Goal: Communication & Community: Answer question/provide support

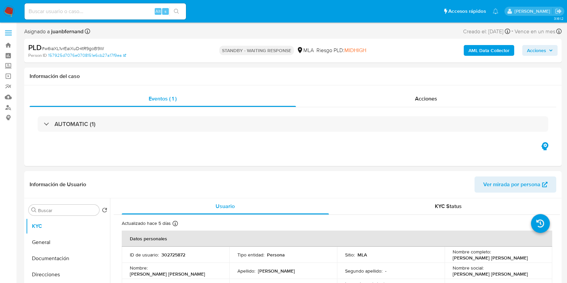
select select "10"
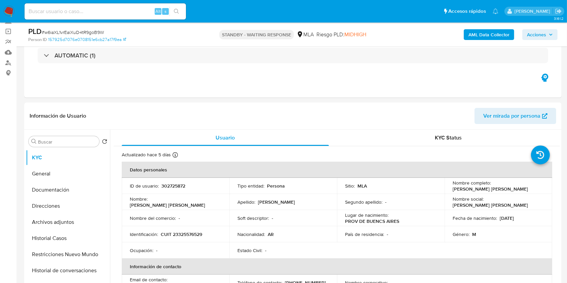
drag, startPoint x: 126, startPoint y: 14, endPoint x: 130, endPoint y: 14, distance: 3.4
click at [126, 14] on input at bounding box center [106, 11] width 162 height 9
paste input "vDr43tkzd8Os4apoH5YRY58N"
type input "vDr43tkzd8Os4apoH5YRY58N"
click at [173, 12] on button "search-icon" at bounding box center [177, 11] width 14 height 9
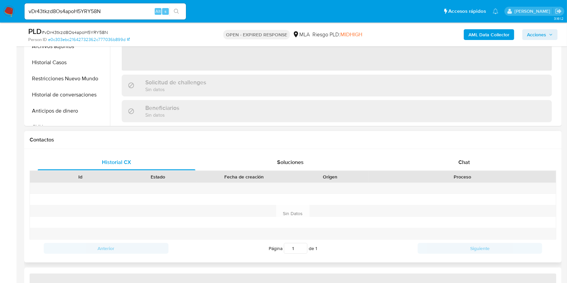
scroll to position [269, 0]
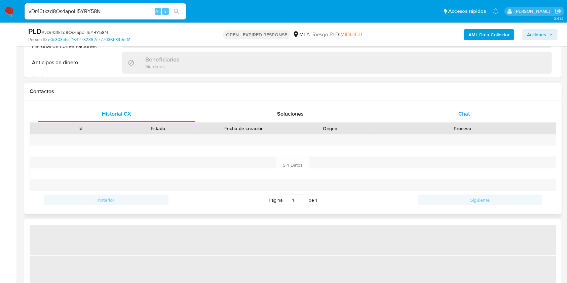
click at [464, 115] on span "Chat" at bounding box center [464, 114] width 11 height 8
select select "10"
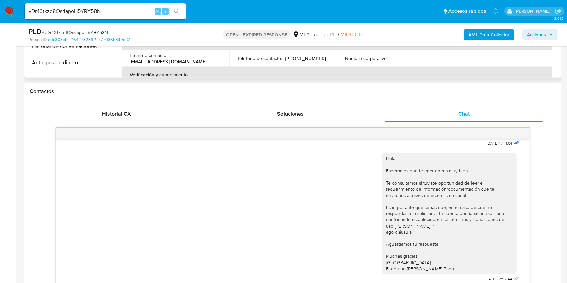
scroll to position [179, 0]
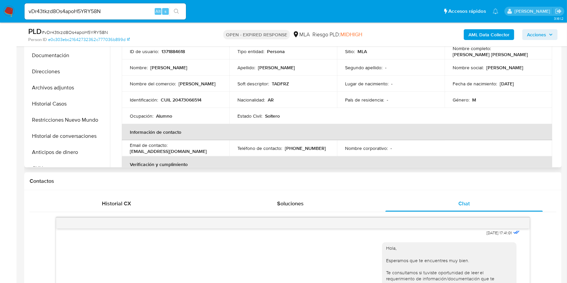
click at [195, 100] on p "CUIL 20473066514" at bounding box center [181, 100] width 41 height 6
copy p "20473066514"
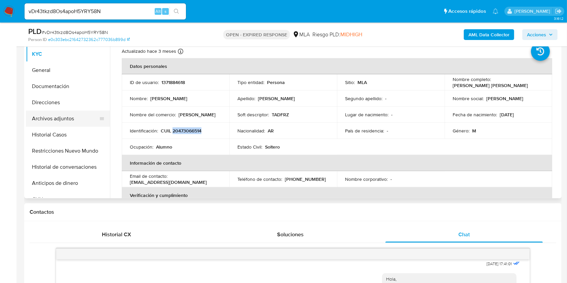
scroll to position [135, 0]
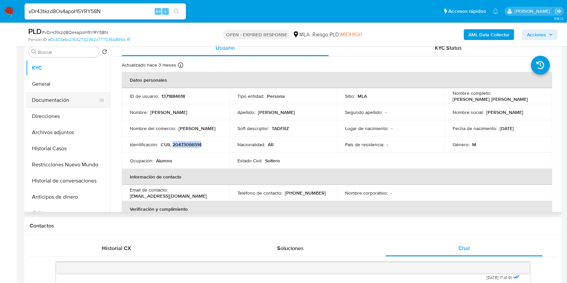
click at [57, 102] on button "Documentación" at bounding box center [65, 100] width 79 height 16
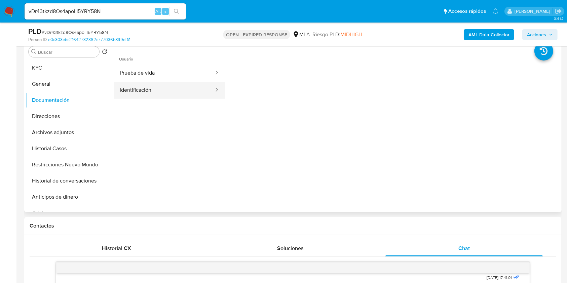
click at [196, 92] on button "Identificación" at bounding box center [164, 90] width 101 height 17
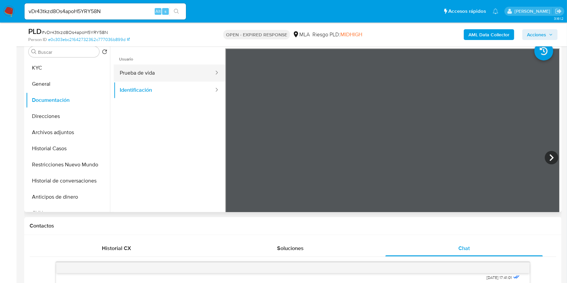
click at [180, 76] on button "Prueba de vida" at bounding box center [164, 73] width 101 height 17
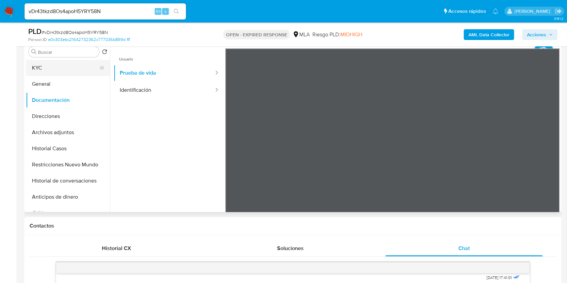
click at [78, 69] on button "KYC" at bounding box center [65, 68] width 79 height 16
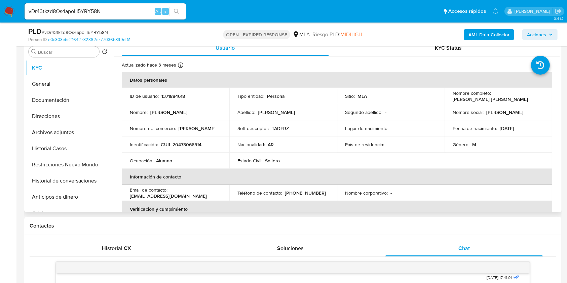
click at [304, 194] on p "(223) 6842531" at bounding box center [305, 193] width 41 height 6
copy p "6842531"
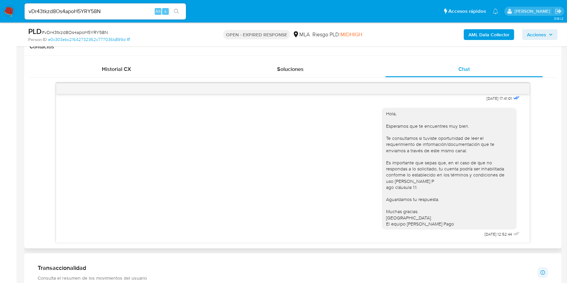
scroll to position [335, 0]
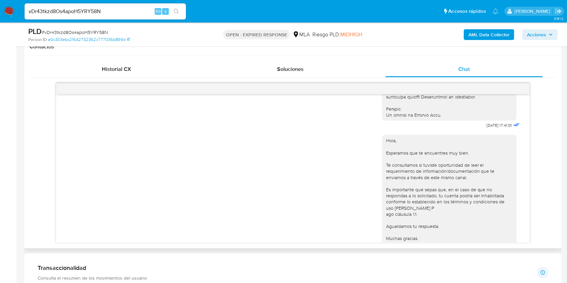
click at [487, 128] on span "18/08/2025 17:41:01" at bounding box center [499, 125] width 25 height 5
drag, startPoint x: 472, startPoint y: 136, endPoint x: 485, endPoint y: 138, distance: 12.2
click at [487, 128] on span "18/08/2025 17:41:01" at bounding box center [499, 125] width 25 height 5
copy span "18/08/2025"
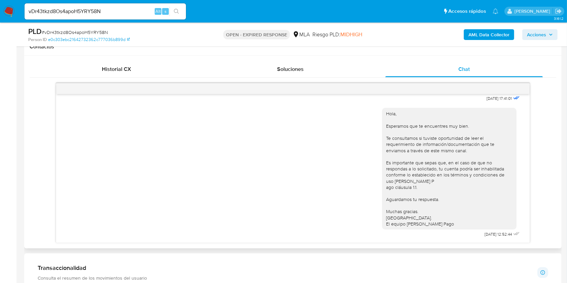
click at [485, 235] on span "22/08/2025 12:52:44" at bounding box center [498, 234] width 27 height 5
drag, startPoint x: 469, startPoint y: 235, endPoint x: 482, endPoint y: 235, distance: 12.1
click at [485, 235] on span "22/08/2025 12:52:44" at bounding box center [498, 234] width 27 height 5
copy span "22/08/2025"
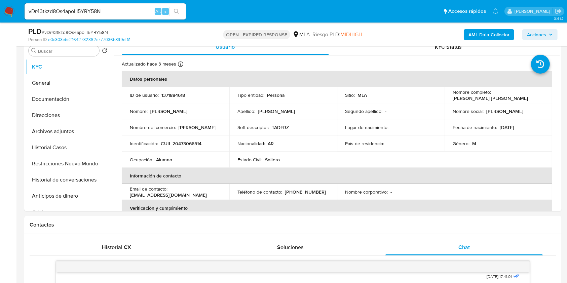
scroll to position [135, 0]
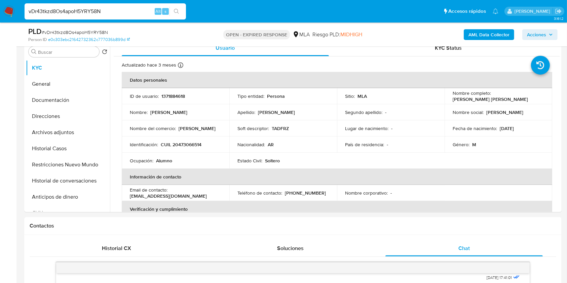
click at [122, 9] on input "vDr43tkzd8Os4apoH5YRY58N" at bounding box center [106, 11] width 162 height 9
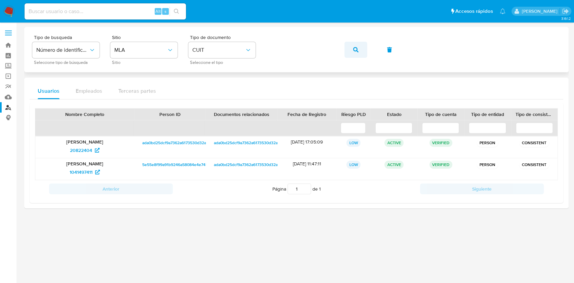
click at [347, 52] on button "button" at bounding box center [356, 50] width 23 height 16
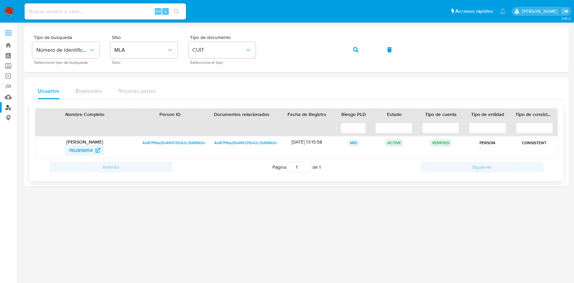
click at [92, 153] on span "1162858154" at bounding box center [81, 150] width 24 height 11
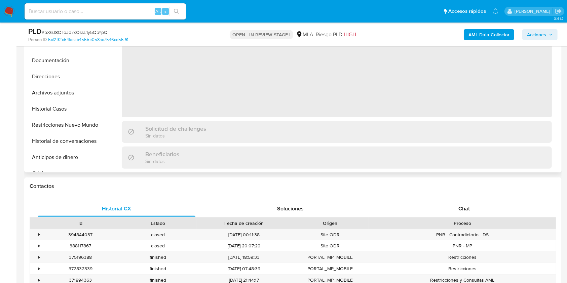
select select "10"
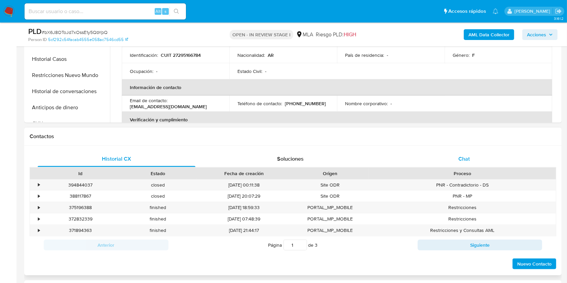
click at [450, 162] on div "Chat" at bounding box center [465, 159] width 158 height 16
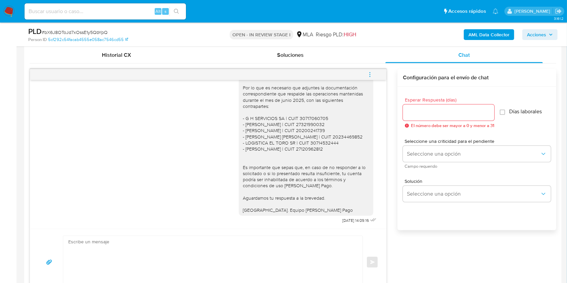
scroll to position [314, 0]
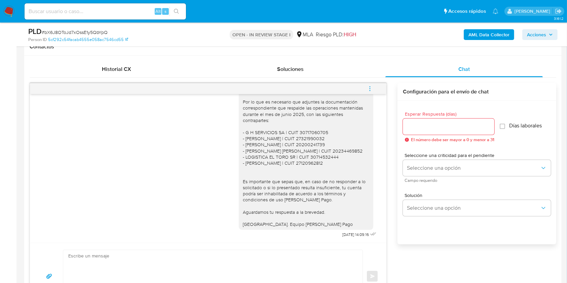
click at [372, 89] on icon "menu-action" at bounding box center [370, 89] width 6 height 6
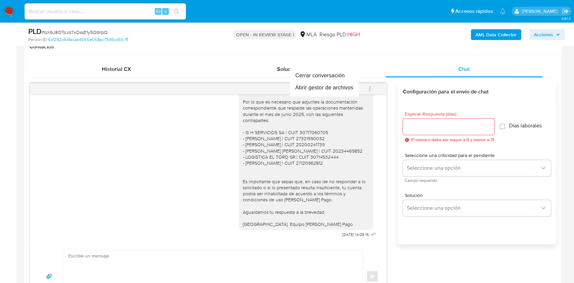
click at [5, 104] on div at bounding box center [287, 141] width 574 height 283
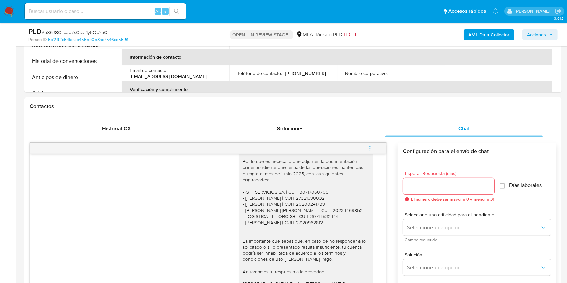
scroll to position [179, 0]
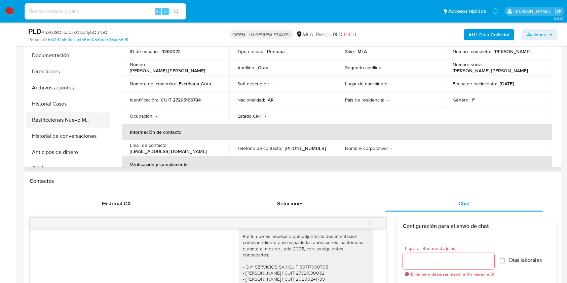
click at [62, 122] on button "Restricciones Nuevo Mundo" at bounding box center [65, 120] width 79 height 16
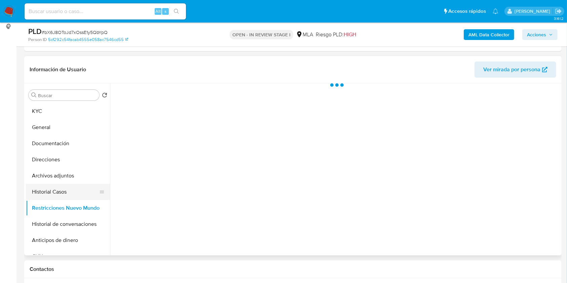
scroll to position [90, 0]
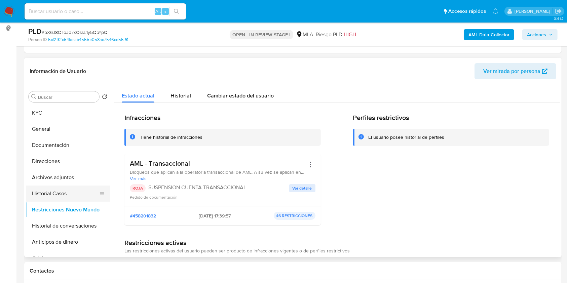
click at [53, 193] on button "Historial Casos" at bounding box center [65, 194] width 79 height 16
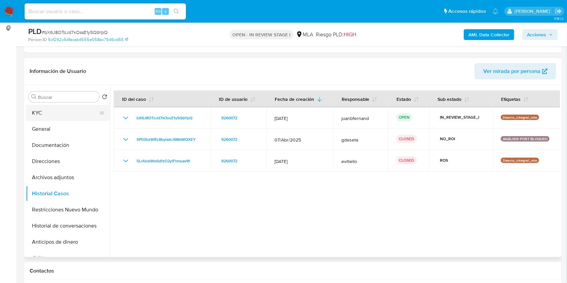
click at [48, 113] on button "KYC" at bounding box center [65, 113] width 79 height 16
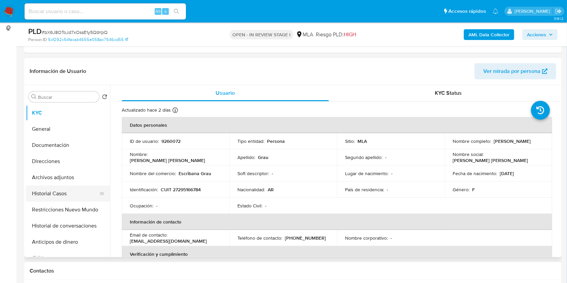
click at [60, 186] on button "Historial Casos" at bounding box center [65, 194] width 79 height 16
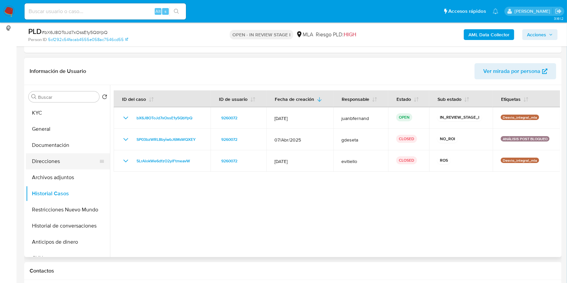
click at [56, 168] on button "Direcciones" at bounding box center [65, 161] width 79 height 16
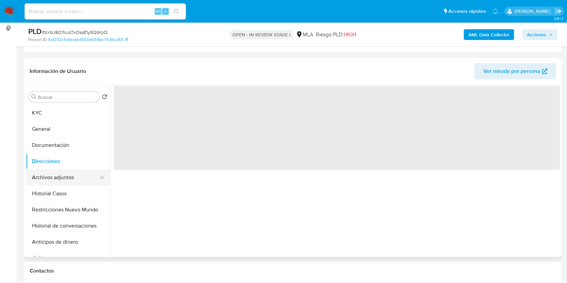
click at [52, 174] on button "Archivos adjuntos" at bounding box center [65, 178] width 79 height 16
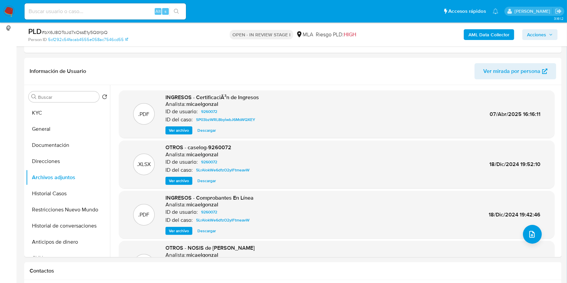
click at [488, 35] on b "AML Data Collector" at bounding box center [489, 34] width 41 height 11
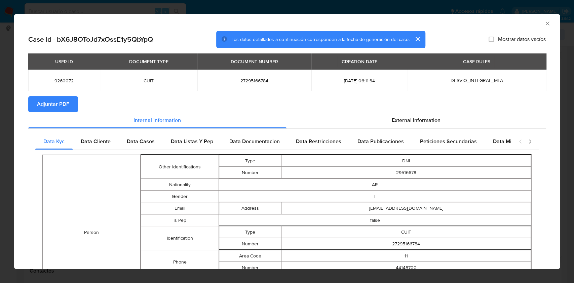
click at [47, 99] on span "Adjuntar PDF" at bounding box center [53, 104] width 32 height 15
click at [546, 24] on icon "Cerrar ventana" at bounding box center [548, 24] width 4 height 4
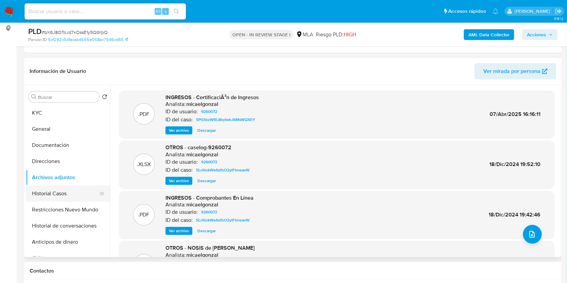
click at [63, 191] on button "Historial Casos" at bounding box center [65, 194] width 79 height 16
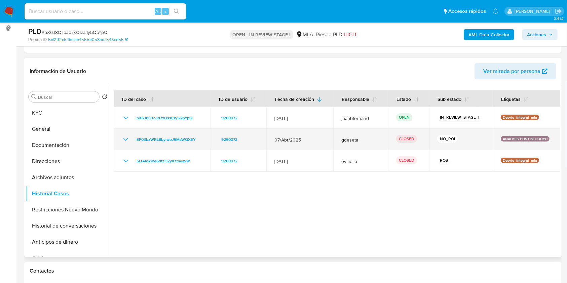
click at [125, 139] on icon "Mostrar/Ocultar" at bounding box center [125, 139] width 5 height 3
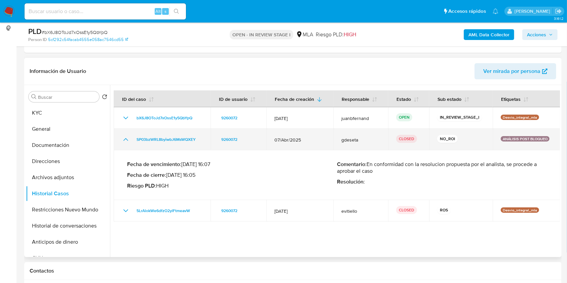
click at [127, 139] on icon "Mostrar/Ocultar" at bounding box center [126, 140] width 8 height 8
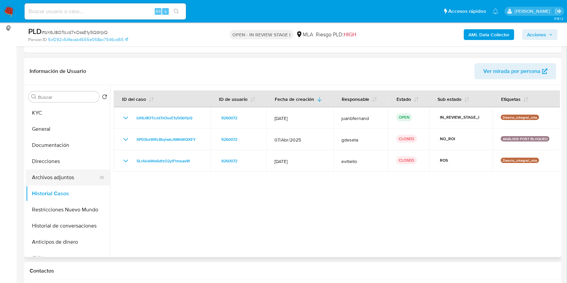
click at [53, 179] on button "Archivos adjuntos" at bounding box center [65, 178] width 79 height 16
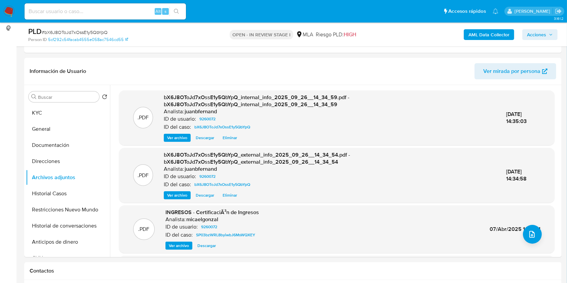
click at [542, 35] on span "Acciones" at bounding box center [536, 34] width 19 height 11
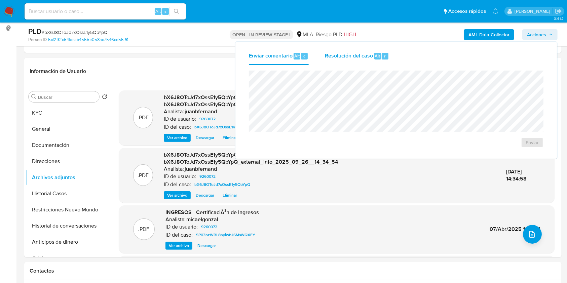
click at [349, 56] on span "Resolución del caso" at bounding box center [349, 56] width 48 height 8
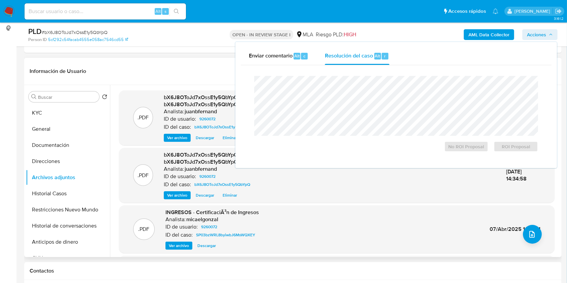
drag, startPoint x: 174, startPoint y: 66, endPoint x: 175, endPoint y: 71, distance: 5.5
click at [173, 66] on header "Información de Usuario Ver mirada por persona" at bounding box center [293, 71] width 527 height 16
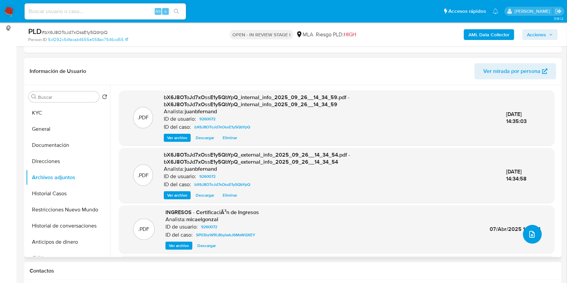
click at [530, 236] on icon "upload-file" at bounding box center [532, 234] width 8 height 8
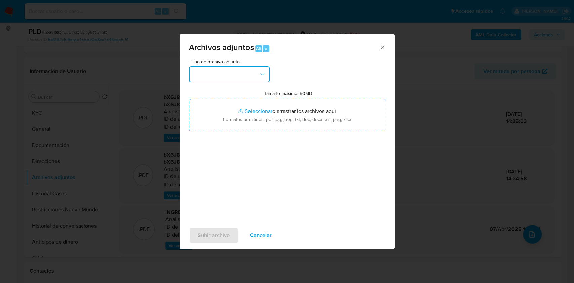
drag, startPoint x: 251, startPoint y: 76, endPoint x: 244, endPoint y: 84, distance: 10.3
click at [250, 76] on button "button" at bounding box center [229, 74] width 81 height 16
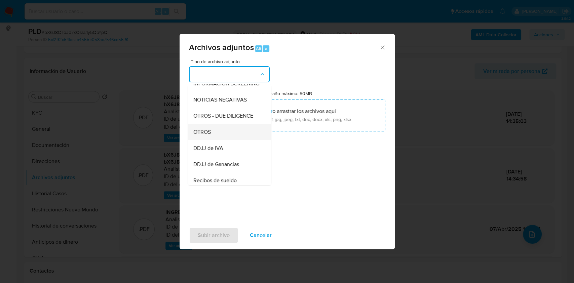
click at [211, 138] on div "OTROS" at bounding box center [227, 132] width 69 height 16
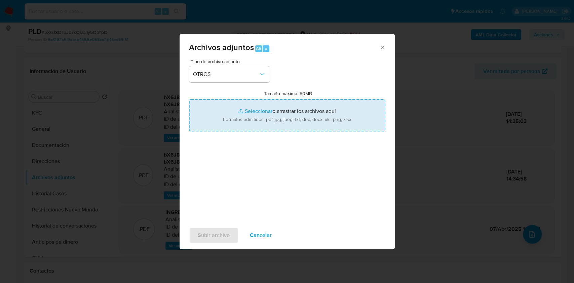
type input "C:\fakepath\Caselog bX6J8OToJd7xOssE1y5QbYpQ.docx"
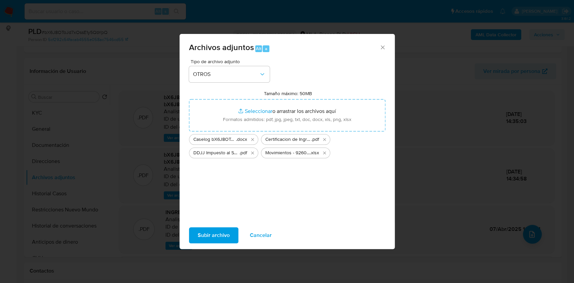
click at [210, 233] on span "Subir archivo" at bounding box center [214, 235] width 32 height 15
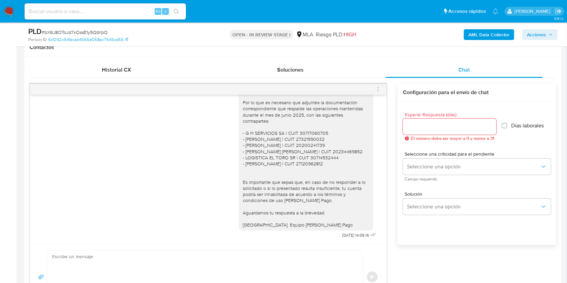
scroll to position [314, 0]
click at [379, 86] on icon "menu-action" at bounding box center [378, 89] width 6 height 6
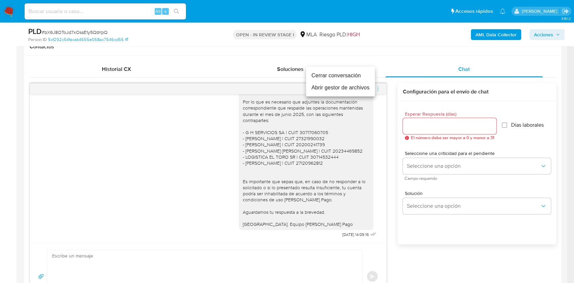
click at [337, 76] on li "Cerrar conversación" at bounding box center [340, 76] width 69 height 12
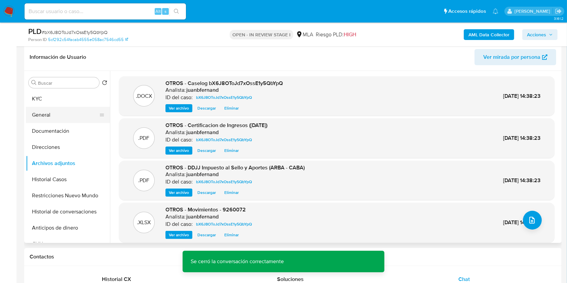
scroll to position [90, 0]
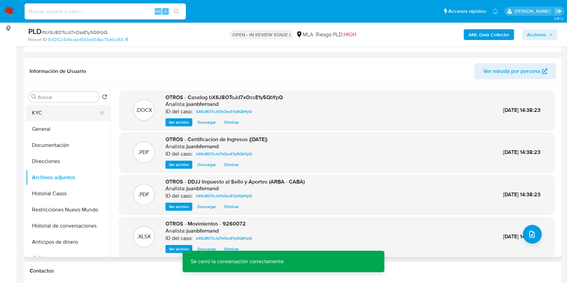
click at [55, 112] on button "KYC" at bounding box center [65, 113] width 79 height 16
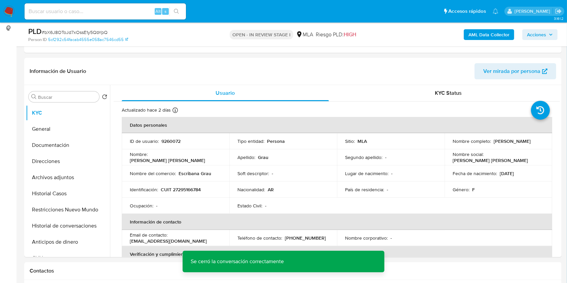
click at [551, 34] on icon "button" at bounding box center [551, 35] width 4 height 4
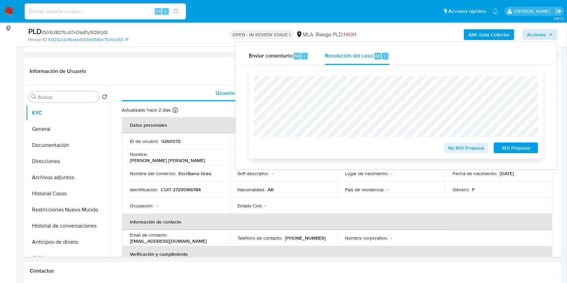
click at [517, 148] on span "ROI Proposal" at bounding box center [516, 147] width 35 height 9
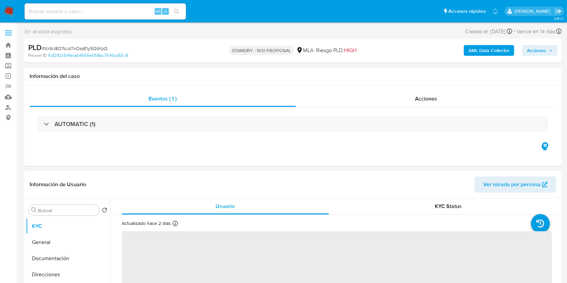
select select "10"
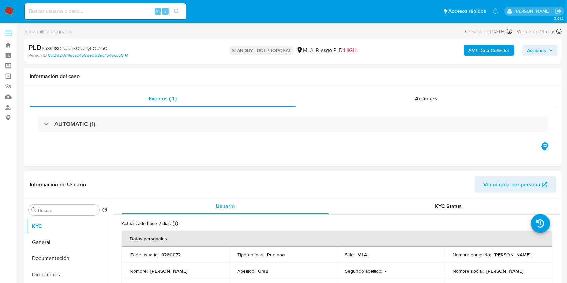
click at [481, 31] on div "Creado el: 12/07/2025 Creado el: 12/07/2025 03:11:34" at bounding box center [488, 31] width 47 height 9
drag, startPoint x: 481, startPoint y: 31, endPoint x: 496, endPoint y: 31, distance: 14.5
click at [496, 32] on div "Creado el: 12/07/2025 Creado el: 12/07/2025 03:11:34" at bounding box center [488, 31] width 47 height 9
copy div "12/07/2025"
click at [402, 36] on div "Sin analista asignado Asignado el: 17/07/2025 16:32:10 Creado el: 12/07/2025 Cr…" at bounding box center [293, 33] width 538 height 12
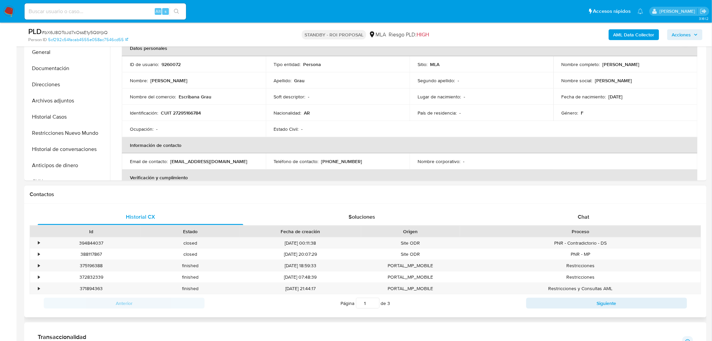
scroll to position [187, 0]
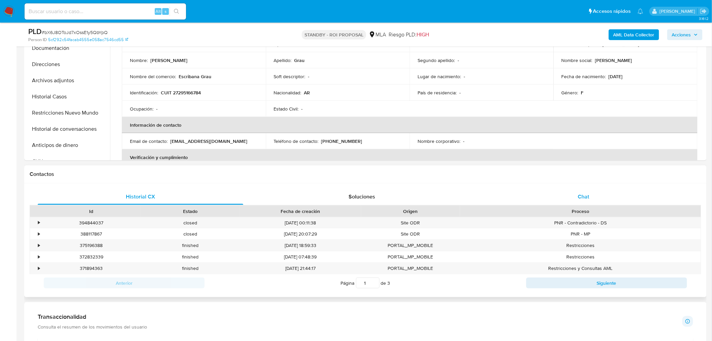
click at [570, 203] on div "Chat" at bounding box center [584, 196] width 206 height 16
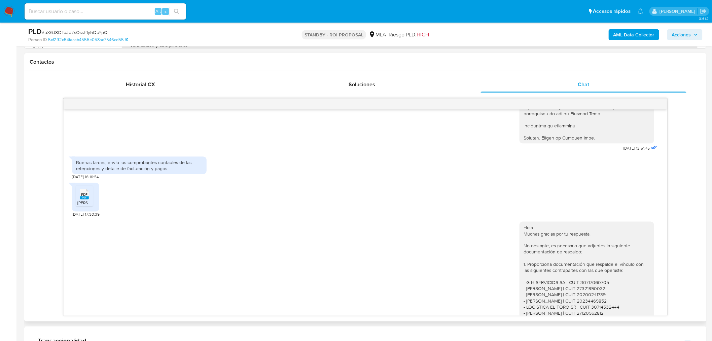
scroll to position [822, 0]
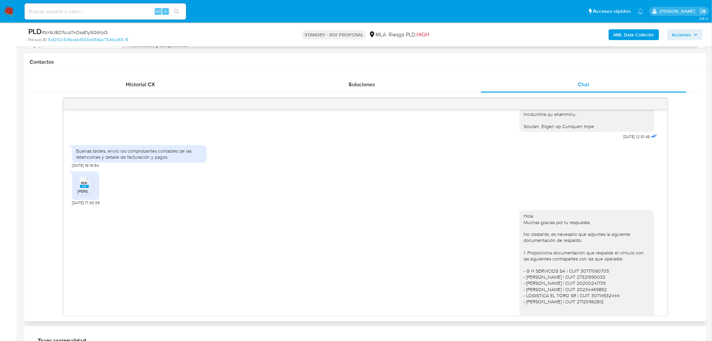
click at [83, 188] on icon "PDF" at bounding box center [84, 183] width 9 height 12
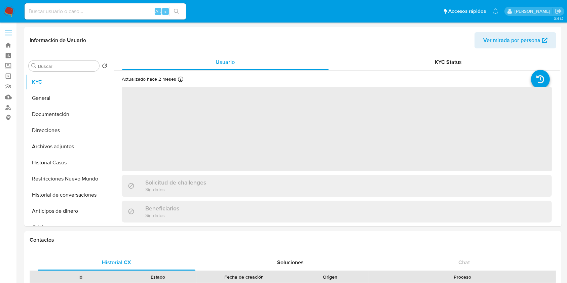
select select "10"
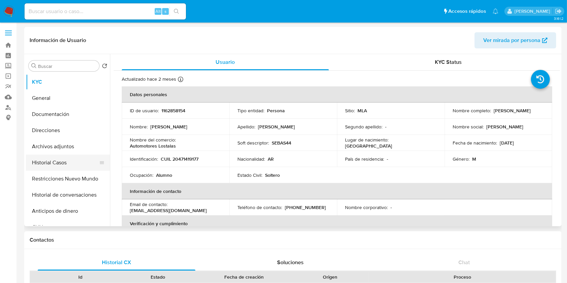
click at [61, 166] on button "Historial Casos" at bounding box center [65, 163] width 79 height 16
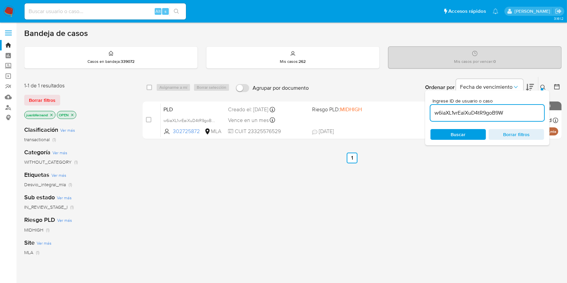
click at [518, 112] on input "w6iaXL1vrEaiXuD4tR9goB9W" at bounding box center [488, 113] width 114 height 9
paste input "vDr43tkzd8Os4apoH5YRY58N"
type input "vDr43tkzd8Os4apoH5YRY58N"
click at [145, 87] on div "select-all-cases-checkbox Asignarme a mí Borrar selección Agrupar por documento…" at bounding box center [352, 87] width 419 height 21
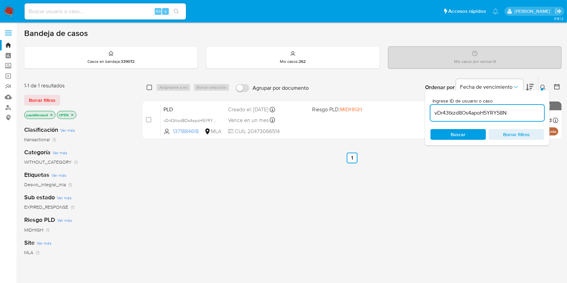
click at [148, 86] on input "checkbox" at bounding box center [149, 87] width 5 height 5
checkbox input "true"
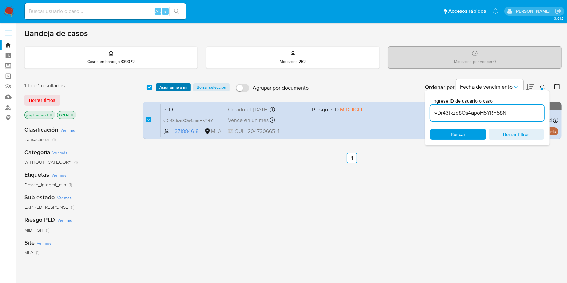
click at [163, 87] on span "Asignarme a mí" at bounding box center [173, 87] width 28 height 7
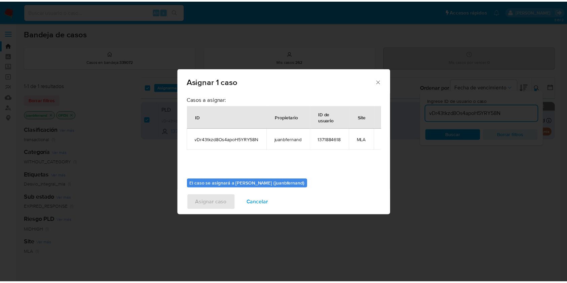
scroll to position [34, 0]
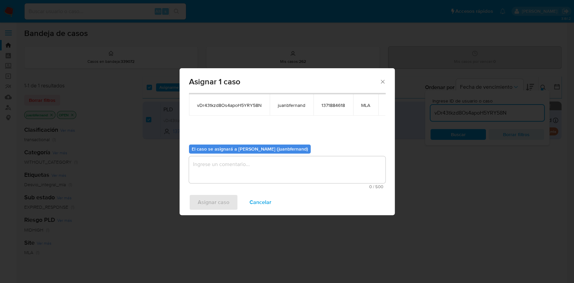
click at [253, 164] on textarea "assign-modal" at bounding box center [287, 169] width 197 height 27
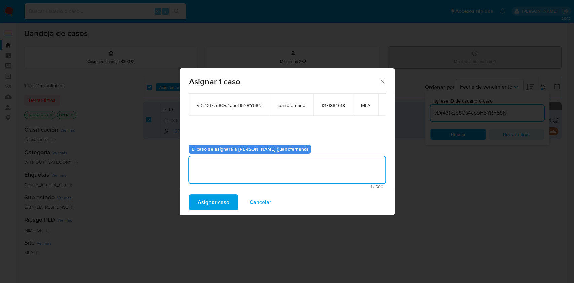
click at [226, 206] on span "Asignar caso" at bounding box center [214, 202] width 32 height 15
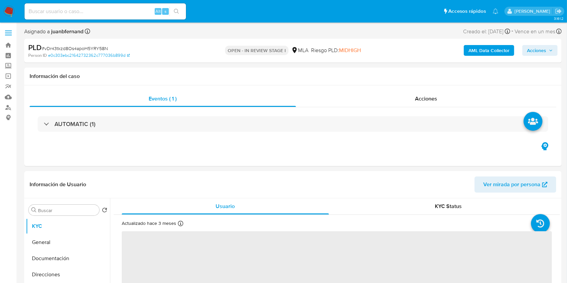
select select "10"
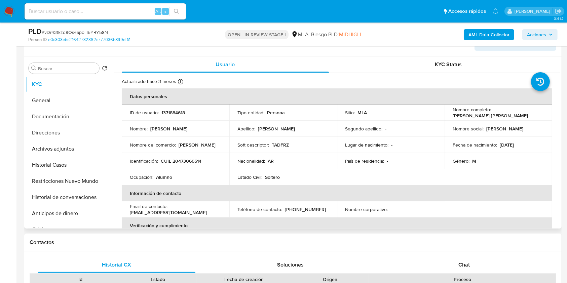
scroll to position [224, 0]
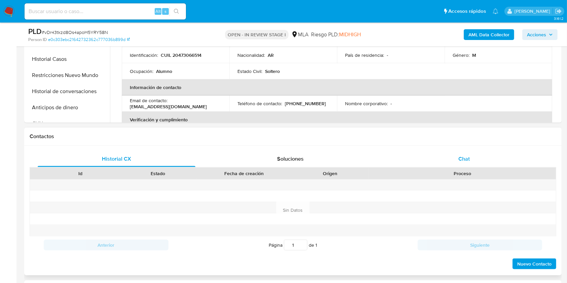
click at [455, 157] on div "Chat" at bounding box center [465, 159] width 158 height 16
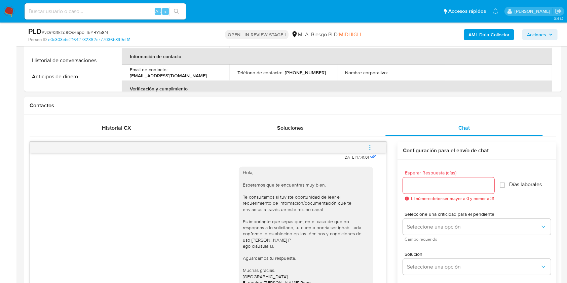
scroll to position [269, 0]
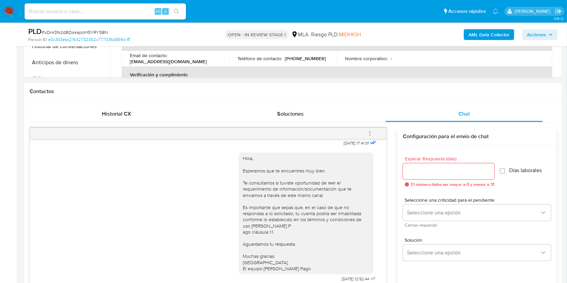
click at [366, 132] on button "menu-action" at bounding box center [370, 134] width 22 height 16
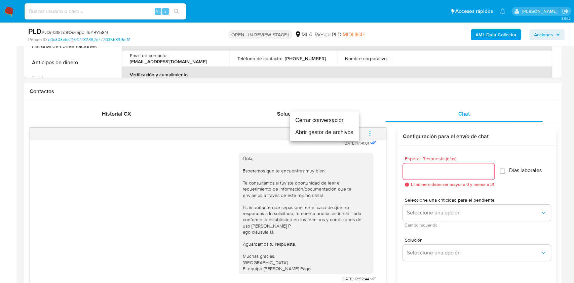
click at [320, 121] on li "Cerrar conversación" at bounding box center [324, 120] width 69 height 12
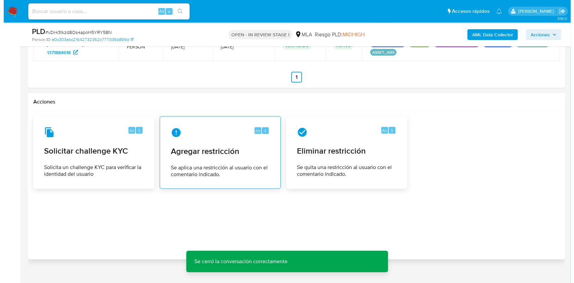
scroll to position [1077, 0]
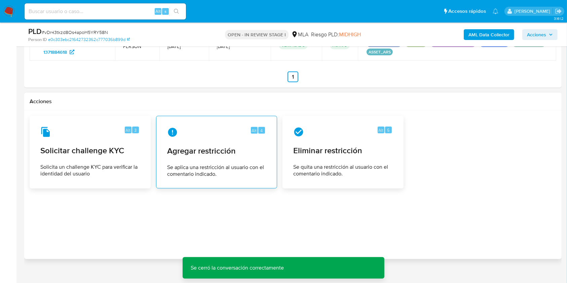
click at [218, 164] on span "Se aplica una restricción al usuario con el comentario indicado." at bounding box center [216, 170] width 99 height 13
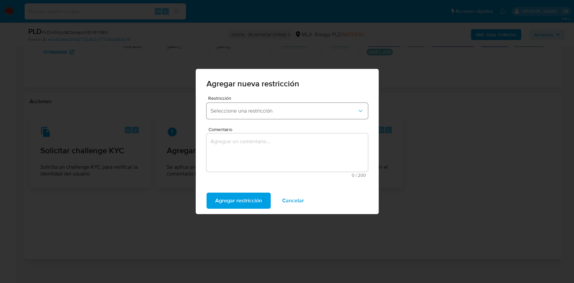
click at [270, 112] on span "Seleccione una restricción" at bounding box center [284, 111] width 147 height 7
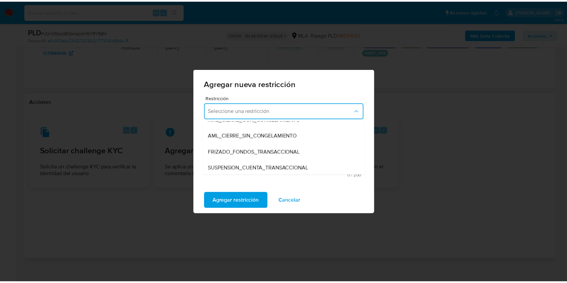
scroll to position [90, 0]
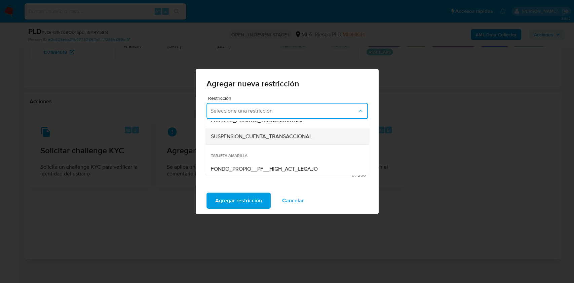
click at [272, 133] on span "SUSPENSION_CUENTA_TRANSACCIONAL" at bounding box center [261, 136] width 101 height 7
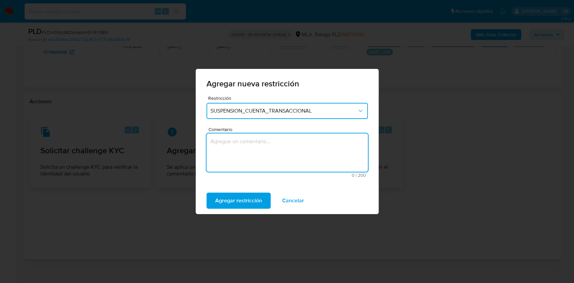
click at [261, 153] on textarea "Comentario" at bounding box center [288, 153] width 162 height 38
type textarea "AML"
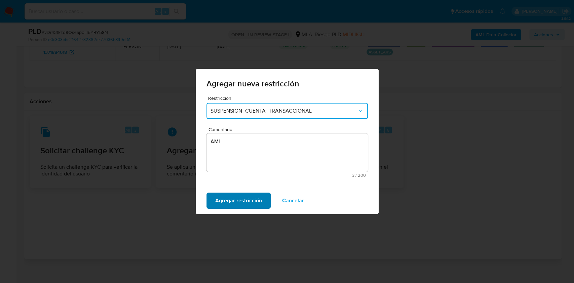
click at [264, 198] on button "Agregar restricción" at bounding box center [239, 201] width 64 height 16
click at [237, 203] on span "Confirmar" at bounding box center [227, 200] width 24 height 15
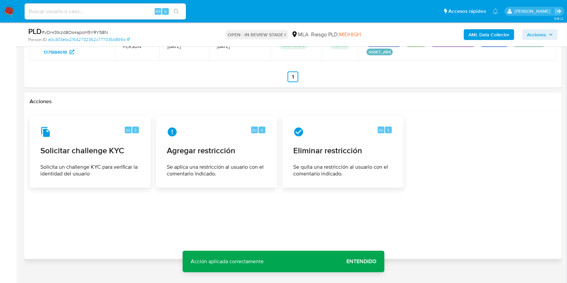
click at [364, 262] on span "Entendido" at bounding box center [362, 262] width 30 height 0
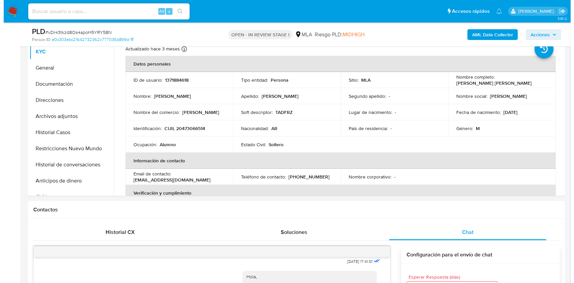
scroll to position [135, 0]
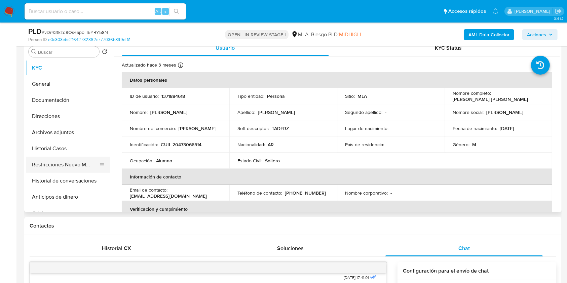
click at [67, 166] on button "Restricciones Nuevo Mundo" at bounding box center [65, 165] width 79 height 16
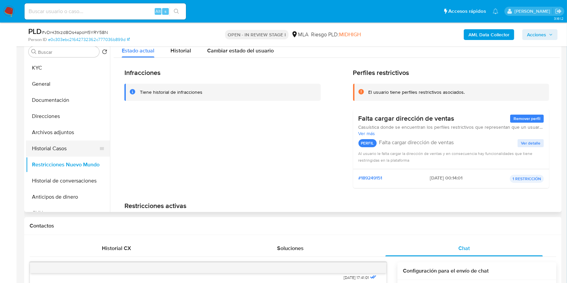
click at [65, 149] on button "Historial Casos" at bounding box center [65, 149] width 79 height 16
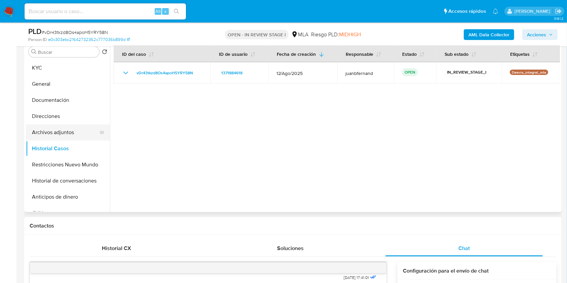
click at [68, 133] on button "Archivos adjuntos" at bounding box center [65, 133] width 79 height 16
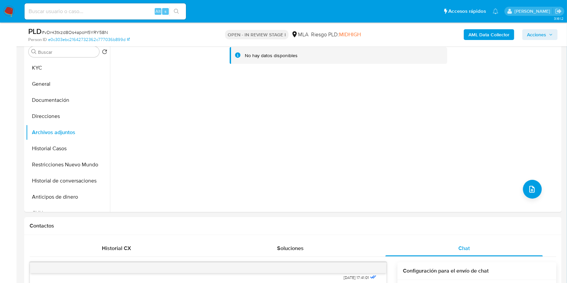
click at [485, 34] on b "AML Data Collector" at bounding box center [489, 34] width 41 height 11
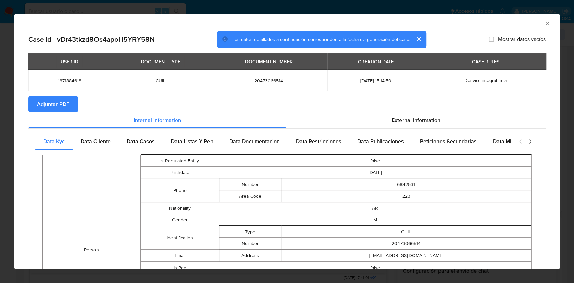
click at [54, 99] on span "Adjuntar PDF" at bounding box center [53, 104] width 32 height 15
click at [544, 23] on icon "Cerrar ventana" at bounding box center [547, 23] width 7 height 7
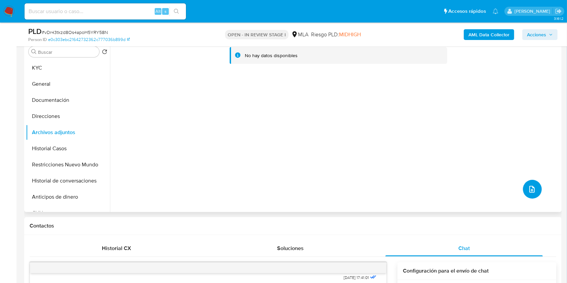
click at [531, 189] on icon "upload-file" at bounding box center [532, 189] width 5 height 7
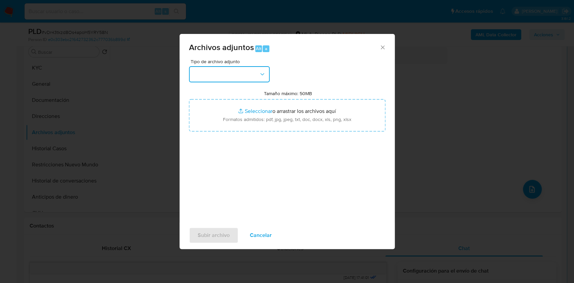
click at [238, 74] on button "button" at bounding box center [229, 74] width 81 height 16
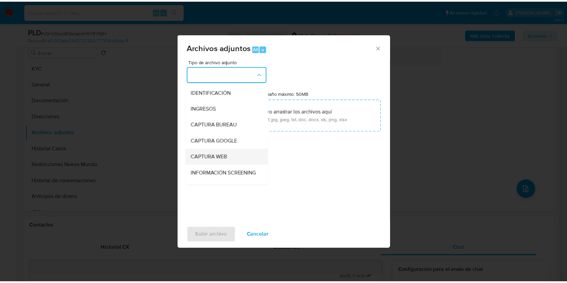
scroll to position [45, 0]
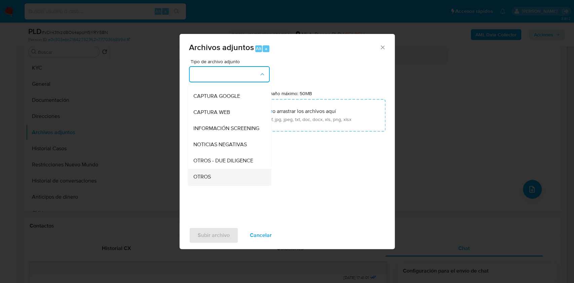
click at [215, 177] on div "OTROS" at bounding box center [227, 177] width 69 height 16
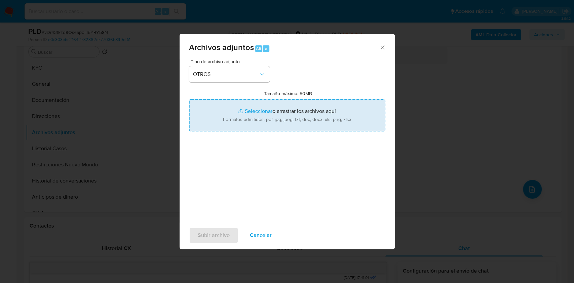
type input "C:\fakepath\Caselog vDr43tkzd8Os4apoH5YRY58N_2025_08_19_22_21_10.docx"
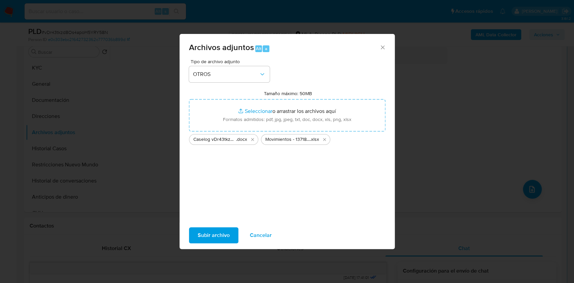
click at [219, 230] on span "Subir archivo" at bounding box center [214, 235] width 32 height 15
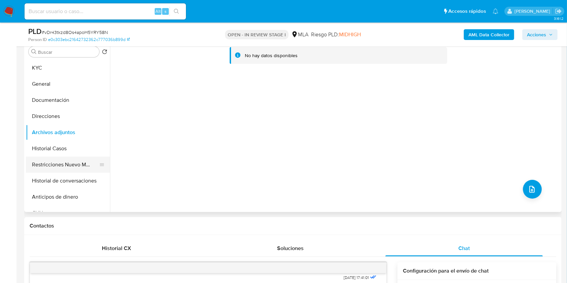
click at [67, 164] on button "Restricciones Nuevo Mundo" at bounding box center [65, 165] width 79 height 16
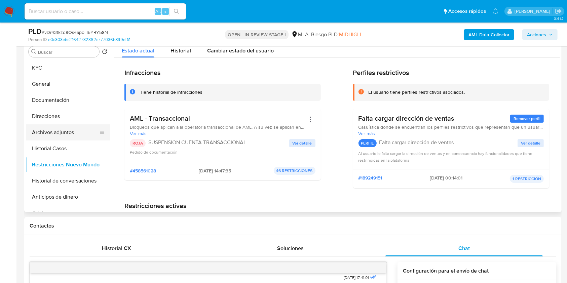
click at [69, 132] on button "Archivos adjuntos" at bounding box center [65, 133] width 79 height 16
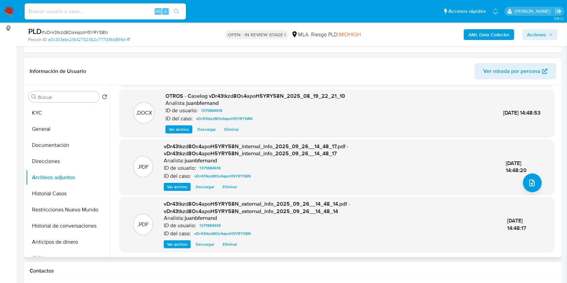
scroll to position [52, 0]
click at [532, 26] on div "PLD # vDr43tkzd8Os4apoH5YRY58N Person ID e0c303ebc21642732362c777036b899d OPEN …" at bounding box center [293, 35] width 538 height 24
click at [530, 32] on span "Acciones" at bounding box center [536, 34] width 19 height 11
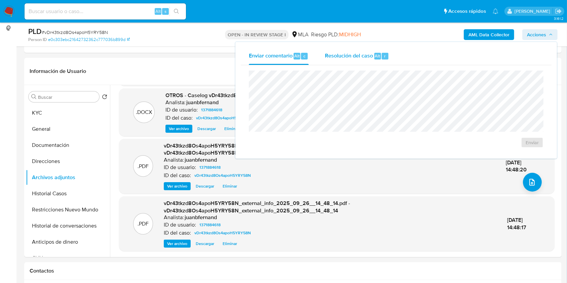
click at [348, 55] on span "Resolución del caso" at bounding box center [349, 56] width 48 height 8
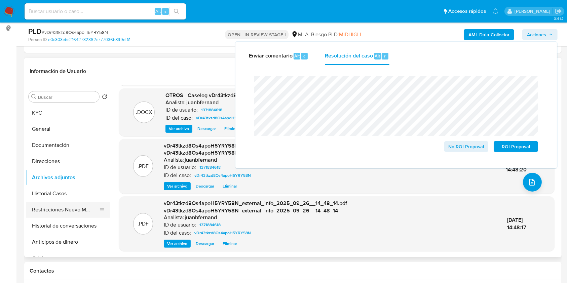
click at [51, 210] on button "Restricciones Nuevo Mundo" at bounding box center [65, 210] width 79 height 16
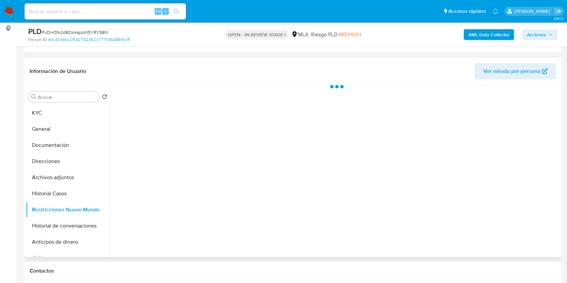
scroll to position [0, 0]
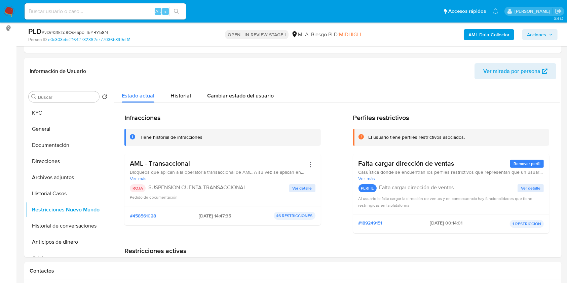
click at [538, 30] on span "Acciones" at bounding box center [536, 34] width 19 height 11
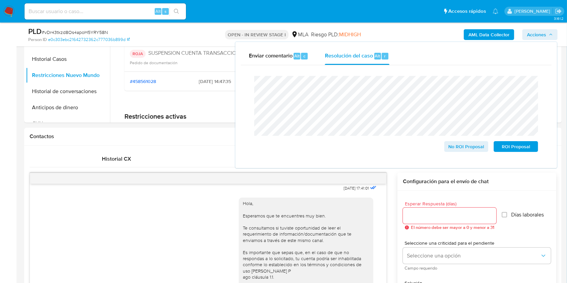
scroll to position [179, 0]
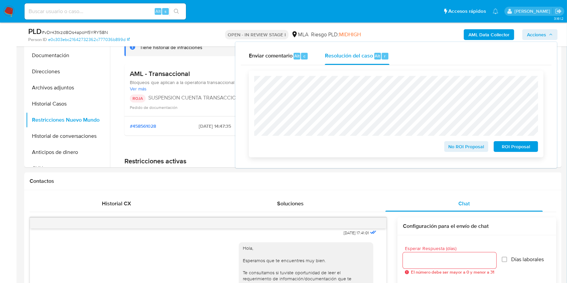
click at [516, 146] on span "ROI Proposal" at bounding box center [516, 146] width 35 height 9
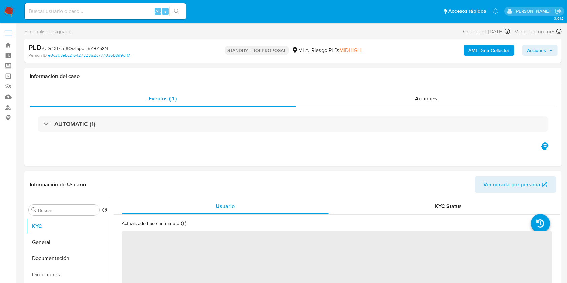
select select "10"
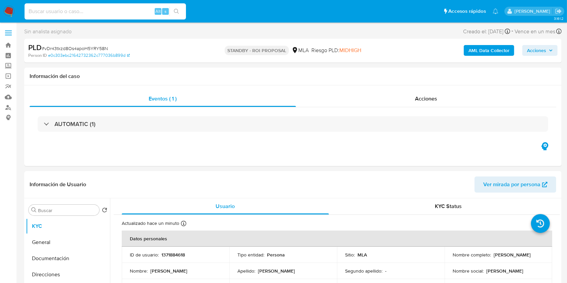
click at [145, 14] on input at bounding box center [106, 11] width 162 height 9
paste input "bXnouiJXz3KN6B3qYo8yzKZD"
type input "bXnouiJXz3KN6B3qYo8yzKZD"
click at [174, 13] on icon "search-icon" at bounding box center [176, 11] width 5 height 5
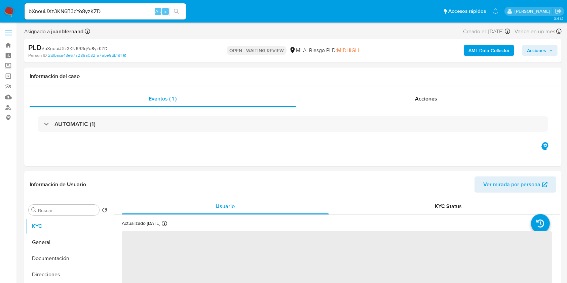
select select "10"
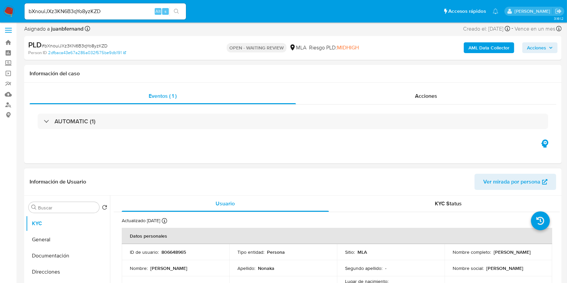
scroll to position [179, 0]
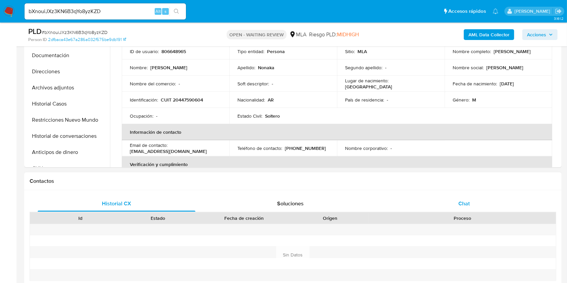
click at [463, 197] on div "Chat" at bounding box center [465, 204] width 158 height 16
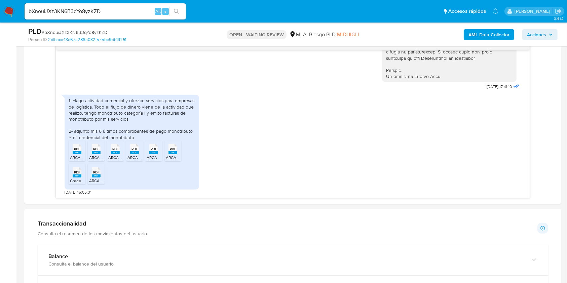
scroll to position [359, 0]
click at [77, 153] on rect at bounding box center [77, 152] width 9 height 3
click at [102, 149] on div "PDF PDF" at bounding box center [96, 148] width 14 height 13
click at [113, 153] on icon "PDF" at bounding box center [115, 149] width 9 height 12
click at [135, 155] on span "ARCA VEP-44759060_6-5-2025.pdf" at bounding box center [160, 157] width 65 height 6
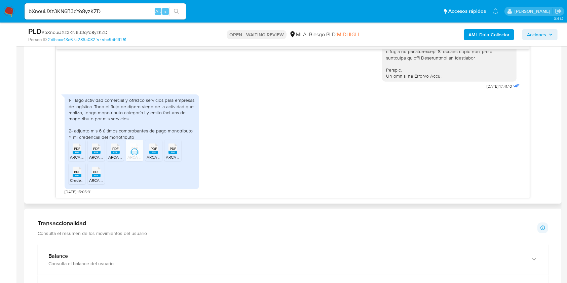
drag, startPoint x: 153, startPoint y: 156, endPoint x: 171, endPoint y: 159, distance: 18.5
click at [153, 156] on span "ARCA VEP-44759060_6-5-2025 (1).pdf" at bounding box center [181, 157] width 69 height 6
click at [176, 156] on span "ARCA VEP-44759060_19-6-2025.pdf" at bounding box center [199, 157] width 66 height 6
drag, startPoint x: 81, startPoint y: 173, endPoint x: 92, endPoint y: 176, distance: 11.8
click at [81, 173] on icon at bounding box center [77, 172] width 9 height 10
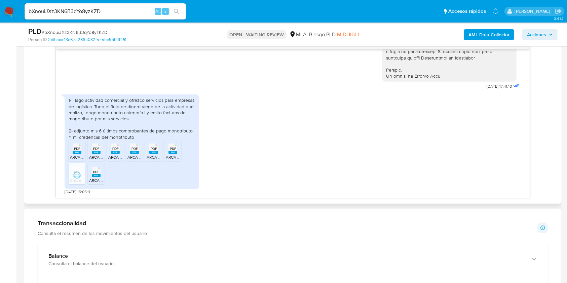
click at [93, 176] on rect at bounding box center [96, 175] width 9 height 3
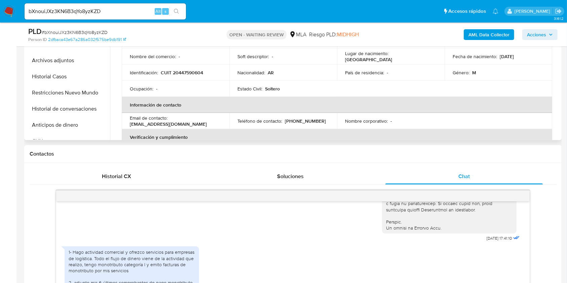
scroll to position [179, 0]
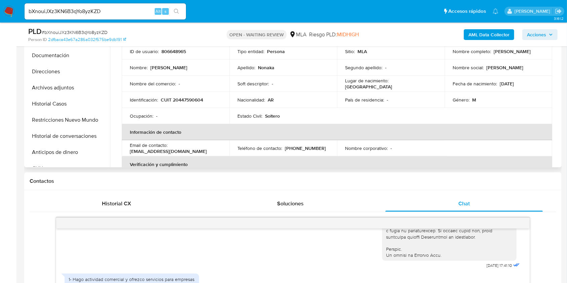
click at [194, 98] on p "CUIT 20447590604" at bounding box center [182, 100] width 42 height 6
copy p "20447590604"
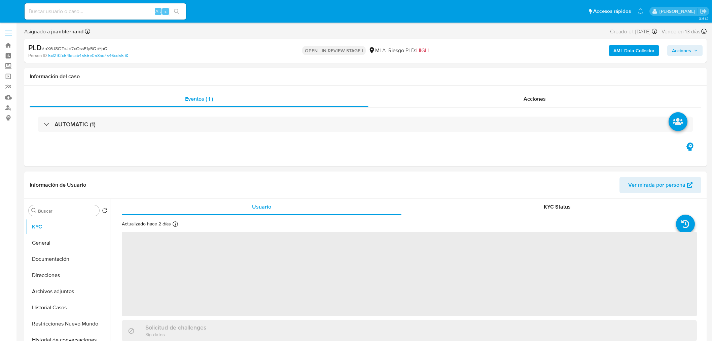
select select "10"
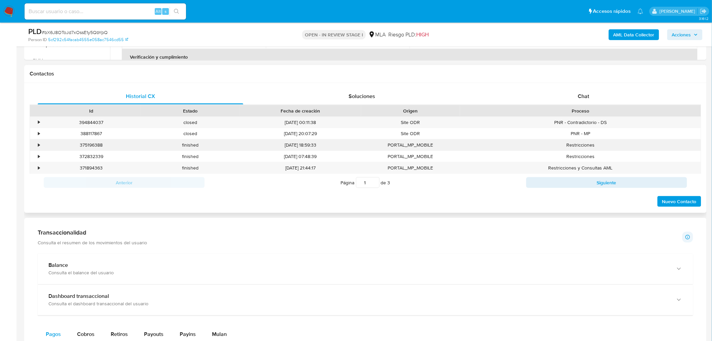
scroll to position [261, 0]
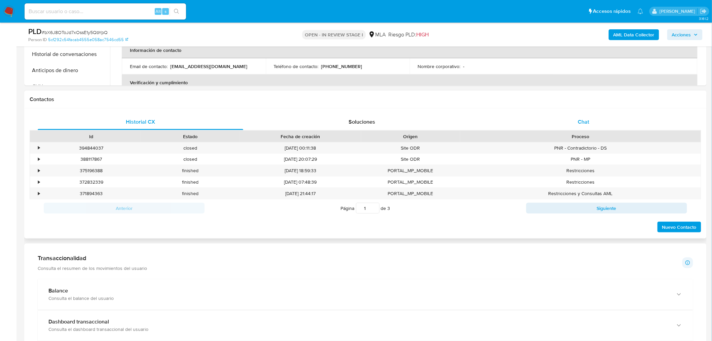
click at [591, 122] on div "Chat" at bounding box center [584, 122] width 206 height 16
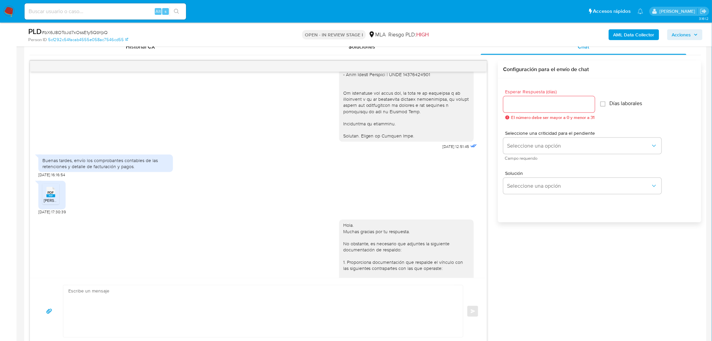
scroll to position [310, 0]
click at [49, 196] on span "Detalle Grau.pdf" at bounding box center [63, 198] width 38 height 6
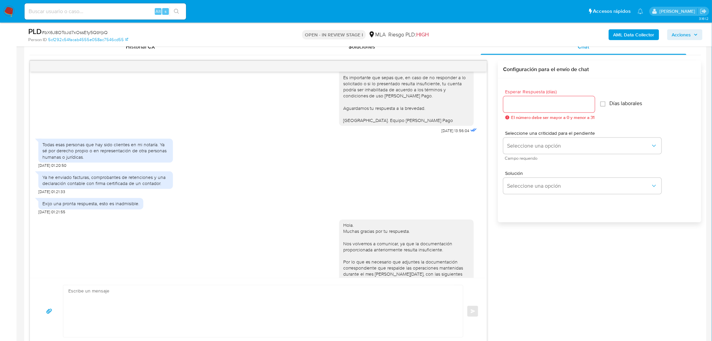
scroll to position [1014, 0]
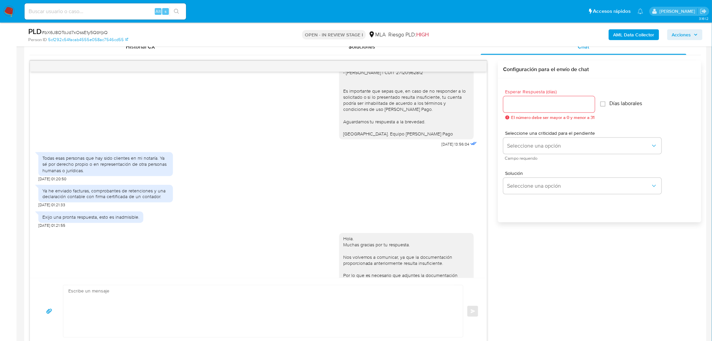
click at [442, 147] on span "18/09/2025 13:56:04" at bounding box center [456, 143] width 28 height 5
drag, startPoint x: 429, startPoint y: 156, endPoint x: 443, endPoint y: 157, distance: 13.8
click at [443, 147] on span "18/09/2025 13:56:04" at bounding box center [456, 143] width 28 height 5
copy span "18/09/2025"
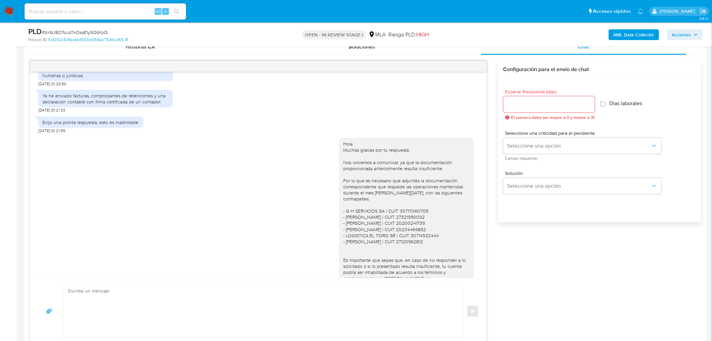
scroll to position [1163, 0]
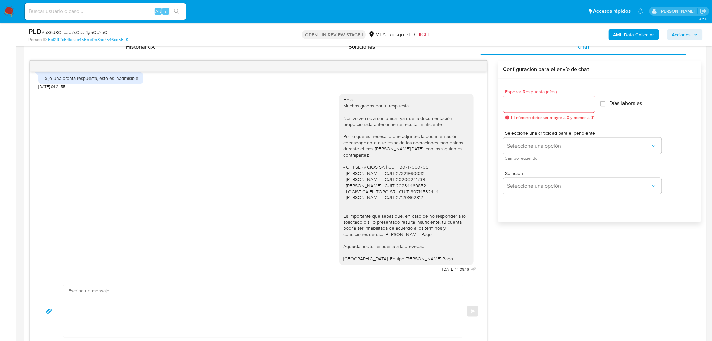
click at [443, 270] on span "25/09/2025 14:09:16" at bounding box center [456, 269] width 27 height 5
drag, startPoint x: 428, startPoint y: 270, endPoint x: 441, endPoint y: 271, distance: 12.5
click at [443, 271] on span "25/09/2025 14:09:16" at bounding box center [456, 269] width 27 height 5
copy span "25/09/2025"
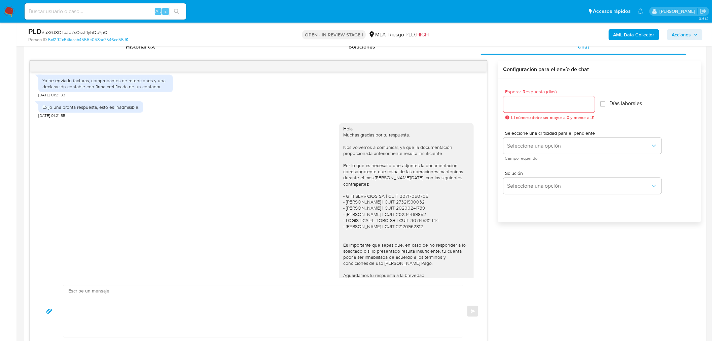
scroll to position [1163, 0]
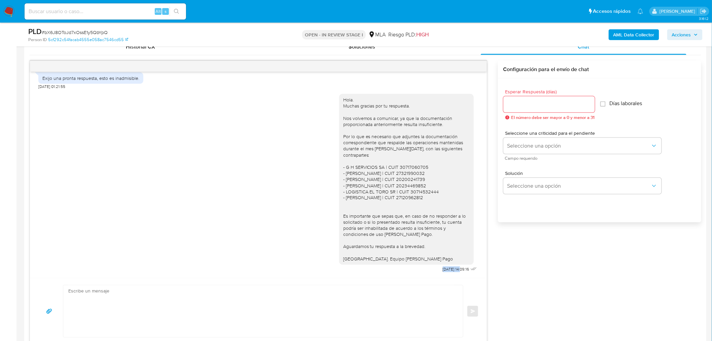
click at [443, 268] on span "25/09/2025 14:09:16" at bounding box center [456, 269] width 27 height 5
drag, startPoint x: 429, startPoint y: 268, endPoint x: 443, endPoint y: 270, distance: 14.0
click at [443, 270] on span "25/09/2025 14:09:16" at bounding box center [456, 269] width 27 height 5
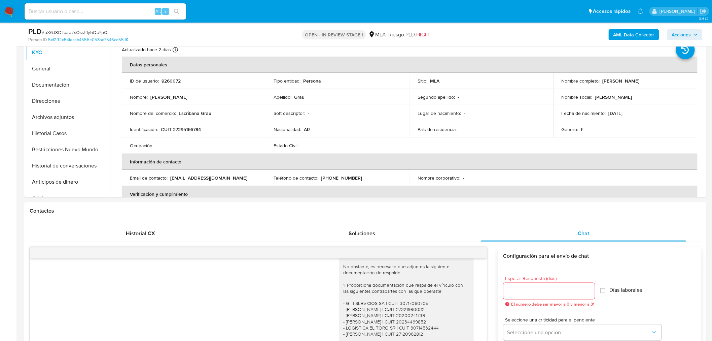
scroll to position [149, 0]
click at [68, 138] on button "Historial Casos" at bounding box center [65, 134] width 79 height 16
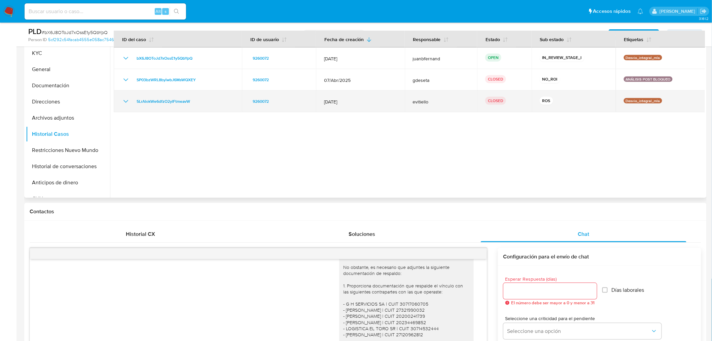
click at [125, 101] on icon "Mostrar/Ocultar" at bounding box center [126, 101] width 8 height 8
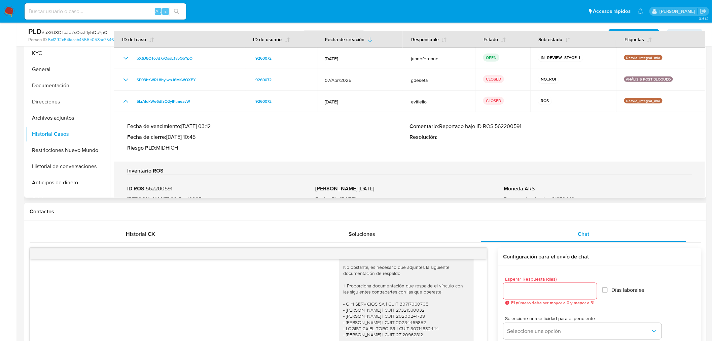
click at [505, 127] on p "Comentario : Reportado bajo ID ROS 562200591" at bounding box center [551, 126] width 282 height 7
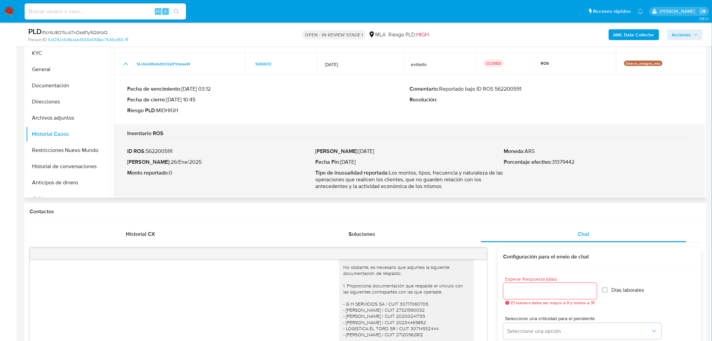
click at [160, 162] on p "Fecha ROS : 26/Ene/2025" at bounding box center [221, 161] width 188 height 7
drag, startPoint x: 160, startPoint y: 162, endPoint x: 181, endPoint y: 161, distance: 20.9
click at [181, 161] on p "Fecha ROS : 26/Ene/2025" at bounding box center [221, 161] width 188 height 7
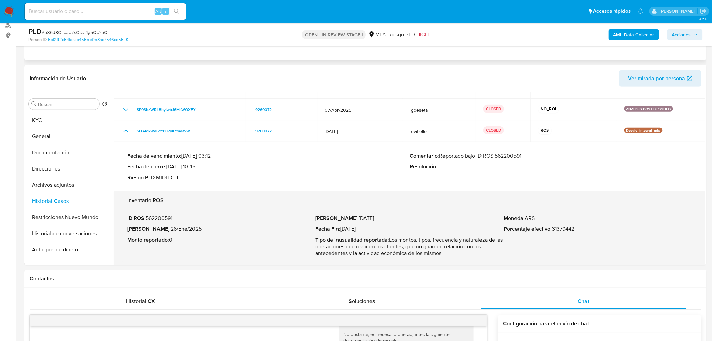
scroll to position [0, 0]
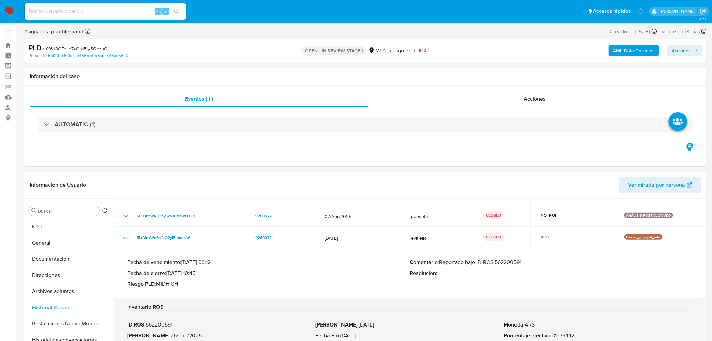
click at [155, 61] on div "PLD # bX6J8OToJd7xOssE1y5QbYpQ Person ID 5cf292c54facab4555e058ac7546cd55 OPEN …" at bounding box center [365, 51] width 682 height 24
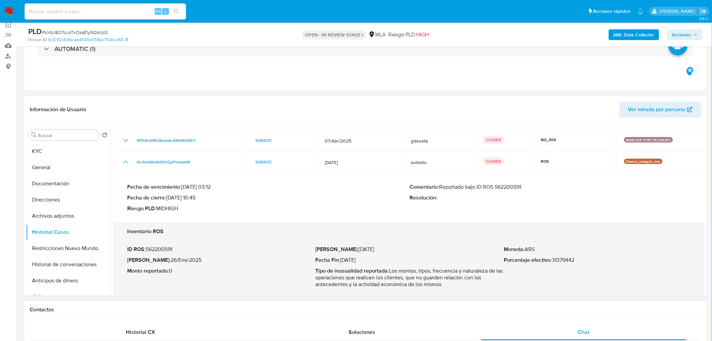
scroll to position [75, 0]
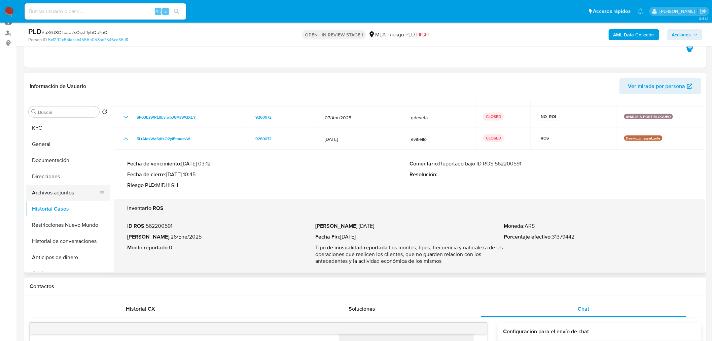
click at [56, 195] on button "Archivos adjuntos" at bounding box center [65, 192] width 79 height 16
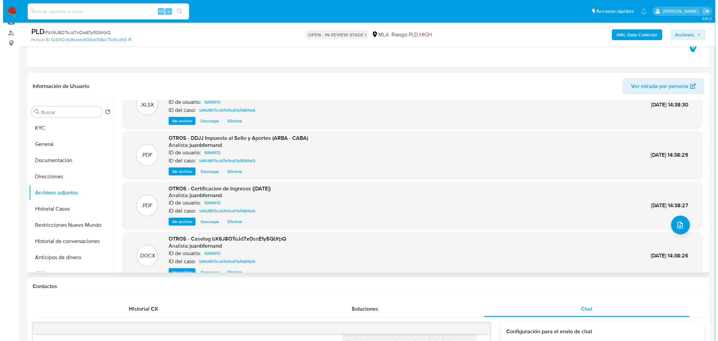
scroll to position [37, 0]
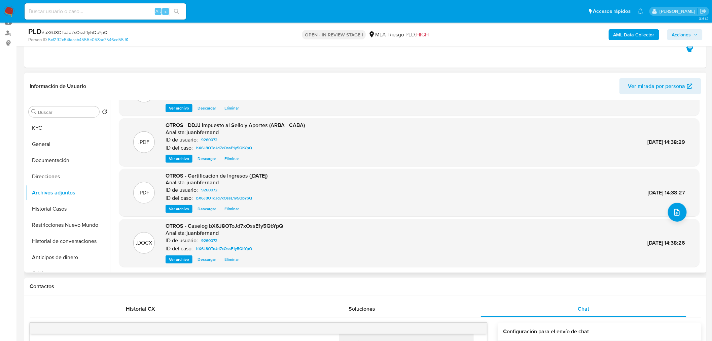
click at [230, 260] on span "Eliminar" at bounding box center [231, 259] width 14 height 7
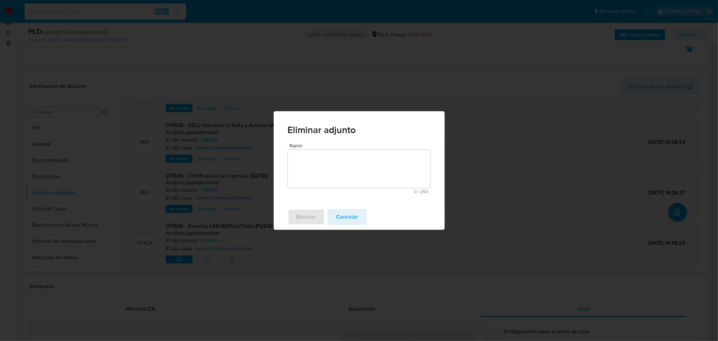
click at [348, 174] on textarea "Razón" at bounding box center [359, 168] width 143 height 38
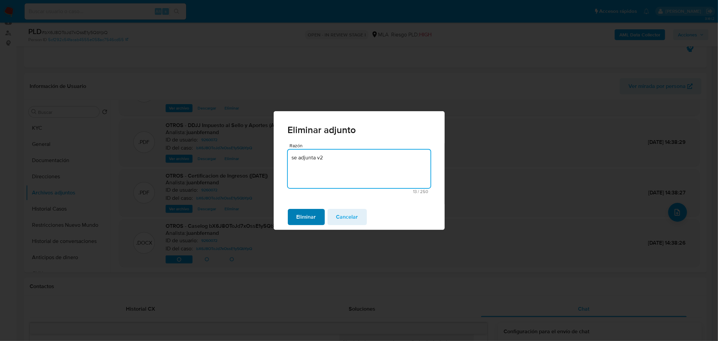
type textarea "se adjunta v2"
click at [316, 215] on span "Eliminar" at bounding box center [306, 216] width 20 height 15
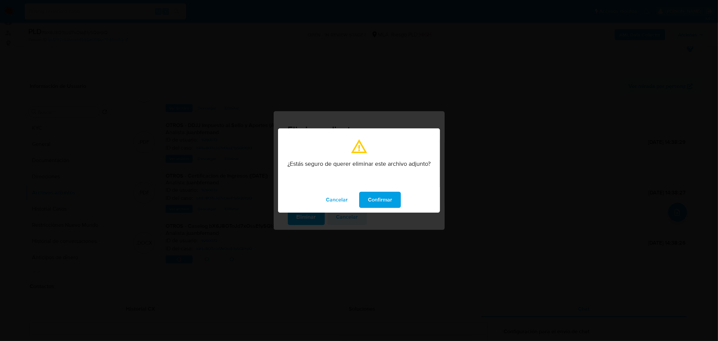
click at [384, 198] on span "Confirmar" at bounding box center [380, 199] width 24 height 15
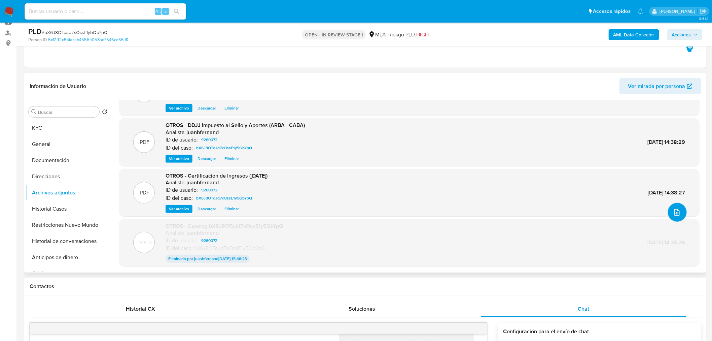
click at [673, 212] on icon "upload-file" at bounding box center [677, 212] width 8 height 8
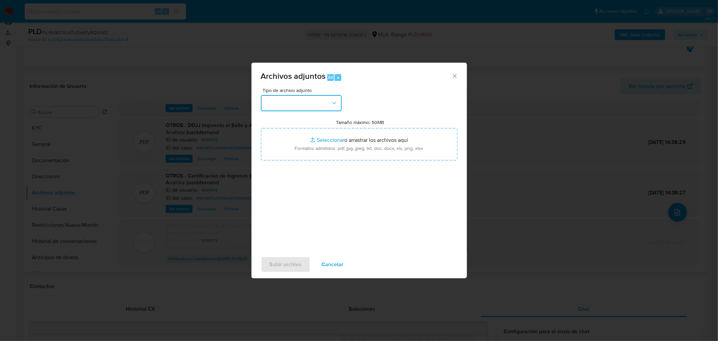
click at [321, 105] on button "button" at bounding box center [301, 103] width 81 height 16
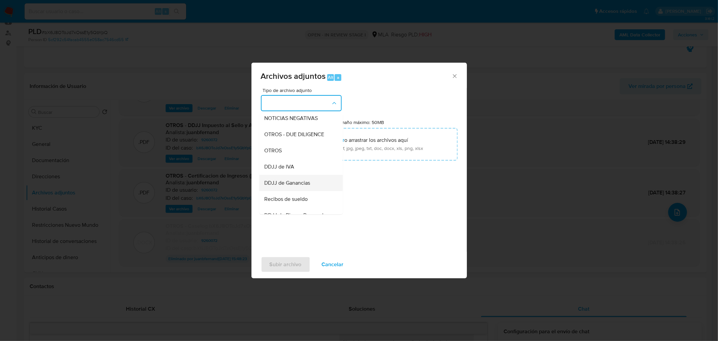
scroll to position [112, 0]
click at [291, 145] on div "OTROS" at bounding box center [298, 138] width 69 height 16
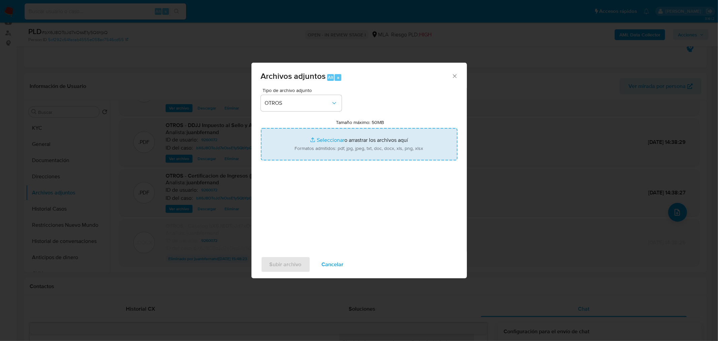
type input "C:\fakepath\Caselog bX6J8OToJd7xOssE1y5QbYpQ V2.docx"
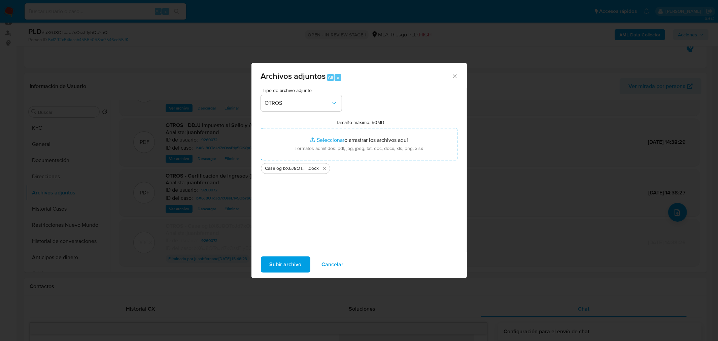
click at [291, 265] on span "Subir archivo" at bounding box center [286, 264] width 32 height 15
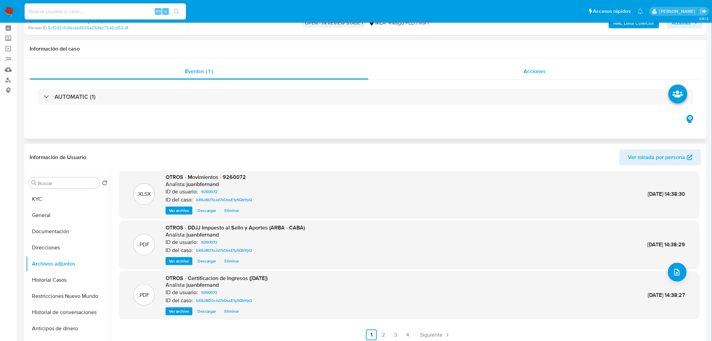
scroll to position [0, 0]
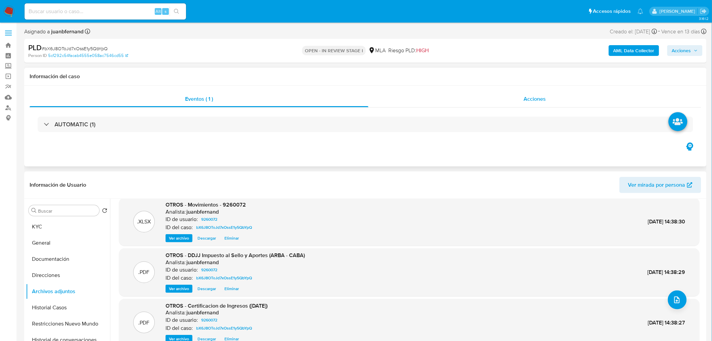
click at [536, 98] on span "Acciones" at bounding box center [535, 99] width 22 height 8
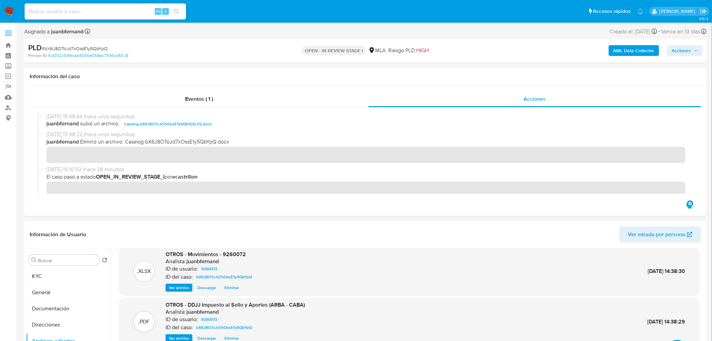
click at [684, 49] on span "Acciones" at bounding box center [681, 50] width 19 height 11
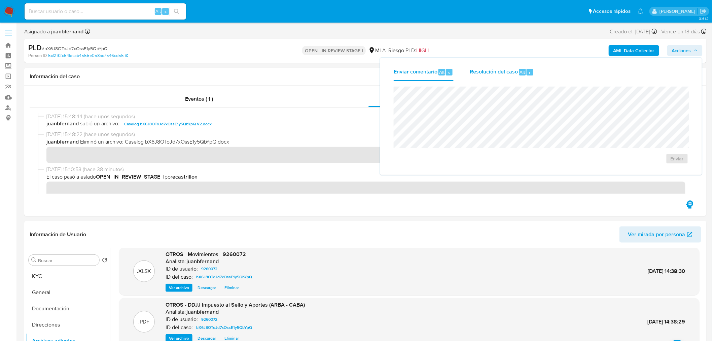
click at [496, 74] on span "Resolución del caso" at bounding box center [494, 72] width 48 height 8
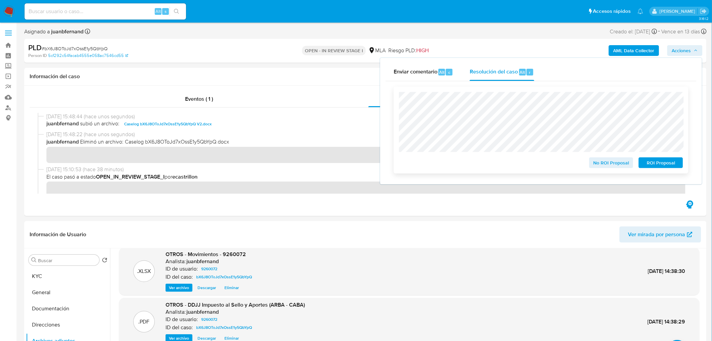
click at [660, 161] on span "ROI Proposal" at bounding box center [660, 162] width 35 height 9
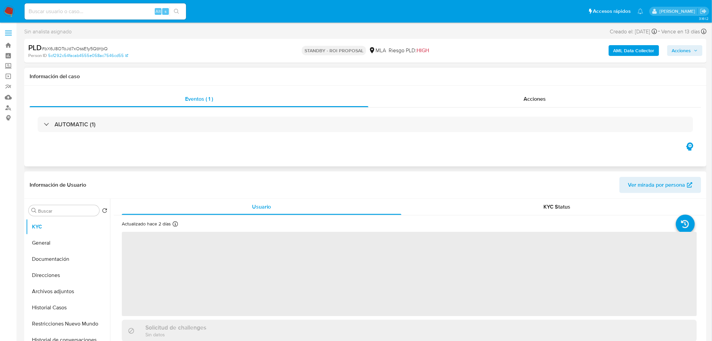
select select "10"
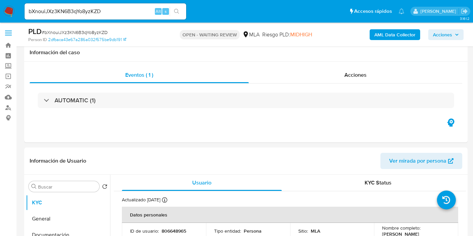
select select "10"
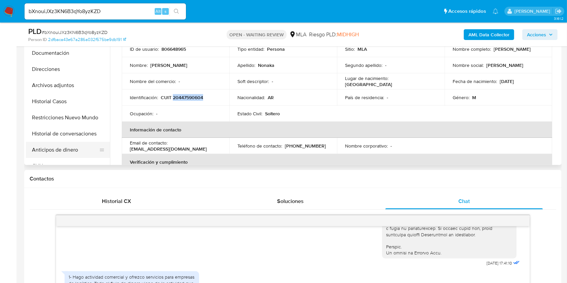
scroll to position [179, 0]
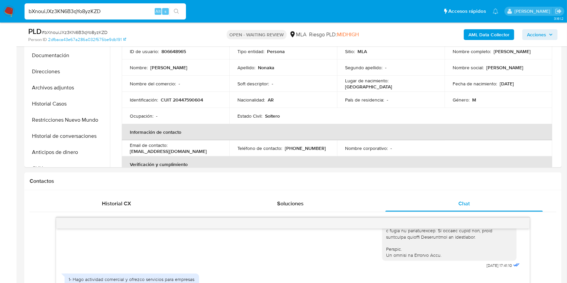
click at [131, 12] on input "bXnouiJXz3KN6B3qYo8yzKZD" at bounding box center [106, 11] width 162 height 9
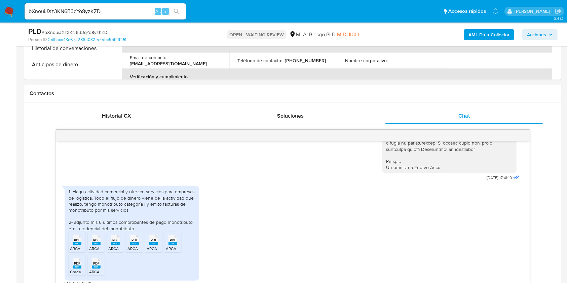
scroll to position [269, 0]
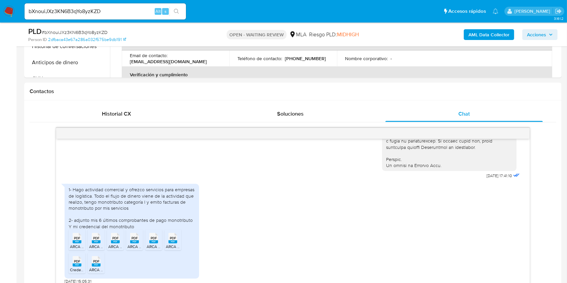
click at [255, 10] on ul "Pausado Ver notificaciones bXnouiJXz3KN6B3qYo8yzKZD Alt s Accesos rápidos Presi…" at bounding box center [261, 11] width 481 height 17
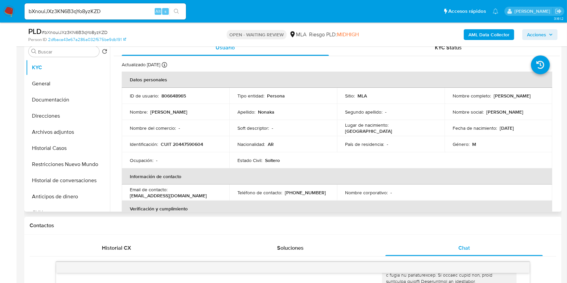
scroll to position [135, 0]
click at [194, 144] on p "CUIT 20447590604" at bounding box center [182, 145] width 42 height 6
copy p "20447590604"
click at [120, 7] on input "bXnouiJXz3KN6B3qYo8yzKZD" at bounding box center [106, 11] width 162 height 9
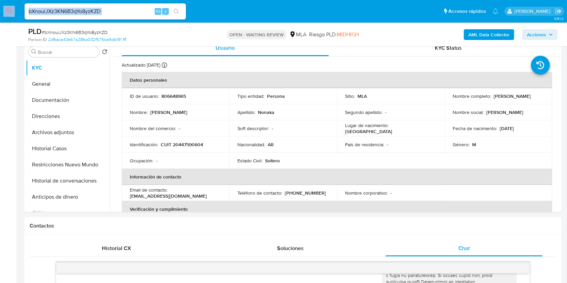
click at [120, 6] on div "bXnouiJXz3KN6B3qYo8yzKZD Alt s" at bounding box center [106, 11] width 162 height 16
copy nav "Pausado Ver notificaciones"
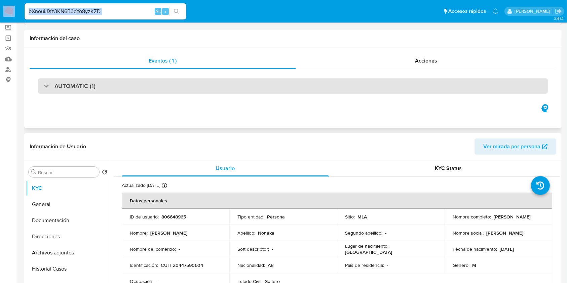
scroll to position [0, 0]
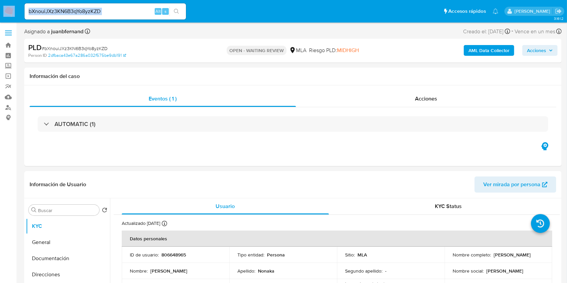
click at [29, 12] on input "bXnouiJXz3KN6B3qYo8yzKZD" at bounding box center [106, 11] width 162 height 9
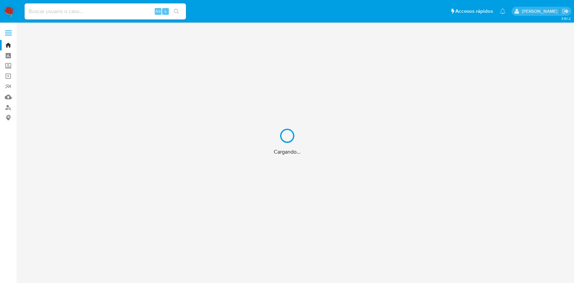
click at [65, 14] on div "Cargando..." at bounding box center [287, 141] width 574 height 283
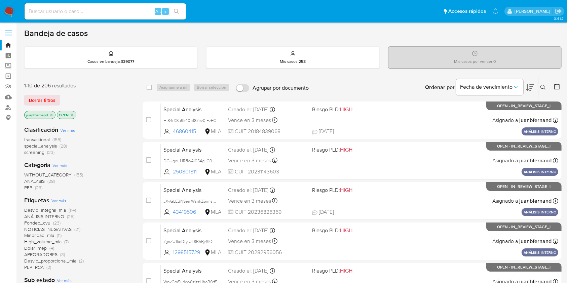
click at [61, 11] on input at bounding box center [106, 11] width 162 height 9
paste input "bX6J8OToJd7xOssE1y5QbYpQ"
type input "bX6J8OToJd7xOssE1y5QbYpQ"
click at [177, 12] on icon "search-icon" at bounding box center [176, 11] width 5 height 5
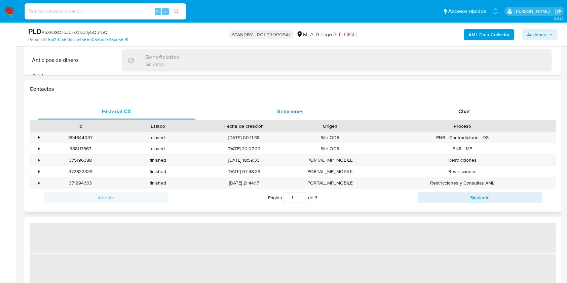
select select "10"
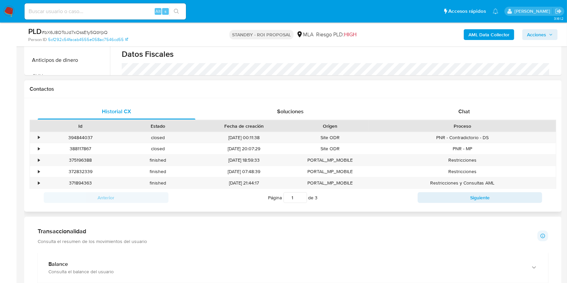
scroll to position [269, 0]
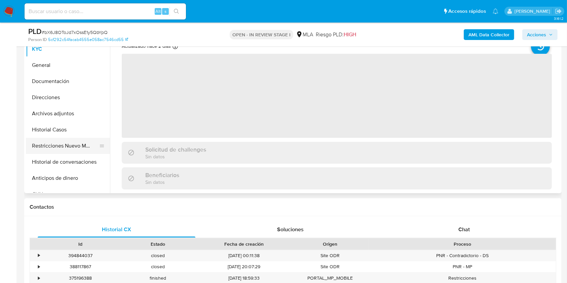
select select "10"
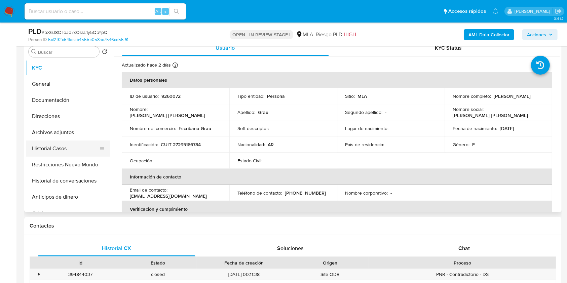
click at [59, 145] on button "Historial Casos" at bounding box center [65, 149] width 79 height 16
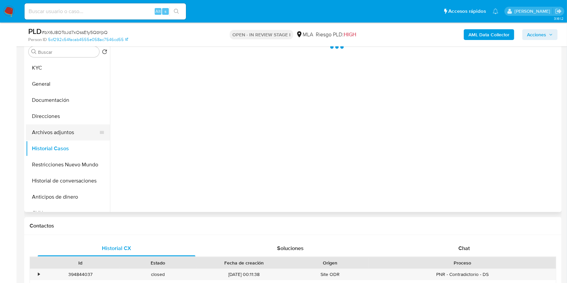
click at [62, 129] on button "Archivos adjuntos" at bounding box center [65, 133] width 79 height 16
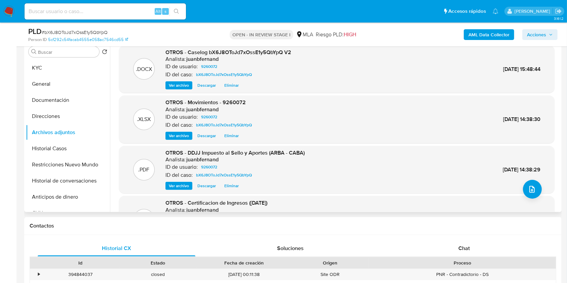
click at [234, 83] on span "Eliminar" at bounding box center [231, 85] width 14 height 7
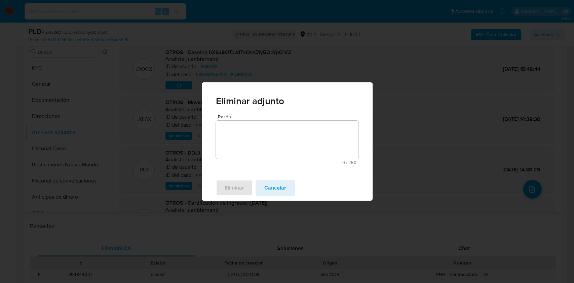
click at [252, 142] on textarea "Razón" at bounding box center [287, 140] width 143 height 38
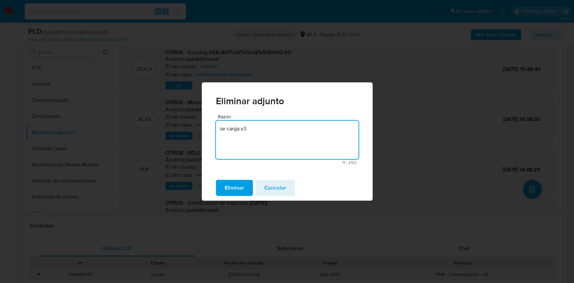
type textarea "se carga v3"
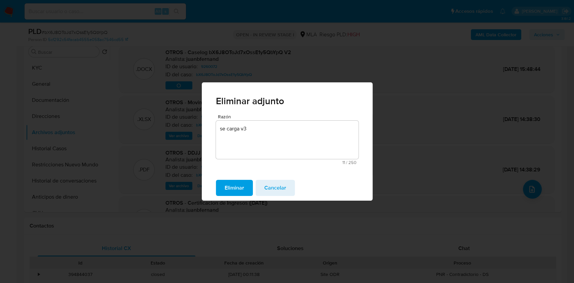
click at [238, 179] on div "Eliminar Cancelar" at bounding box center [287, 188] width 171 height 26
click at [244, 187] on span "Eliminar" at bounding box center [235, 188] width 20 height 15
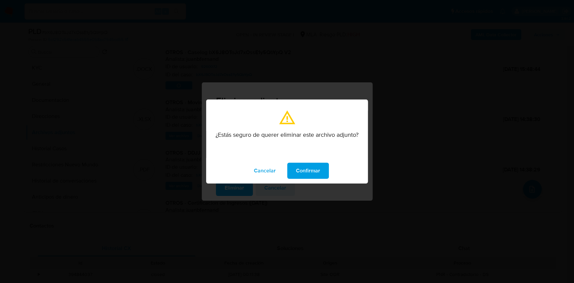
click at [314, 172] on span "Confirmar" at bounding box center [308, 171] width 24 height 15
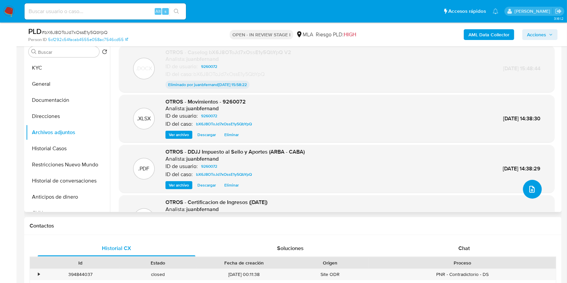
click at [529, 185] on icon "upload-file" at bounding box center [532, 189] width 8 height 8
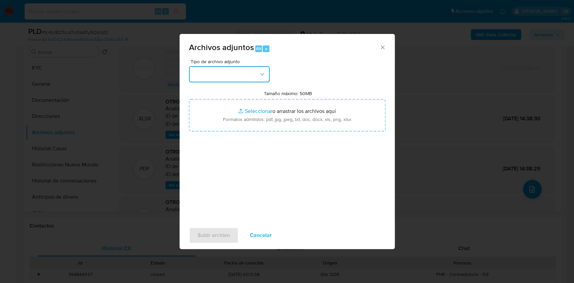
click at [248, 74] on button "button" at bounding box center [229, 74] width 81 height 16
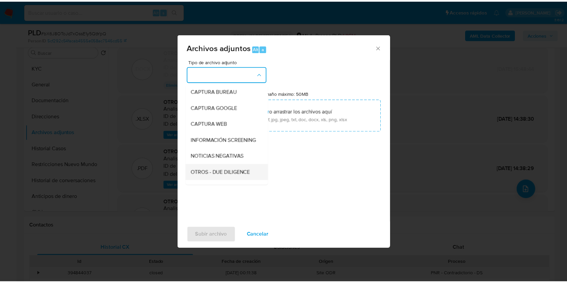
scroll to position [90, 0]
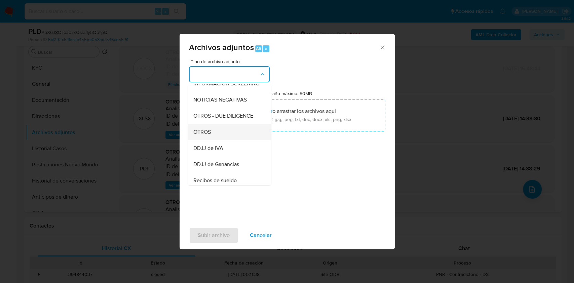
click at [223, 132] on div "OTROS" at bounding box center [227, 132] width 69 height 16
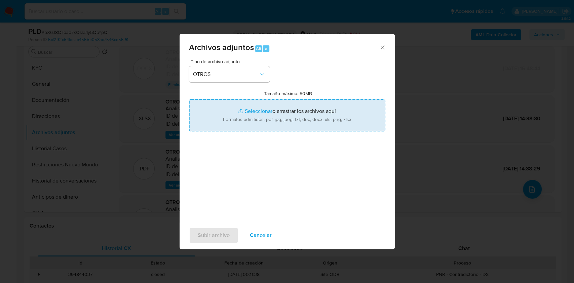
click at [250, 116] on input "Tamaño máximo: 50MB Seleccionar archivos" at bounding box center [287, 115] width 197 height 32
type input "C:\fakepath\Caselog bX6J8OToJd7xOssE1y5QbYpQ V3.docx"
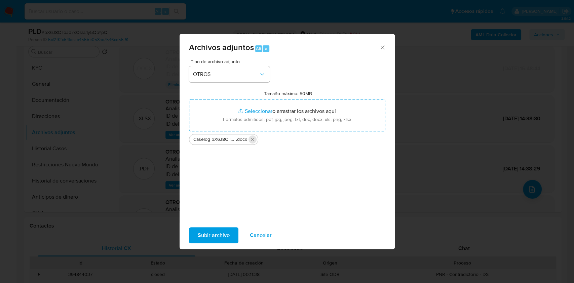
click at [253, 140] on icon "Eliminar Caselog bX6J8OToJd7xOssE1y5QbYpQ V3.docx" at bounding box center [252, 139] width 3 height 3
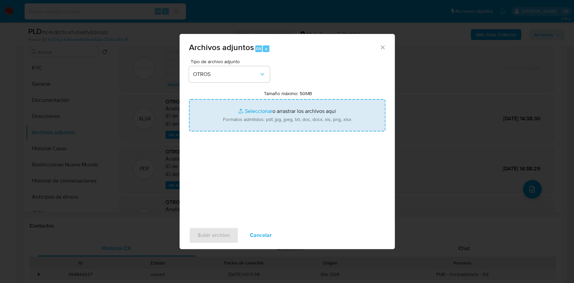
type input "C:\fakepath\Caselog bX6J8OToJd7xOssE1y5QbYpQ V3.docx"
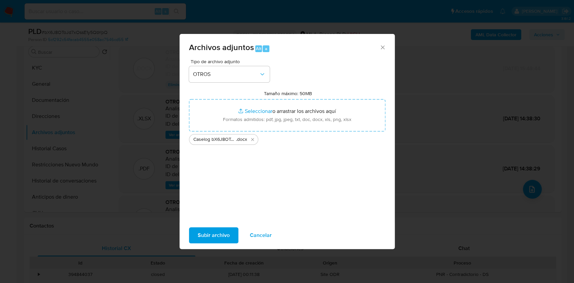
click at [215, 236] on span "Subir archivo" at bounding box center [214, 235] width 32 height 15
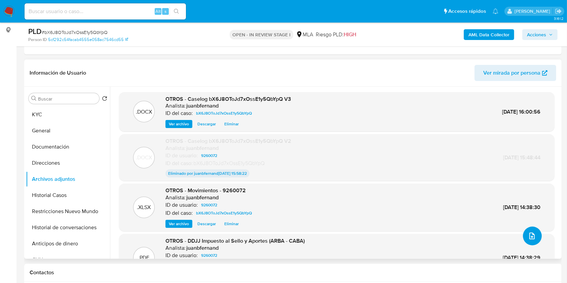
scroll to position [45, 0]
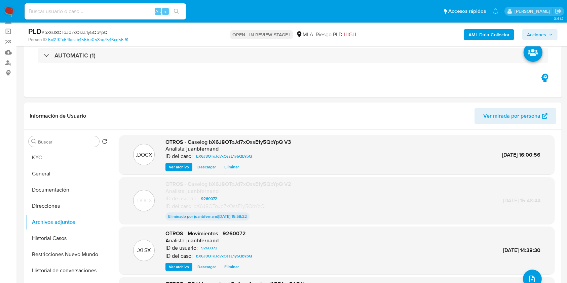
click at [546, 36] on span "Acciones" at bounding box center [536, 34] width 19 height 11
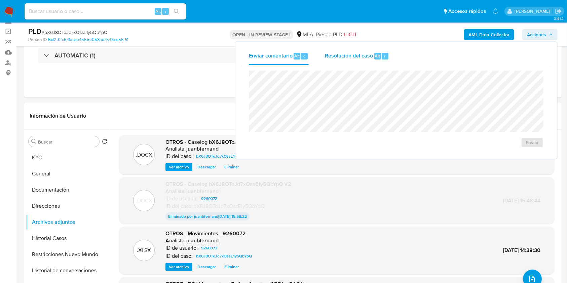
click at [363, 59] on span "Resolución del caso" at bounding box center [349, 56] width 48 height 8
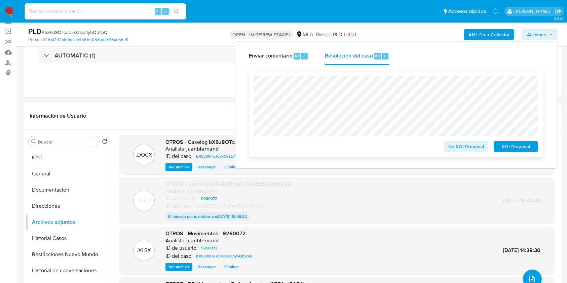
click at [512, 147] on span "ROI Proposal" at bounding box center [516, 146] width 35 height 9
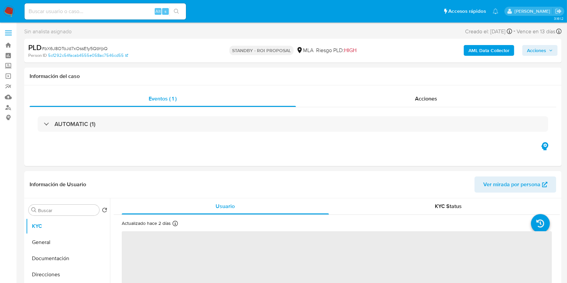
select select "10"
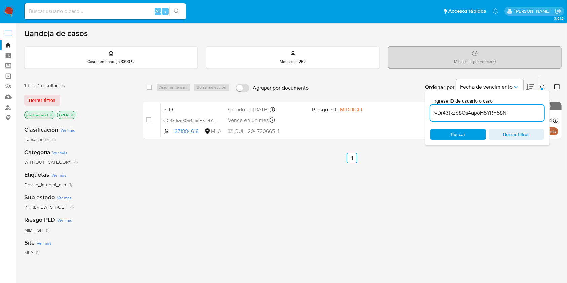
drag, startPoint x: 0, startPoint y: 0, endPoint x: 537, endPoint y: 115, distance: 549.0
click at [537, 115] on input "vDr43tkzd8Os4apoH5YRY58N" at bounding box center [488, 113] width 114 height 9
paste input "bXnouiJXz3KN6B3qYo8yzKZD"
type input "bXnouiJXz3KN6B3qYo8yzKZD"
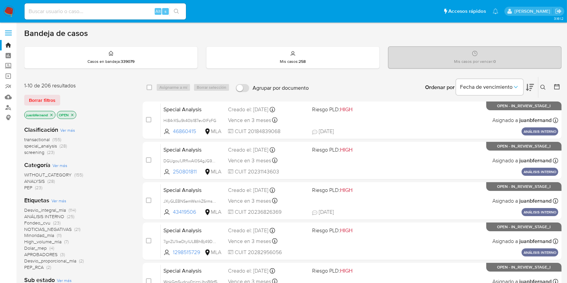
click at [541, 87] on icon at bounding box center [543, 87] width 5 height 5
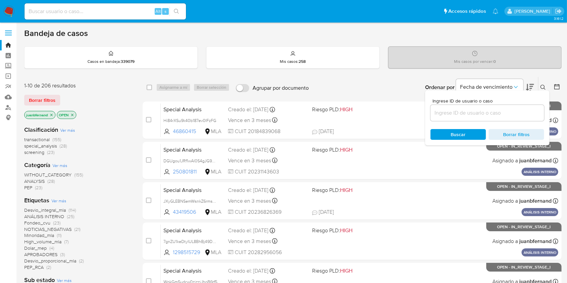
click at [483, 112] on input at bounding box center [488, 113] width 114 height 9
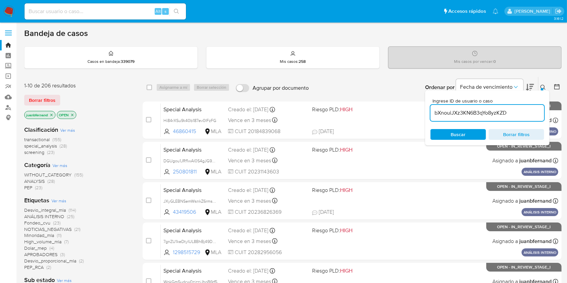
type input "bXnouiJXz3KN6B3qYo8yzKZD"
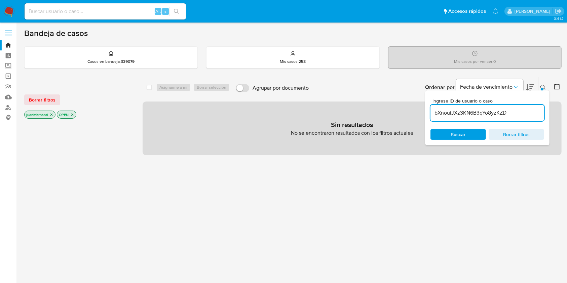
click at [74, 113] on icon "close-filter" at bounding box center [72, 115] width 4 height 4
click at [52, 114] on icon "close-filter" at bounding box center [51, 115] width 2 height 2
click at [528, 116] on input "bXnouiJXz3KN6B3qYo8yzKZD" at bounding box center [488, 113] width 114 height 9
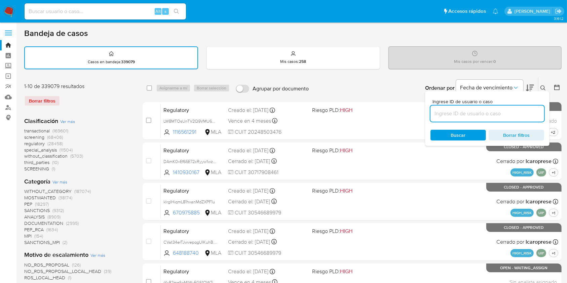
click at [494, 112] on input at bounding box center [488, 113] width 114 height 9
paste input "bXnouiJXz3KN6B3qYo8yzKZD"
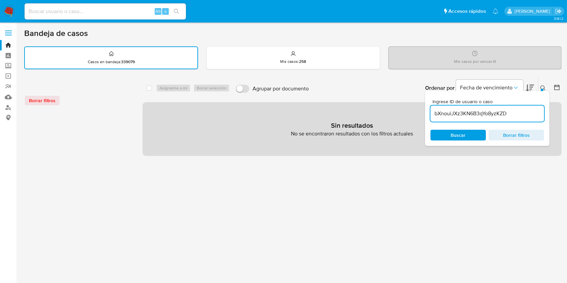
drag, startPoint x: 437, startPoint y: 114, endPoint x: 455, endPoint y: 149, distance: 39.1
click at [437, 114] on input "bXnouiJXz3KN6B3qYo8yzKZD" at bounding box center [488, 113] width 114 height 9
type input "bXnouiJXz3KN6B3qYo8yzKZD"
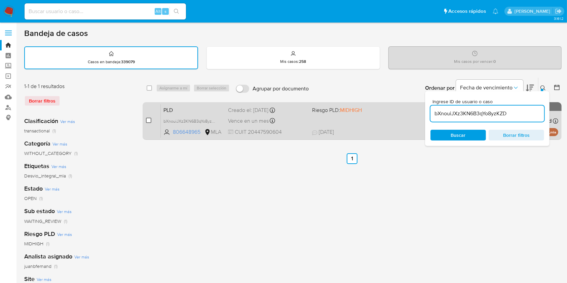
click at [148, 118] on input "checkbox" at bounding box center [148, 120] width 5 height 5
checkbox input "true"
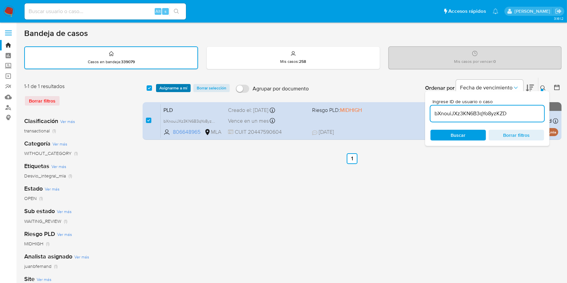
click at [178, 85] on span "Asignarme a mí" at bounding box center [173, 88] width 28 height 7
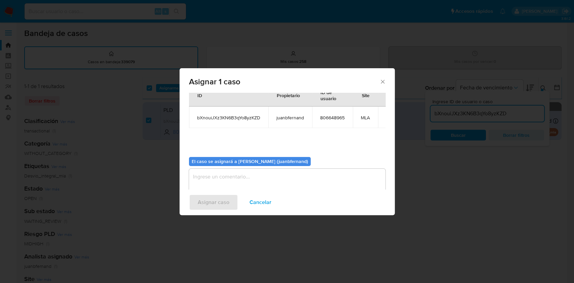
scroll to position [34, 0]
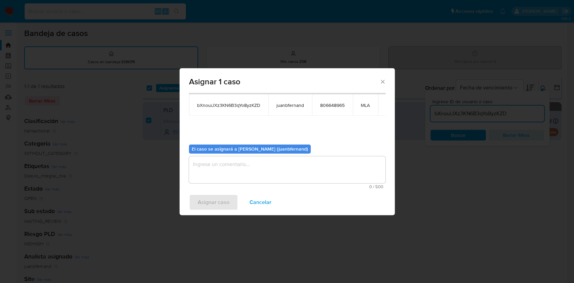
click at [280, 165] on textarea "assign-modal" at bounding box center [287, 169] width 197 height 27
click at [215, 203] on span "Asignar caso" at bounding box center [214, 202] width 32 height 15
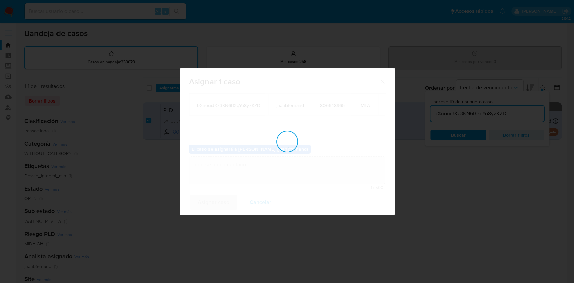
checkbox input "false"
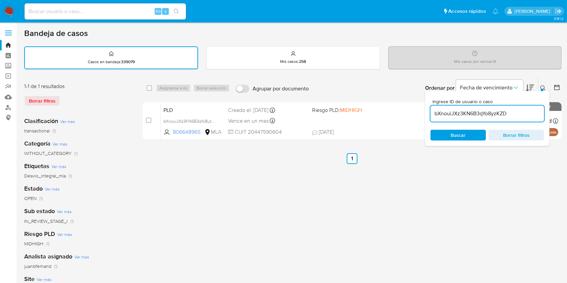
click at [494, 117] on div "bXnouiJXz3KN6B3qYo8yzKZD" at bounding box center [488, 114] width 114 height 16
click at [495, 117] on div "bXnouiJXz3KN6B3qYo8yzKZD" at bounding box center [488, 114] width 114 height 16
click at [495, 116] on input "bXnouiJXz3KN6B3qYo8yzKZD" at bounding box center [488, 113] width 114 height 9
paste input "57n6RiuAqvTKq3Ff0o2xOsnW"
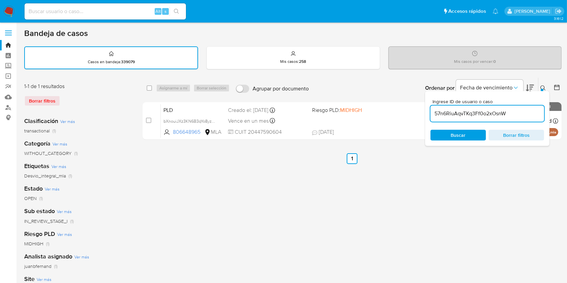
type input "57n6RiuAqvTKq3Ff0o2xOsnW"
click at [148, 86] on input "checkbox" at bounding box center [149, 87] width 5 height 5
checkbox input "true"
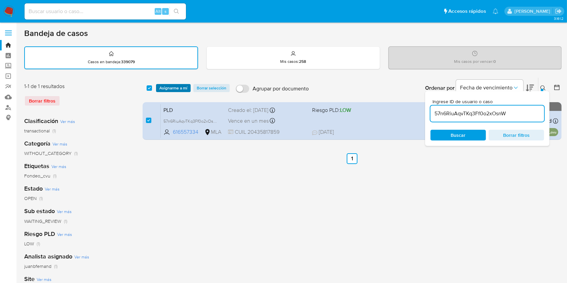
click at [173, 86] on span "Asignarme a mí" at bounding box center [173, 88] width 28 height 7
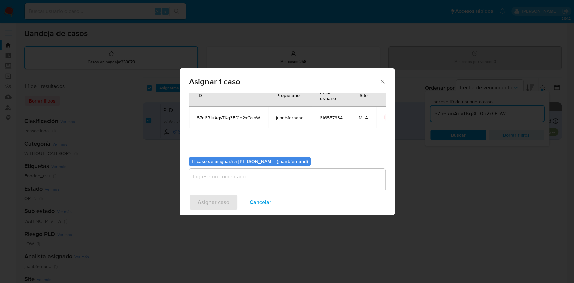
scroll to position [34, 0]
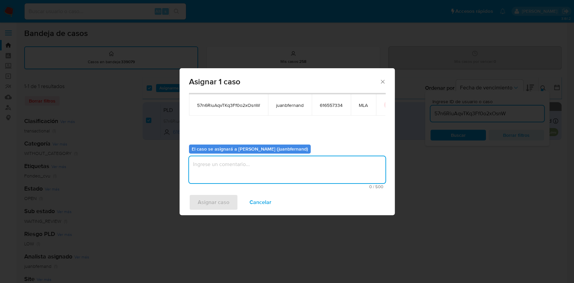
click at [264, 168] on textarea "assign-modal" at bounding box center [287, 169] width 197 height 27
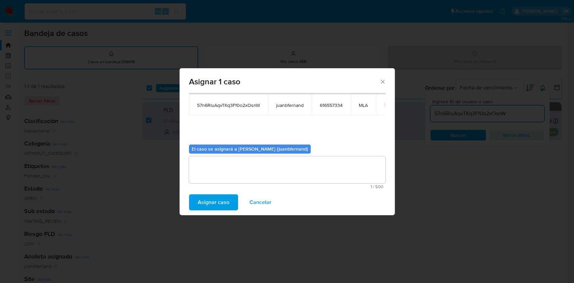
click at [215, 200] on span "Asignar caso" at bounding box center [214, 202] width 32 height 15
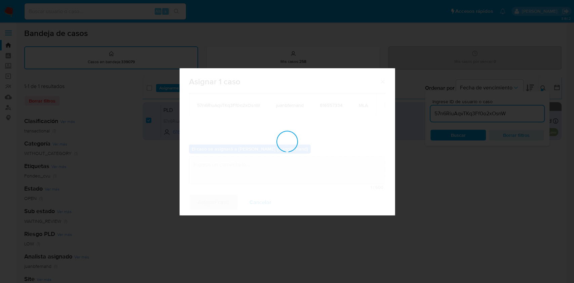
checkbox input "false"
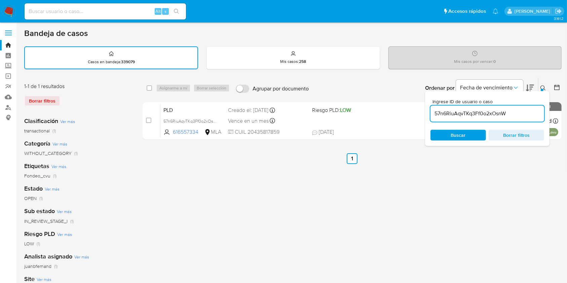
click at [510, 114] on input "57n6RiuAqvTKq3Ff0o2xOsnW" at bounding box center [488, 113] width 114 height 9
paste input "iebQdnPGWkeoePn0reeWG9Ng"
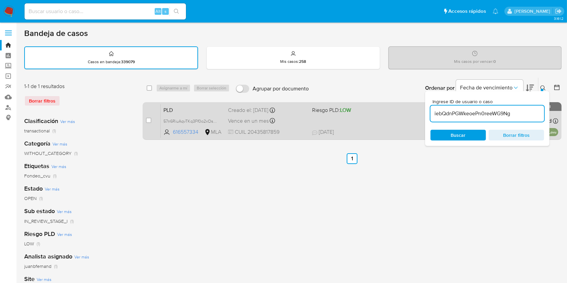
type input "iebQdnPGWkeoePn0reeWG9Ng"
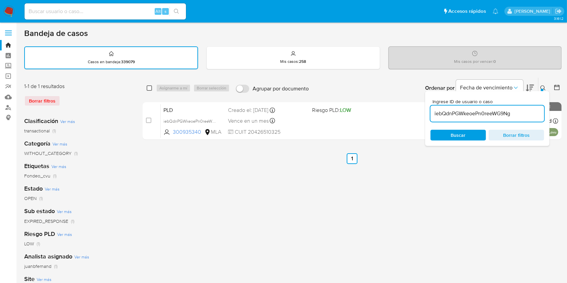
click at [149, 87] on input "checkbox" at bounding box center [149, 87] width 5 height 5
checkbox input "true"
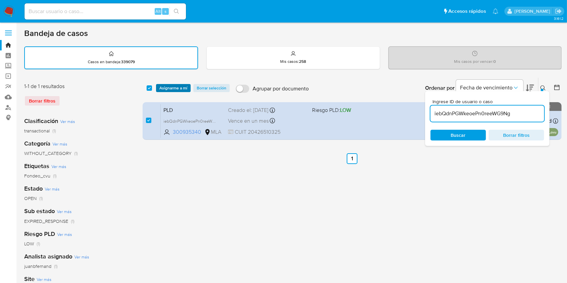
click at [163, 87] on span "Asignarme a mí" at bounding box center [173, 88] width 28 height 7
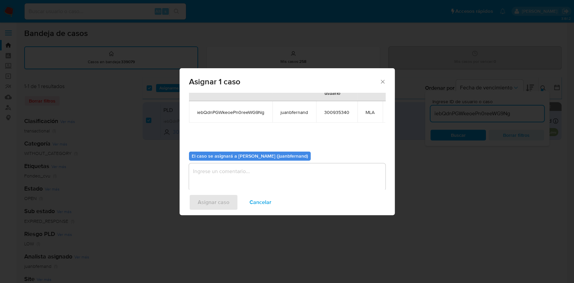
scroll to position [41, 0]
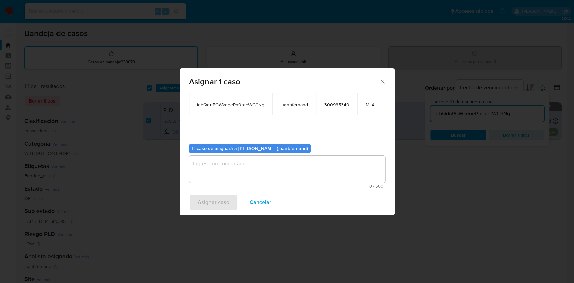
click at [259, 170] on textarea "assign-modal" at bounding box center [287, 169] width 197 height 27
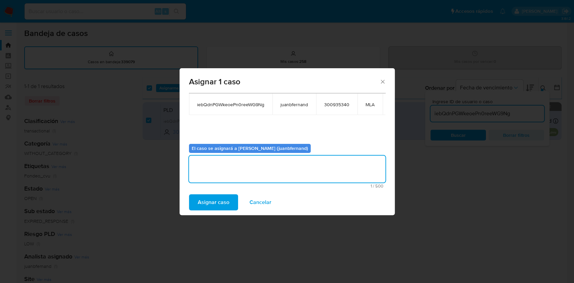
click at [232, 196] on button "Asignar caso" at bounding box center [213, 202] width 49 height 16
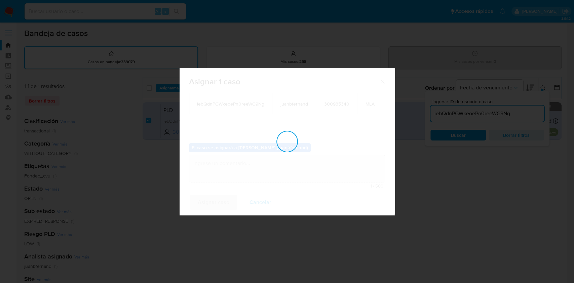
checkbox input "false"
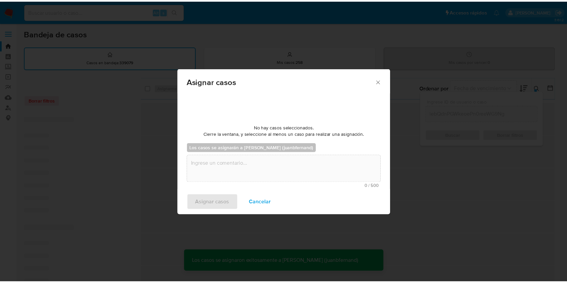
scroll to position [40, 0]
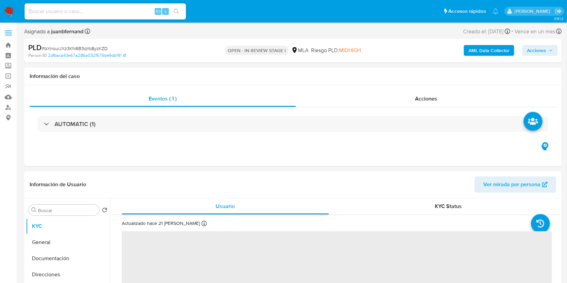
select select "10"
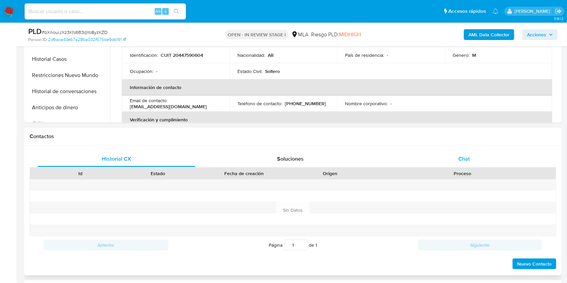
click at [506, 155] on div "Chat" at bounding box center [465, 159] width 158 height 16
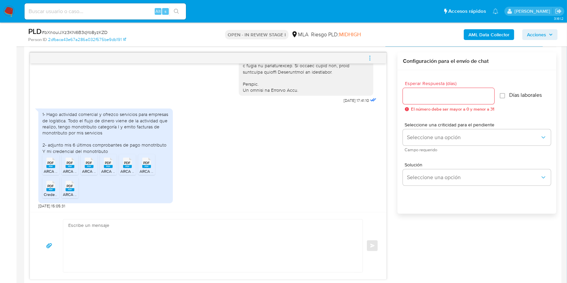
scroll to position [359, 0]
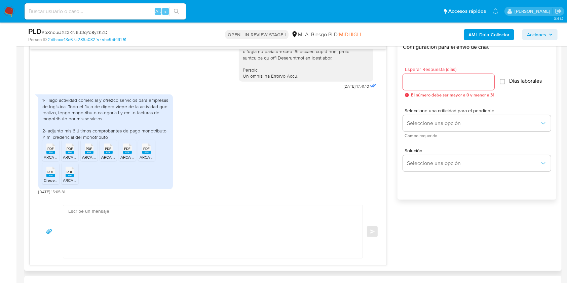
click at [101, 207] on textarea at bounding box center [211, 232] width 286 height 53
paste textarea "Lore. Ipsumdolo sit am consectetu adi elit. Se doeiusmodte in utlabor etdolorem…"
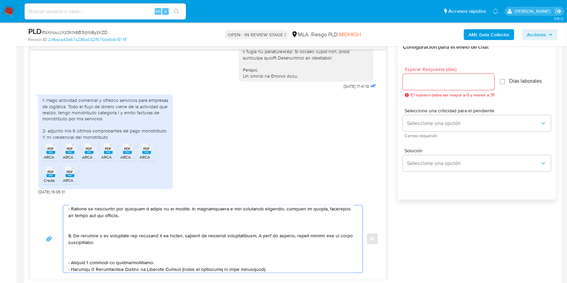
scroll to position [0, 0]
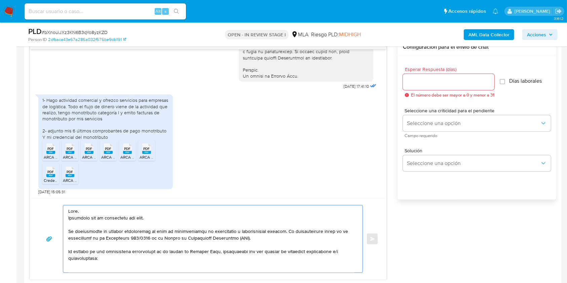
drag, startPoint x: 164, startPoint y: 217, endPoint x: 32, endPoint y: 219, distance: 131.9
click at [32, 219] on div "Enviar" at bounding box center [208, 239] width 357 height 82
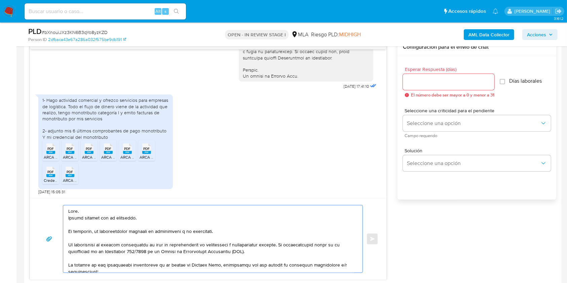
click at [121, 233] on textarea at bounding box center [211, 239] width 286 height 67
click at [0, 0] on lt-span "documentaci ó n" at bounding box center [0, 0] width 0 height 0
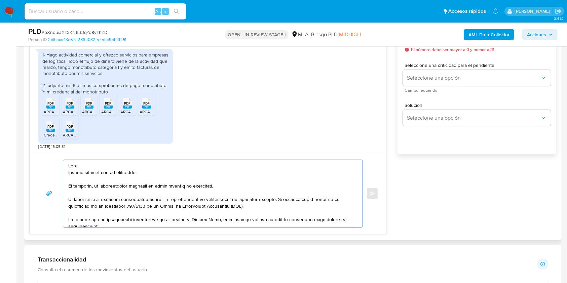
scroll to position [449, 0]
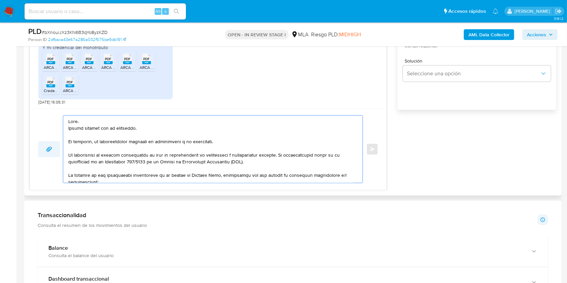
drag, startPoint x: 254, startPoint y: 163, endPoint x: 52, endPoint y: 155, distance: 202.0
click at [52, 155] on div "Enviar" at bounding box center [208, 149] width 341 height 68
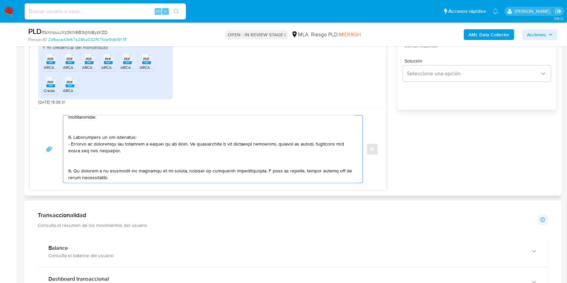
click at [84, 127] on textarea at bounding box center [211, 149] width 286 height 67
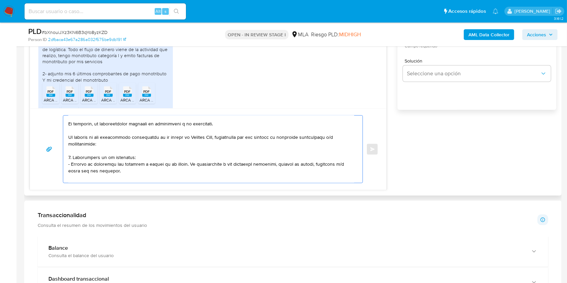
scroll to position [45, 0]
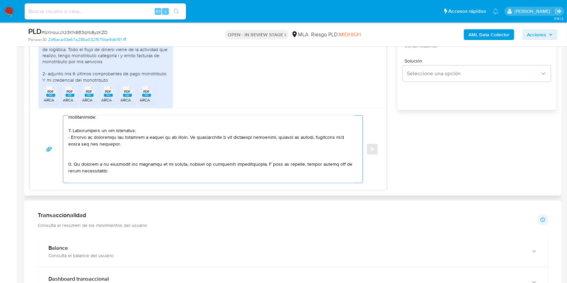
drag, startPoint x: 113, startPoint y: 143, endPoint x: 73, endPoint y: 132, distance: 41.6
click at [73, 132] on textarea at bounding box center [211, 149] width 286 height 67
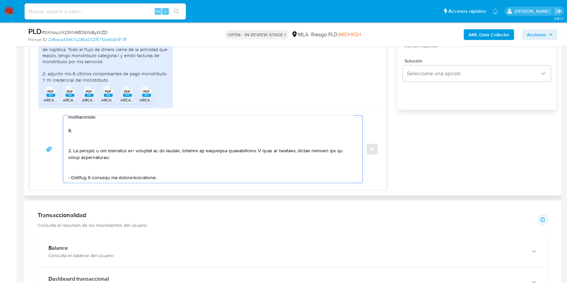
drag, startPoint x: 72, startPoint y: 152, endPoint x: 63, endPoint y: 140, distance: 14.2
click at [63, 140] on div at bounding box center [211, 149] width 296 height 67
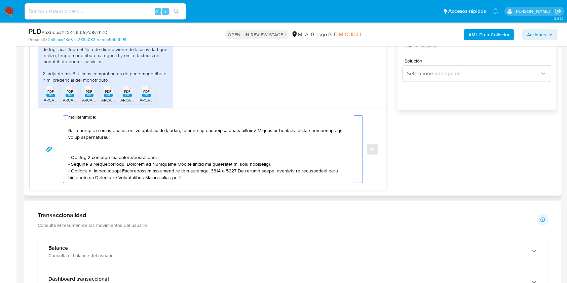
drag, startPoint x: 75, startPoint y: 132, endPoint x: 223, endPoint y: 131, distance: 148.7
click at [223, 131] on textarea at bounding box center [211, 149] width 286 height 67
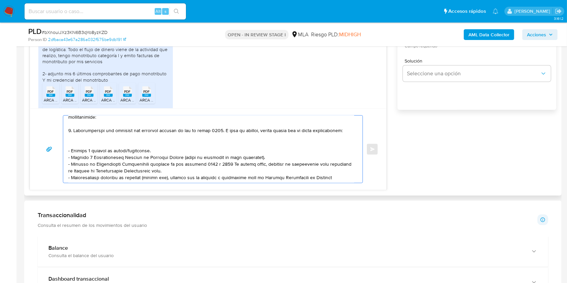
click at [86, 148] on textarea at bounding box center [211, 149] width 286 height 67
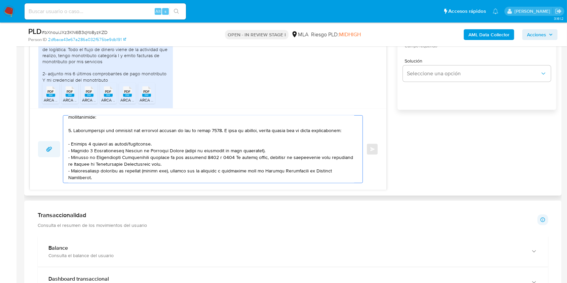
drag, startPoint x: 153, startPoint y: 152, endPoint x: 39, endPoint y: 152, distance: 114.4
click at [39, 152] on div "Enviar" at bounding box center [208, 149] width 341 height 68
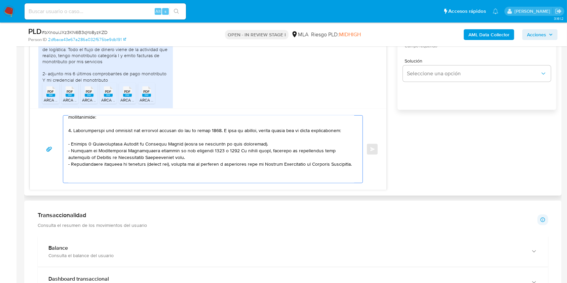
drag, startPoint x: 264, startPoint y: 151, endPoint x: 65, endPoint y: 154, distance: 199.2
click at [65, 154] on div at bounding box center [211, 149] width 296 height 67
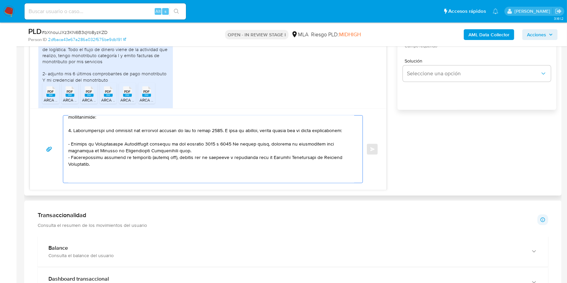
click at [185, 157] on textarea at bounding box center [211, 149] width 286 height 67
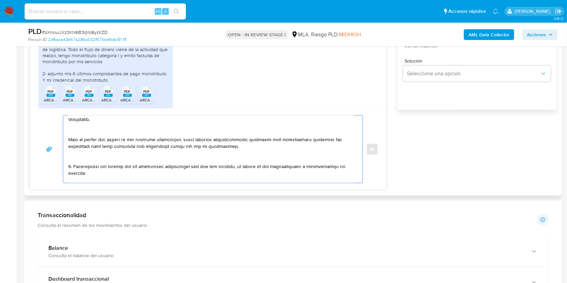
click at [131, 142] on textarea at bounding box center [211, 149] width 286 height 67
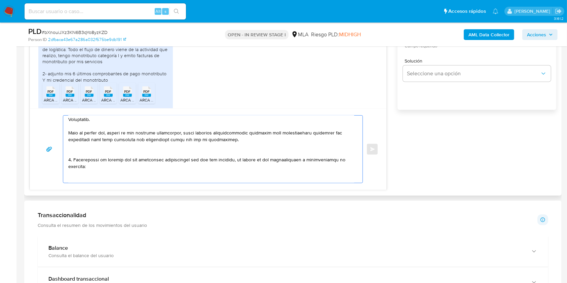
click at [118, 157] on textarea at bounding box center [211, 149] width 286 height 67
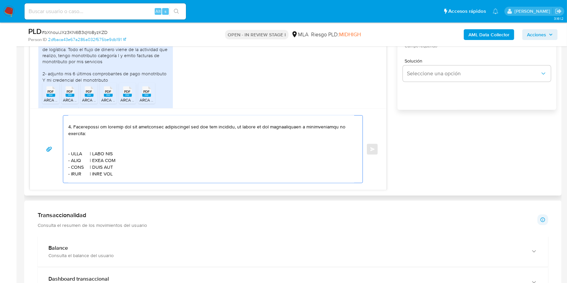
scroll to position [135, 0]
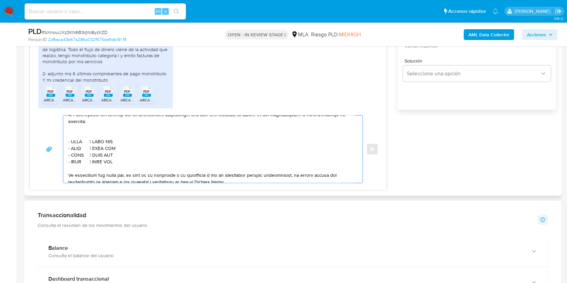
drag, startPoint x: 122, startPoint y: 171, endPoint x: 66, endPoint y: 127, distance: 71.4
click at [66, 127] on div at bounding box center [211, 149] width 296 height 67
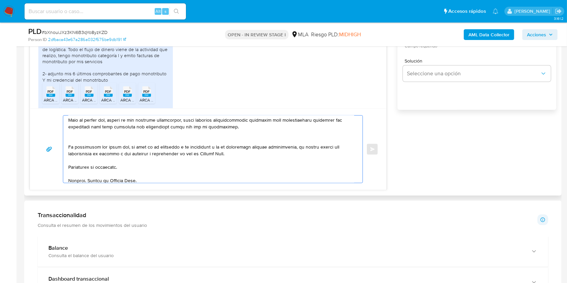
scroll to position [116, 0]
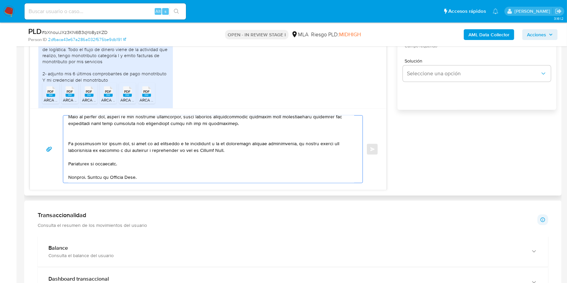
click at [134, 164] on textarea at bounding box center [211, 149] width 286 height 67
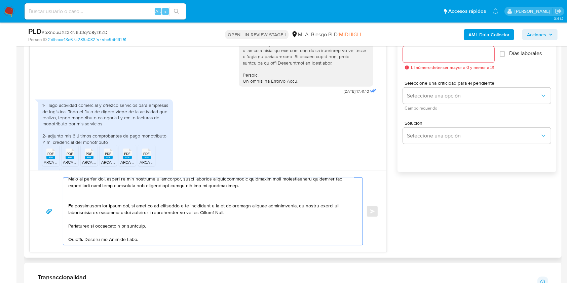
scroll to position [314, 0]
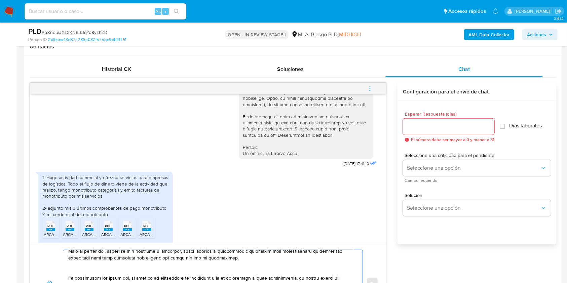
type textarea "Hola. Muchas gracias por tu respuesta. No obstante, la documentación aportada n…"
click at [434, 127] on input "Esperar Respuesta (días)" at bounding box center [449, 126] width 92 height 9
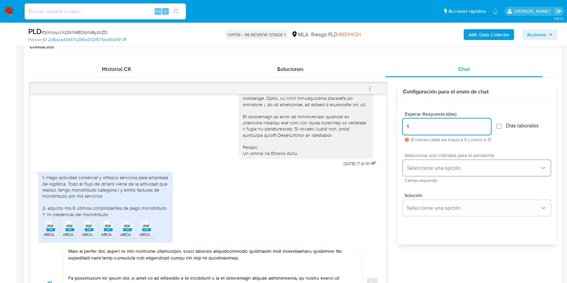
type input "1"
click at [428, 162] on button "Seleccione una opción" at bounding box center [477, 168] width 148 height 16
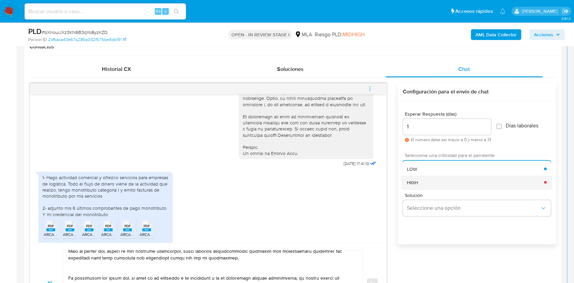
click at [426, 182] on div "HIGH" at bounding box center [475, 182] width 137 height 13
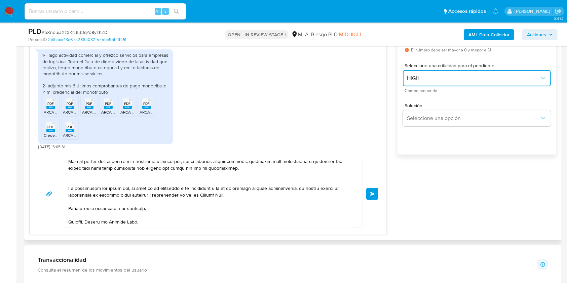
scroll to position [116, 0]
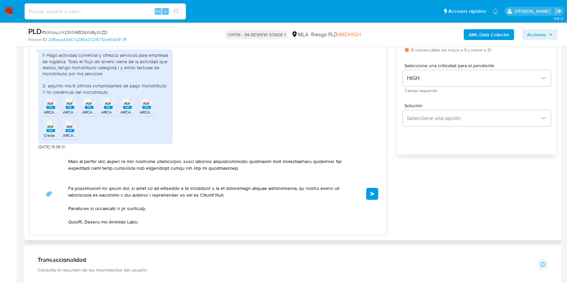
click at [376, 191] on button "Enviar" at bounding box center [372, 194] width 12 height 12
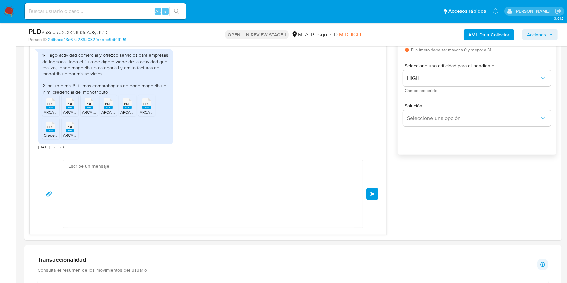
scroll to position [582, 0]
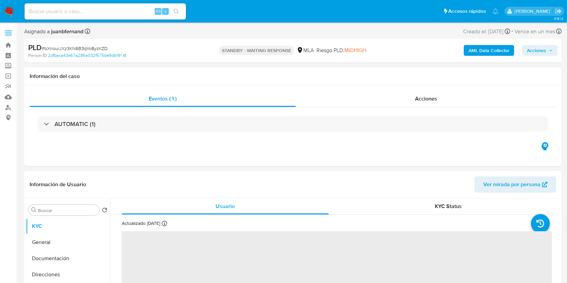
select select "10"
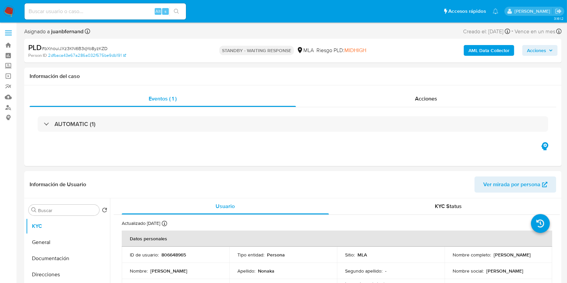
click at [120, 8] on input at bounding box center [106, 11] width 162 height 9
paste input "57n6RiuAqvTKq3Ff0o2xOsnW"
type input "57n6RiuAqvTKq3Ff0o2xOsnW"
click at [173, 8] on button "search-icon" at bounding box center [177, 11] width 14 height 9
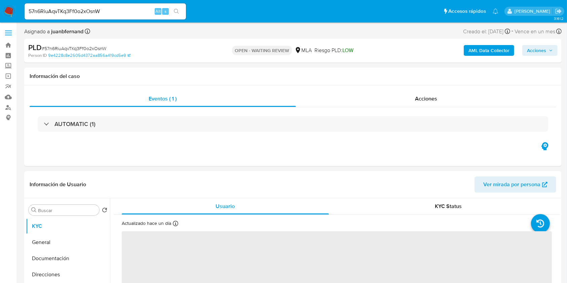
select select "10"
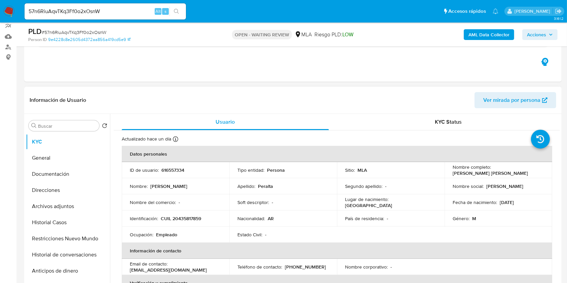
scroll to position [135, 0]
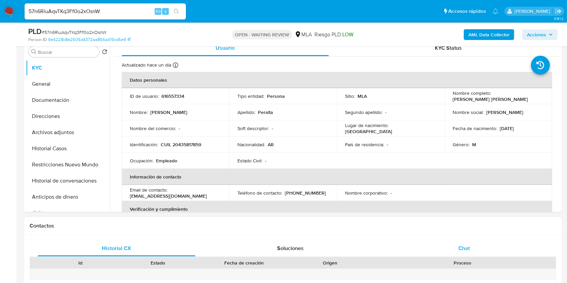
click at [483, 250] on div "Chat" at bounding box center [465, 249] width 158 height 16
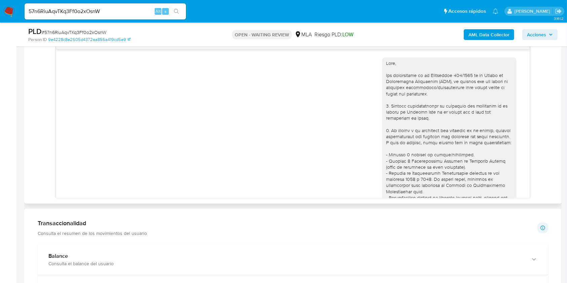
scroll to position [296, 0]
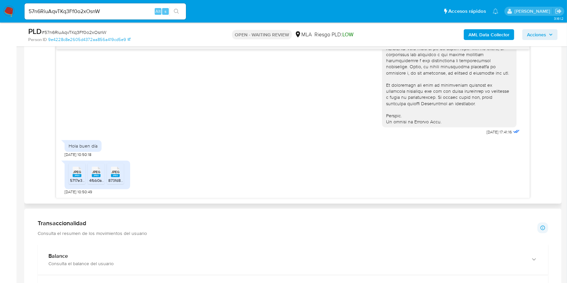
click at [75, 176] on rect at bounding box center [77, 175] width 9 height 3
click at [96, 175] on rect at bounding box center [96, 175] width 9 height 3
click at [113, 172] on span "JPEG" at bounding box center [115, 172] width 8 height 4
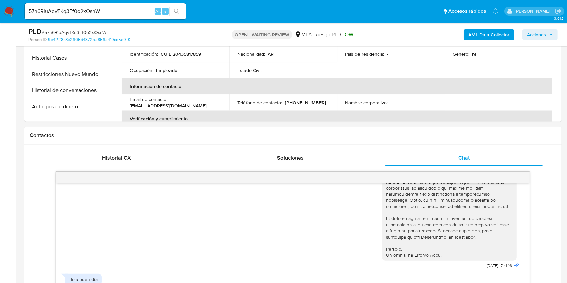
scroll to position [224, 0]
click at [189, 52] on p "CUIL 20435817859" at bounding box center [181, 55] width 40 height 6
copy p "20435817859"
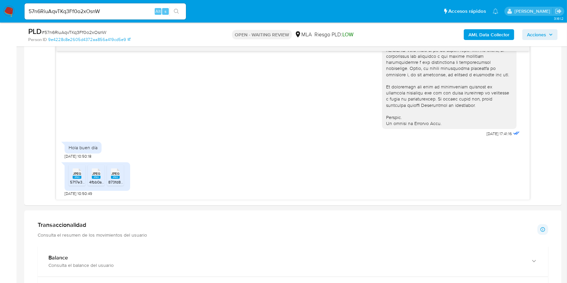
scroll to position [359, 0]
click at [130, 11] on input "57n6RiuAqvTKq3Ff0o2xOsnW" at bounding box center [106, 11] width 162 height 9
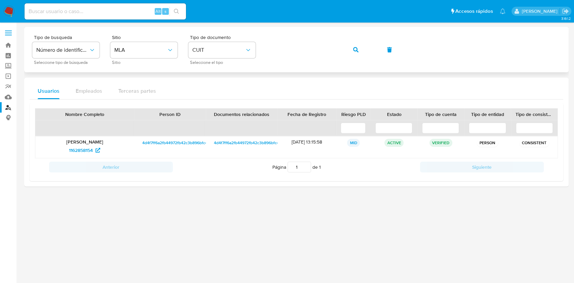
click at [349, 49] on button "button" at bounding box center [356, 50] width 23 height 16
click at [87, 146] on span "500985034" at bounding box center [80, 150] width 25 height 11
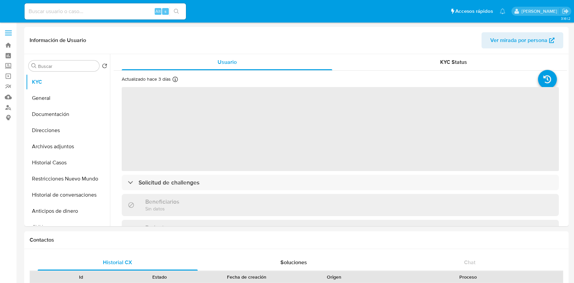
select select "10"
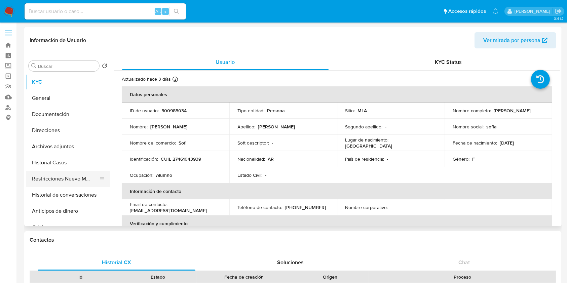
click at [49, 181] on button "Restricciones Nuevo Mundo" at bounding box center [65, 179] width 79 height 16
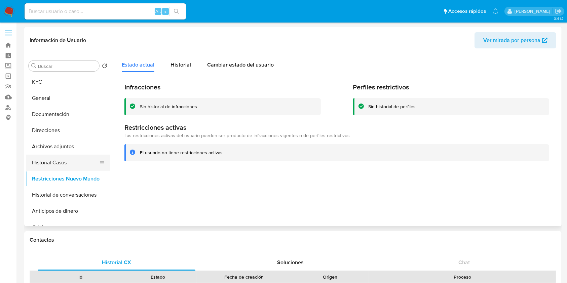
click at [75, 162] on button "Historial Casos" at bounding box center [65, 163] width 79 height 16
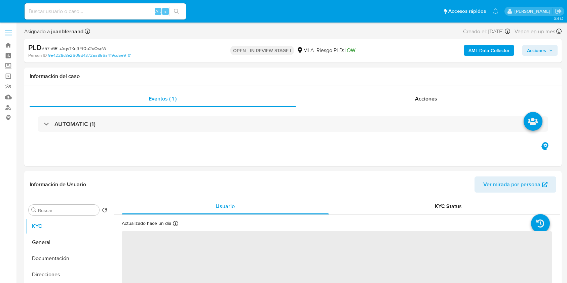
select select "10"
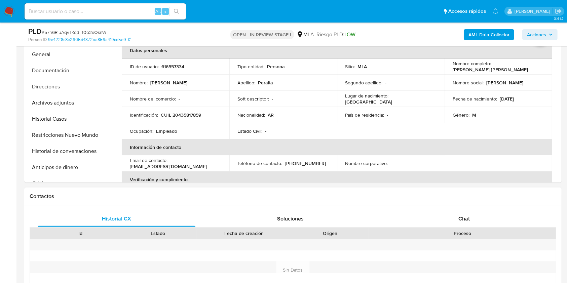
scroll to position [224, 0]
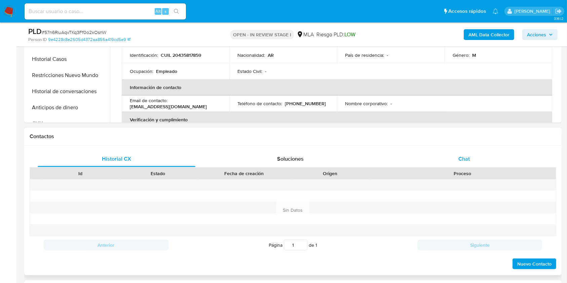
click at [464, 152] on div "Chat" at bounding box center [465, 159] width 158 height 16
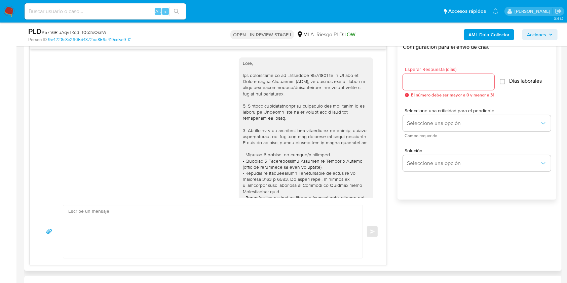
scroll to position [296, 0]
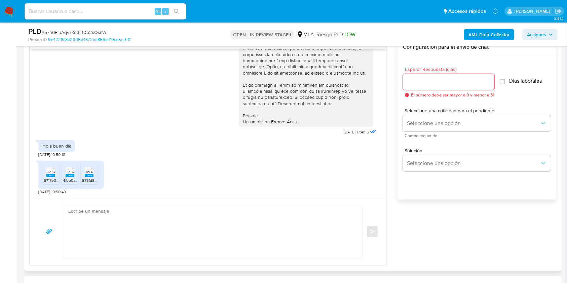
click at [125, 233] on textarea at bounding box center [211, 232] width 286 height 53
paste textarea "Hola, esperamos que te encuentres muy bien. Muchas gracias por tu respuesta. Co…"
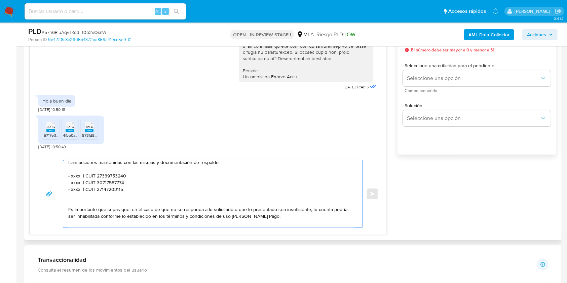
scroll to position [0, 0]
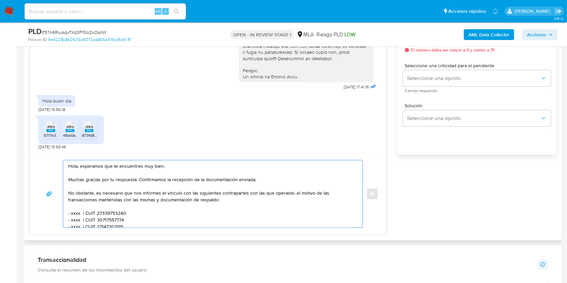
click at [159, 167] on textarea "Hola, esperamos que te encuentres muy bien. Muchas gracias por tu respuesta. Co…" at bounding box center [211, 194] width 286 height 67
drag, startPoint x: 159, startPoint y: 167, endPoint x: 86, endPoint y: 165, distance: 72.7
click at [86, 165] on textarea "Hola, esperamos que te encuentres muy bien. Muchas gracias por tu respuesta. Co…" at bounding box center [211, 194] width 286 height 67
click at [131, 193] on textarea "Hola. Muchas gracias por tu respuesta. Confirmamos la recepción de la documenta…" at bounding box center [211, 194] width 286 height 67
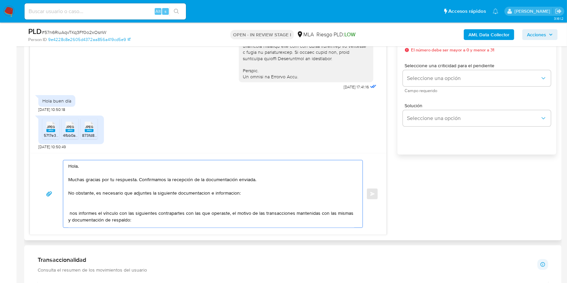
click at [189, 198] on textarea "Hola. Muchas gracias por tu respuesta. Confirmamos la recepción de la documenta…" at bounding box center [211, 194] width 286 height 67
click at [192, 195] on textarea "Hola. Muchas gracias por tu respuesta. Confirmamos la recepción de la documenta…" at bounding box center [211, 194] width 286 height 67
click at [0, 0] on lt-span "documentaci ó n" at bounding box center [0, 0] width 0 height 0
drag, startPoint x: 222, startPoint y: 187, endPoint x: 222, endPoint y: 197, distance: 9.8
click at [222, 191] on textarea "Hola. Muchas gracias por tu respuesta. Confirmamos la recepción de la documenta…" at bounding box center [211, 194] width 286 height 67
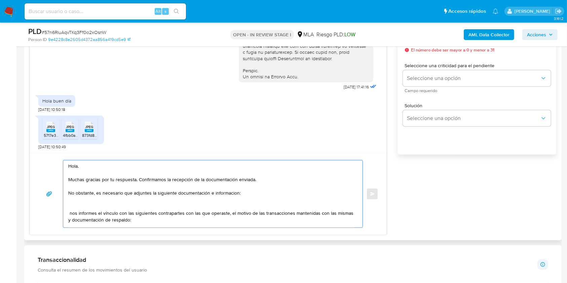
click at [222, 198] on textarea "Hola. Muchas gracias por tu respuesta. Confirmamos la recepción de la documenta…" at bounding box center [211, 194] width 286 height 67
click at [226, 196] on textarea "Hola. Muchas gracias por tu respuesta. Confirmamos la recepción de la documenta…" at bounding box center [211, 194] width 286 height 67
click at [0, 0] on lt-span "informaci ó n" at bounding box center [0, 0] width 0 height 0
click at [83, 207] on textarea "Hola. Muchas gracias por tu respuesta. Confirmamos la recepción de la documenta…" at bounding box center [211, 194] width 286 height 67
drag, startPoint x: 86, startPoint y: 204, endPoint x: 53, endPoint y: 204, distance: 33.0
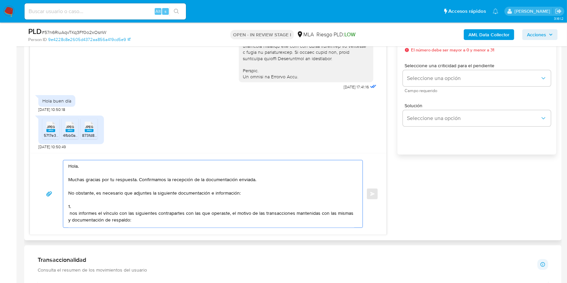
click at [53, 204] on div "Hola. Muchas gracias por tu respuesta. Confirmamos la recepción de la documenta…" at bounding box center [208, 194] width 341 height 68
paste textarea "Descripción de la actividad: - Detalla la actividad que realizas a través de tu…"
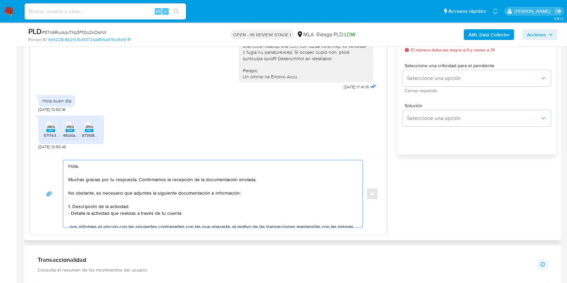
scroll to position [45, 0]
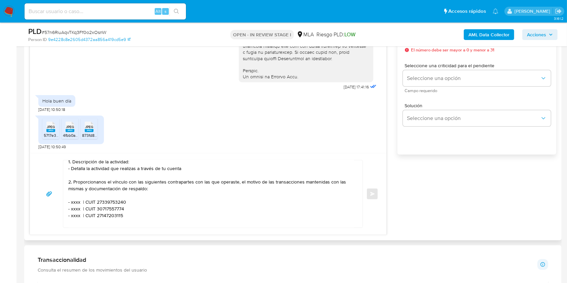
click at [81, 195] on textarea "Hola. Muchas gracias por tu respuesta. Confirmamos la recepción de la documenta…" at bounding box center [211, 194] width 286 height 67
click at [75, 204] on textarea "Hola. Muchas gracias por tu respuesta. Confirmamos la recepción de la documenta…" at bounding box center [211, 194] width 286 height 67
paste textarea "Sofia Macarena Ruiz"
click at [142, 203] on textarea "Hola. Muchas gracias por tu respuesta. Confirmamos la recepción de la documenta…" at bounding box center [211, 194] width 286 height 67
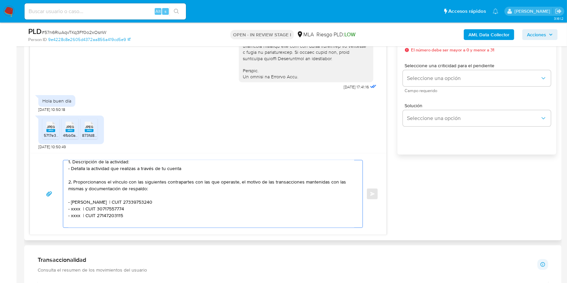
click at [142, 203] on textarea "Hola. Muchas gracias por tu respuesta. Confirmamos la recepción de la documenta…" at bounding box center [211, 194] width 286 height 67
paste textarea "461043939"
click at [77, 211] on textarea "Hola. Muchas gracias por tu respuesta. Confirmamos la recepción de la documenta…" at bounding box center [211, 194] width 286 height 67
paste textarea "GAMA 45 S.A."
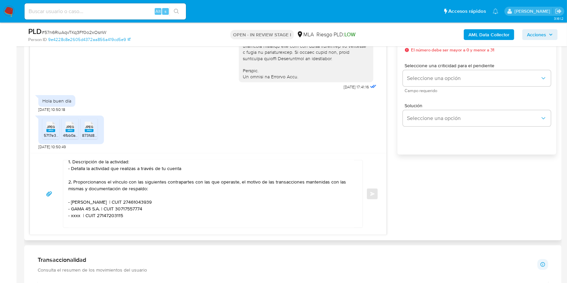
click at [129, 210] on textarea "Hola. Muchas gracias por tu respuesta. Confirmamos la recepción de la documenta…" at bounding box center [211, 194] width 286 height 67
paste textarea "18275"
click at [75, 219] on textarea "Hola. Muchas gracias por tu respuesta. Confirmamos la recepción de la documenta…" at bounding box center [211, 194] width 286 height 67
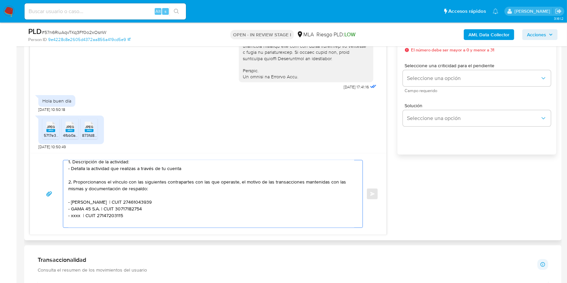
paste textarea "AGROGANADERA DE NORTE A SUR"
click at [177, 215] on textarea "Hola. Muchas gracias por tu respuesta. Confirmamos la recepción de la documenta…" at bounding box center [211, 194] width 286 height 67
paste textarea "3071887008"
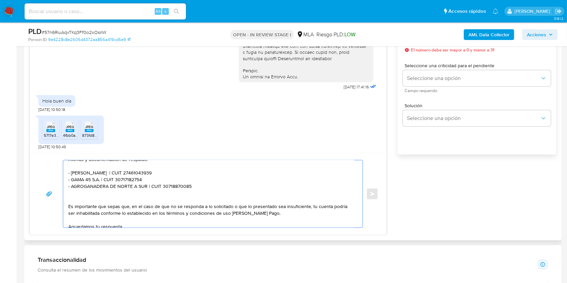
scroll to position [50, 0]
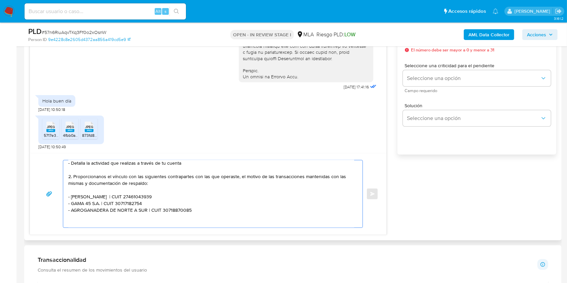
drag, startPoint x: 205, startPoint y: 171, endPoint x: 65, endPoint y: 199, distance: 142.7
click at [65, 199] on div "Hola. Muchas gracias por tu respuesta. Confirmamos la recepción de la documenta…" at bounding box center [211, 194] width 296 height 67
click at [81, 220] on textarea "Hola. Muchas gracias por tu respuesta. Confirmamos la recepción de la documenta…" at bounding box center [211, 194] width 286 height 67
paste textarea "- Sofia Macarena Ruiz | CUIT 27461043939 - GAMA 45 S.A. | CUIT 30717182754 - AG…"
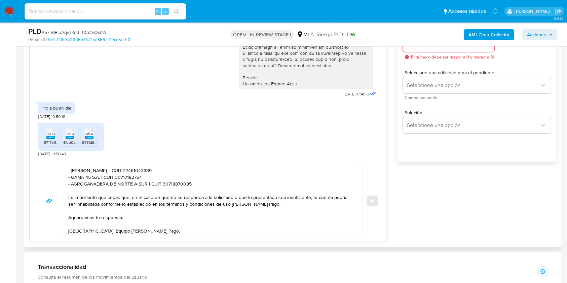
scroll to position [359, 0]
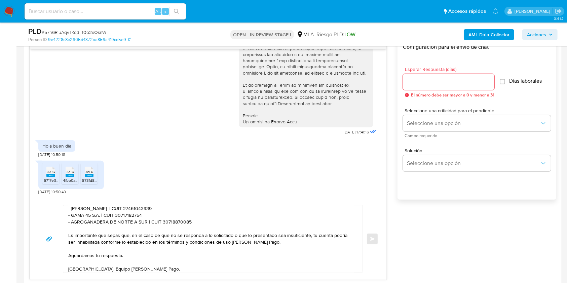
click at [77, 212] on textarea "Hola. Muchas gracias por tu respuesta. Confirmamos la recepción de la documenta…" at bounding box center [211, 239] width 286 height 67
drag, startPoint x: 77, startPoint y: 212, endPoint x: 106, endPoint y: 212, distance: 28.6
click at [106, 212] on textarea "Hola. Muchas gracias por tu respuesta. Confirmamos la recepción de la documenta…" at bounding box center [211, 239] width 286 height 67
paste textarea "Ariel Jesus Giméne"
click at [141, 210] on textarea "Hola. Muchas gracias por tu respuesta. Confirmamos la recepción de la documenta…" at bounding box center [211, 239] width 286 height 67
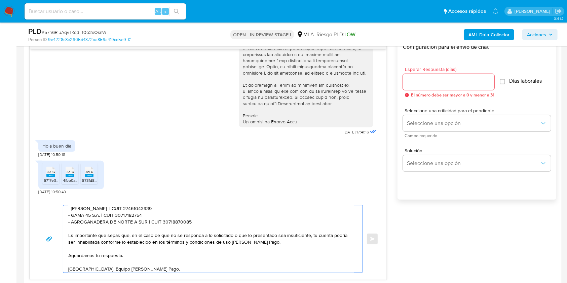
click at [141, 210] on textarea "Hola. Muchas gracias por tu respuesta. Confirmamos la recepción de la documenta…" at bounding box center [211, 239] width 286 height 67
paste textarea "0336186650"
click at [79, 217] on textarea "Hola. Muchas gracias por tu respuesta. Confirmamos la recepción de la documenta…" at bounding box center [211, 239] width 286 height 67
drag, startPoint x: 79, startPoint y: 217, endPoint x: 97, endPoint y: 217, distance: 18.2
click at [97, 217] on textarea "Hola. Muchas gracias por tu respuesta. Confirmamos la recepción de la documenta…" at bounding box center [211, 239] width 286 height 67
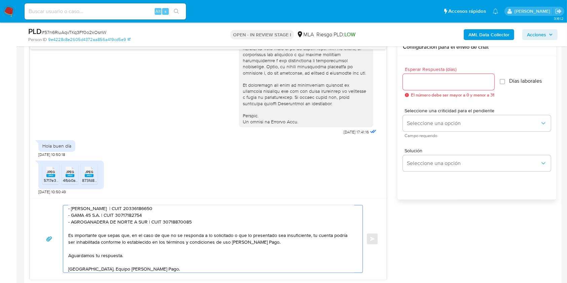
paste textarea "priscila geraldine arias"
click at [151, 215] on textarea "Hola. Muchas gracias por tu respuesta. Confirmamos la recepción de la documenta…" at bounding box center [211, 239] width 286 height 67
paste textarea "27472207348"
click at [81, 223] on textarea "Hola. Muchas gracias por tu respuesta. Confirmamos la recepción de la documenta…" at bounding box center [211, 239] width 286 height 67
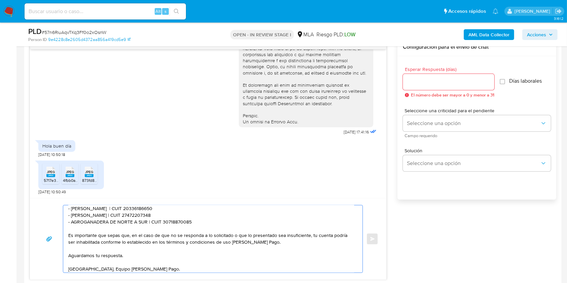
drag, startPoint x: 81, startPoint y: 223, endPoint x: 143, endPoint y: 223, distance: 61.6
click at [143, 223] on textarea "Hola. Muchas gracias por tu respuesta. Confirmamos la recepción de la documenta…" at bounding box center [211, 239] width 286 height 67
paste textarea "Gustavo Victor Peralta"
click at [148, 224] on textarea "Hola. Muchas gracias por tu respuesta. Confirmamos la recepción de la documenta…" at bounding box center [211, 239] width 286 height 67
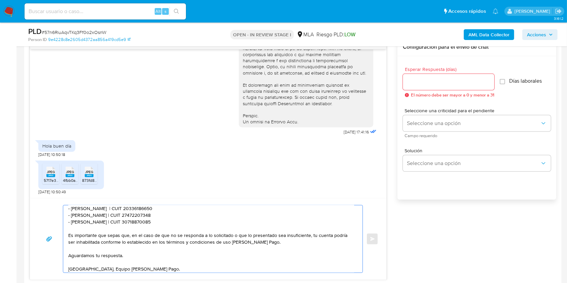
paste textarea "20273138677"
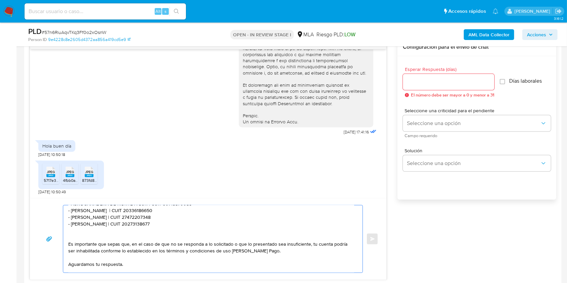
drag, startPoint x: 163, startPoint y: 222, endPoint x: 67, endPoint y: 210, distance: 96.6
click at [67, 210] on div "Hola. Muchas gracias por tu respuesta. Confirmamos la recepción de la documenta…" at bounding box center [211, 239] width 296 height 67
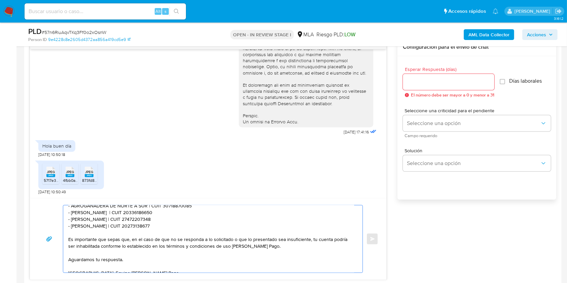
click at [176, 227] on textarea "Hola. Muchas gracias por tu respuesta. Confirmamos la recepción de la documenta…" at bounding box center [211, 239] width 286 height 67
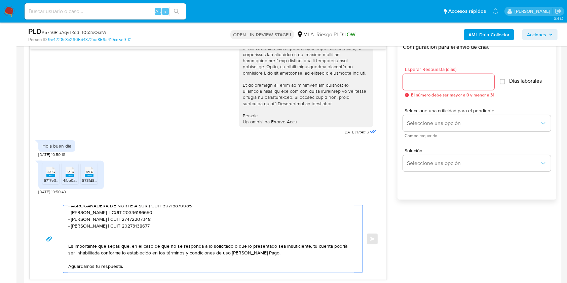
click at [169, 224] on textarea "Hola. Muchas gracias por tu respuesta. Confirmamos la recepción de la documenta…" at bounding box center [211, 239] width 286 height 67
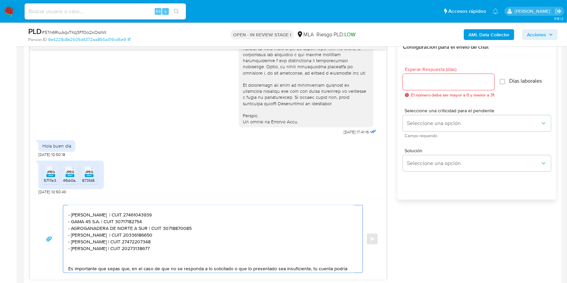
scroll to position [48, 0]
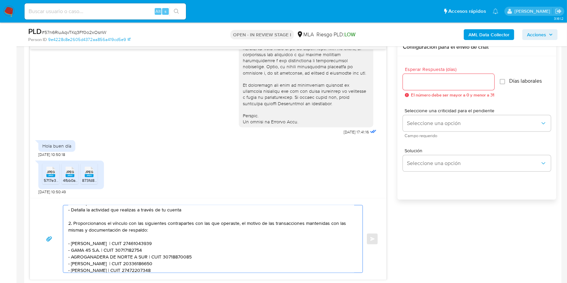
drag, startPoint x: 175, startPoint y: 229, endPoint x: 68, endPoint y: 259, distance: 110.7
click at [68, 259] on textarea "Hola. Muchas gracias por tu respuesta. Confirmamos la recepción de la documenta…" at bounding box center [211, 239] width 286 height 67
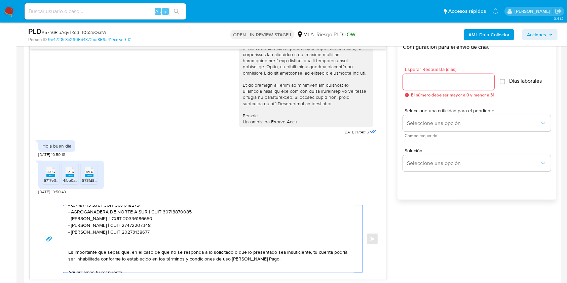
click at [90, 244] on textarea "Hola. Muchas gracias por tu respuesta. Confirmamos la recepción de la documenta…" at bounding box center [211, 239] width 286 height 67
paste textarea "- AGROGANADERA DE NORTE A SUR | CUIT 30718870085 - Ariel Jesus Giménez | CUIT 2…"
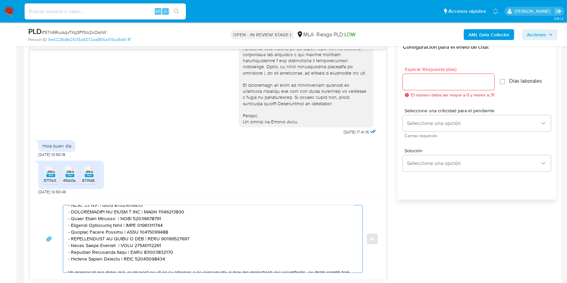
click at [143, 241] on textarea at bounding box center [211, 239] width 286 height 67
drag, startPoint x: 143, startPoint y: 241, endPoint x: 92, endPoint y: 245, distance: 51.3
click at [94, 244] on textarea at bounding box center [211, 239] width 286 height 67
click at [72, 242] on textarea at bounding box center [211, 239] width 286 height 67
paste textarea "Daiana Aylen Bottaro"
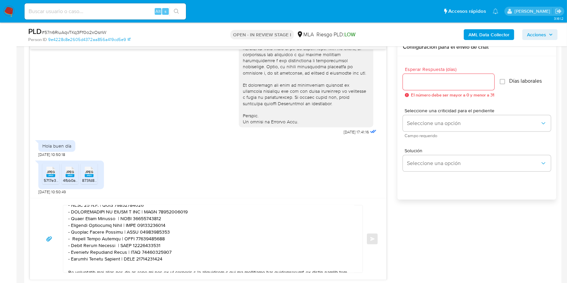
click at [144, 241] on textarea at bounding box center [211, 239] width 286 height 67
paste textarea "27359437876"
click at [72, 242] on textarea at bounding box center [211, 239] width 286 height 67
click at [75, 248] on textarea at bounding box center [211, 239] width 286 height 67
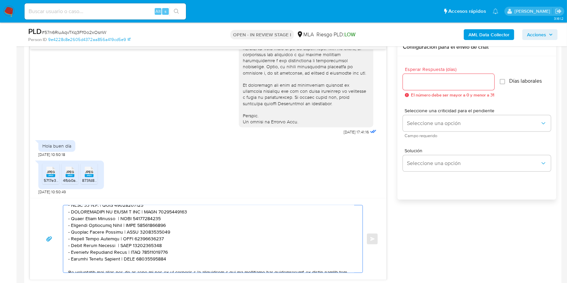
drag, startPoint x: 75, startPoint y: 248, endPoint x: 106, endPoint y: 249, distance: 31.6
click at [106, 249] on textarea at bounding box center [211, 239] width 286 height 67
paste textarea "Ezequiel Jonathan Velazqu"
click at [167, 248] on textarea at bounding box center [211, 239] width 286 height 67
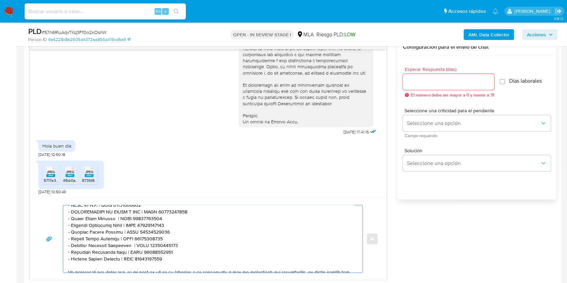
paste textarea "77886055"
click at [78, 255] on textarea at bounding box center [211, 239] width 286 height 67
drag, startPoint x: 78, startPoint y: 255, endPoint x: 114, endPoint y: 254, distance: 36.3
click at [114, 254] on textarea at bounding box center [211, 239] width 286 height 67
paste textarea "Valentina Galarza"
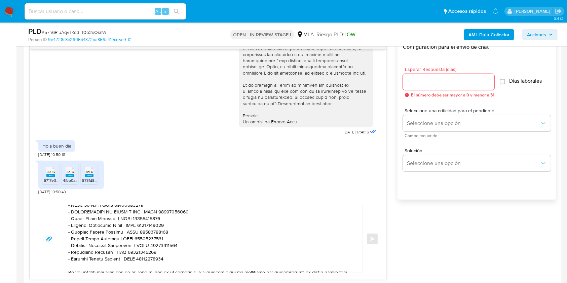
click at [145, 257] on textarea at bounding box center [211, 239] width 286 height 67
paste textarea "8036731"
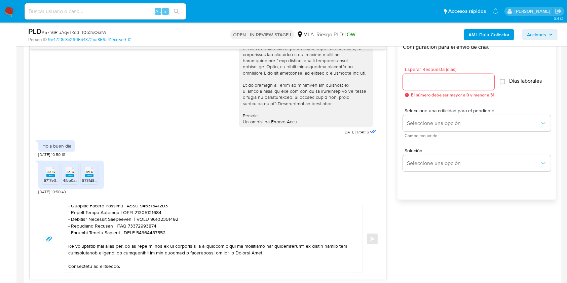
scroll to position [138, 0]
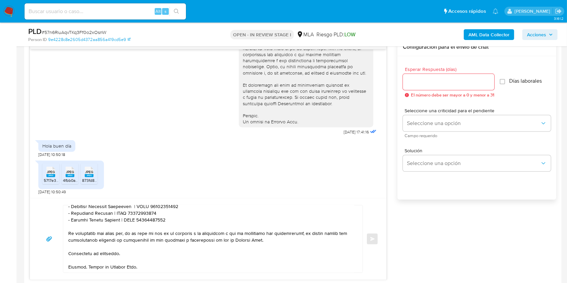
click at [79, 218] on textarea at bounding box center [211, 239] width 286 height 67
drag, startPoint x: 79, startPoint y: 218, endPoint x: 105, endPoint y: 216, distance: 25.7
click at [105, 216] on textarea at bounding box center [211, 239] width 286 height 67
paste textarea "Angel Nazareno Alarcon"
click at [149, 217] on textarea at bounding box center [211, 239] width 286 height 67
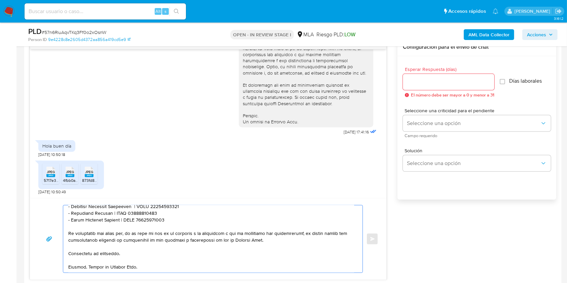
click at [149, 217] on textarea at bounding box center [211, 239] width 286 height 67
paste textarea "445450198"
click at [177, 217] on textarea at bounding box center [211, 239] width 286 height 67
click at [85, 227] on textarea at bounding box center [211, 239] width 286 height 67
click at [91, 225] on textarea at bounding box center [211, 239] width 286 height 67
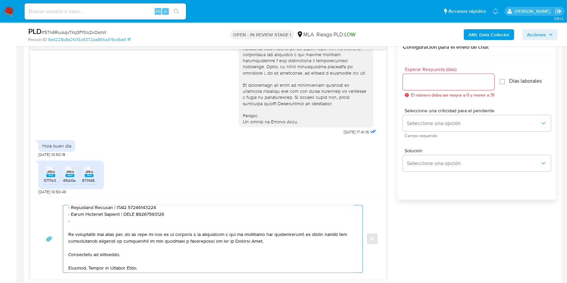
paste textarea "David Daniel Gomez"
click at [150, 222] on textarea at bounding box center [211, 239] width 286 height 67
paste textarea "20397084354"
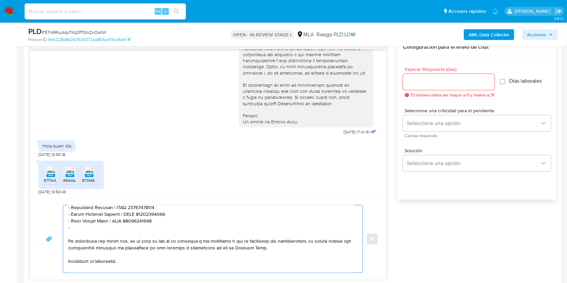
click at [94, 228] on textarea at bounding box center [211, 239] width 286 height 67
paste textarea "Lucia Magali Ferrari"
click at [136, 230] on textarea at bounding box center [211, 239] width 286 height 67
click at [137, 230] on textarea at bounding box center [211, 239] width 286 height 67
paste textarea "27402592376"
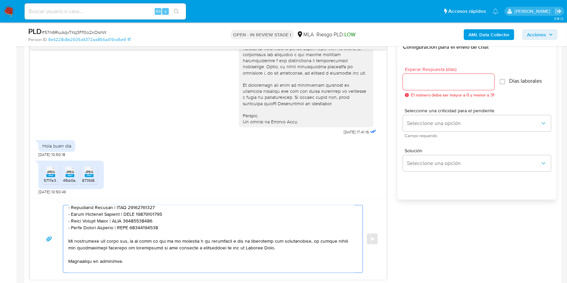
click at [141, 264] on textarea at bounding box center [211, 239] width 286 height 67
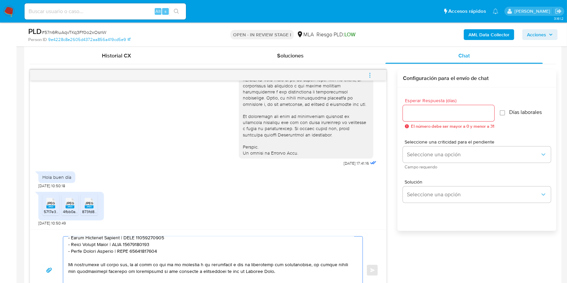
scroll to position [314, 0]
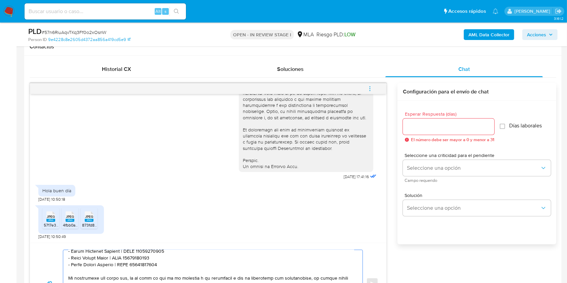
type textarea "Hola. Muchas gracias por tu respuesta. Confirmamos la recepción de la documenta…"
click at [424, 120] on div at bounding box center [449, 127] width 92 height 16
click at [423, 125] on input "Esperar Respuesta (días)" at bounding box center [449, 126] width 92 height 9
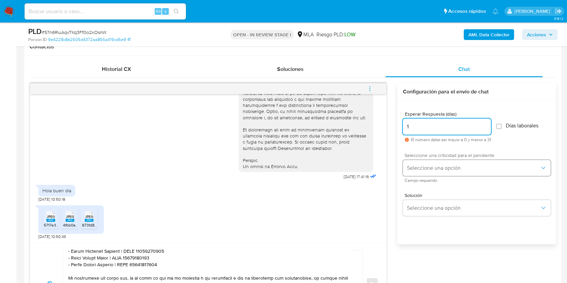
type input "1"
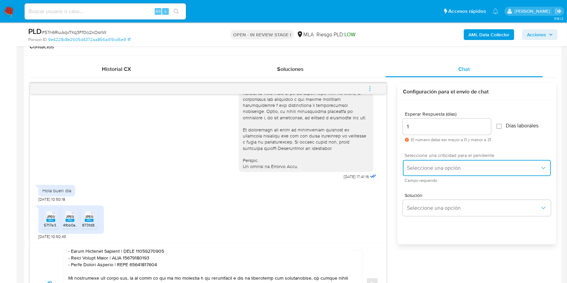
click at [424, 165] on span "Seleccione una opción" at bounding box center [473, 168] width 133 height 7
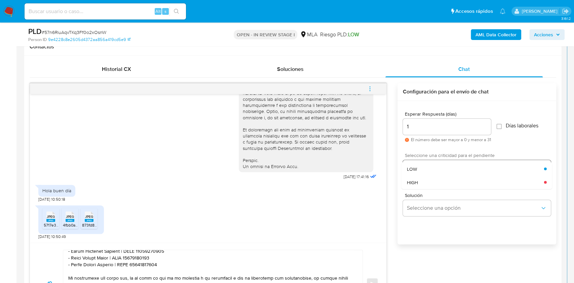
click at [422, 178] on div "HIGH" at bounding box center [475, 182] width 137 height 13
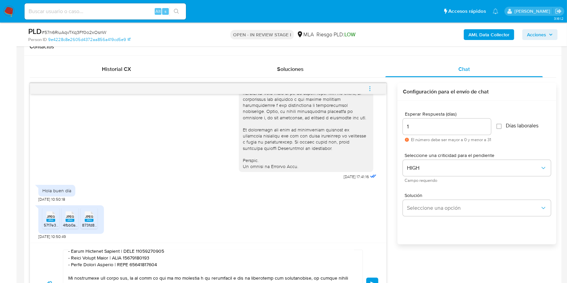
click at [375, 279] on button "Enviar" at bounding box center [372, 284] width 12 height 12
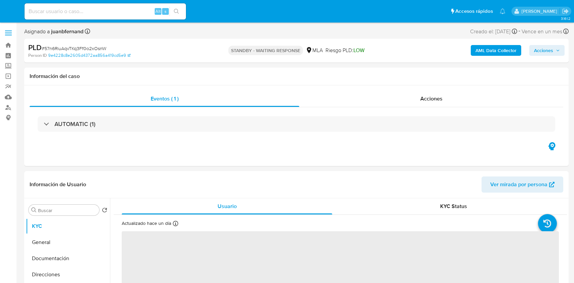
select select "10"
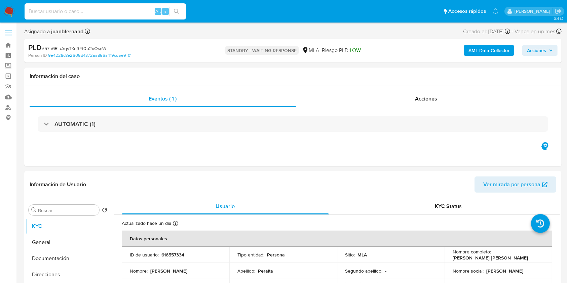
click at [151, 14] on input at bounding box center [106, 11] width 162 height 9
drag, startPoint x: 151, startPoint y: 14, endPoint x: 174, endPoint y: 18, distance: 23.6
click at [151, 14] on input at bounding box center [106, 11] width 162 height 9
paste input "iebQdnPGWkeoePn0reeWG9Ng"
type input "iebQdnPGWkeoePn0reeWG9Ng"
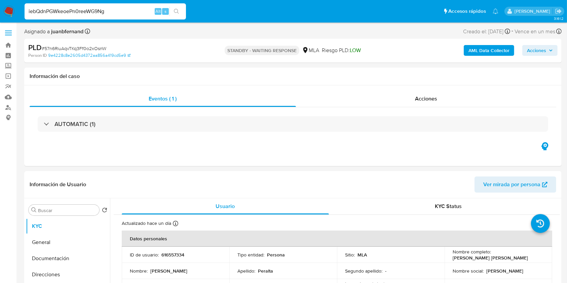
click at [177, 7] on button "search-icon" at bounding box center [177, 11] width 14 height 9
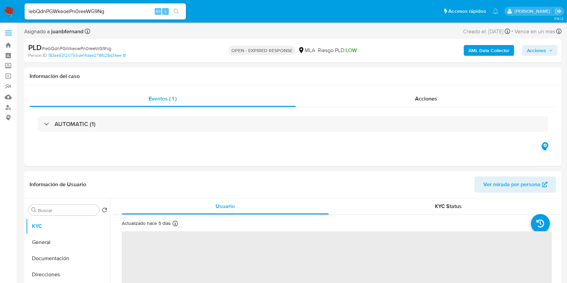
select select "10"
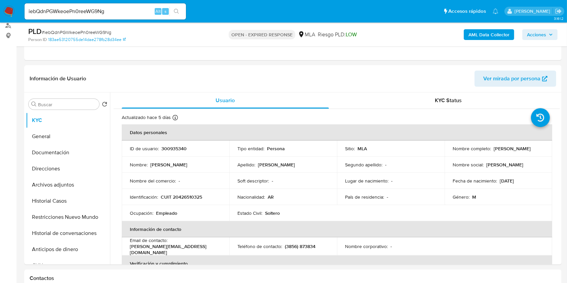
scroll to position [179, 0]
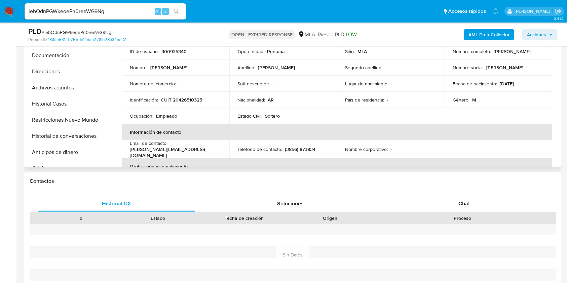
click at [187, 101] on p "CUIT 20426510325" at bounding box center [181, 100] width 41 height 6
copy p "20426510325"
click at [73, 59] on button "Documentación" at bounding box center [65, 55] width 79 height 16
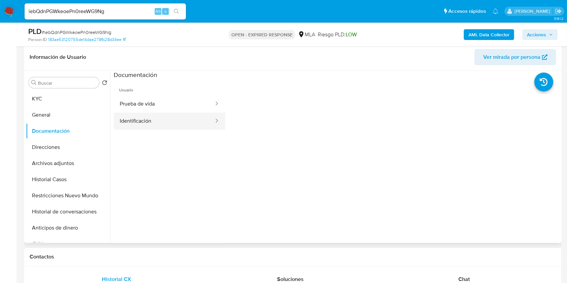
click at [187, 88] on section at bounding box center [337, 183] width 447 height 224
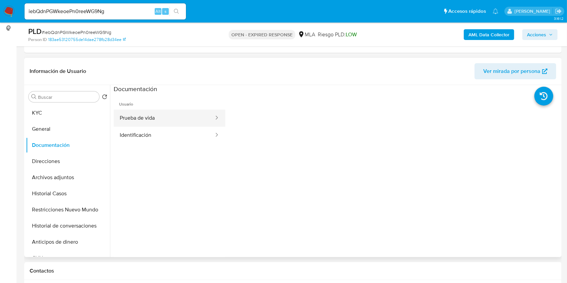
click at [188, 116] on button "Prueba de vida" at bounding box center [164, 118] width 101 height 17
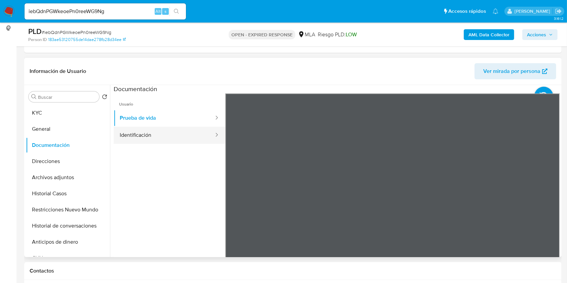
click at [172, 128] on button "Identificación" at bounding box center [164, 135] width 101 height 17
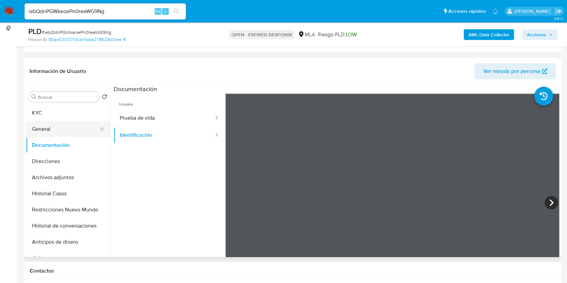
click at [62, 123] on button "General" at bounding box center [65, 129] width 79 height 16
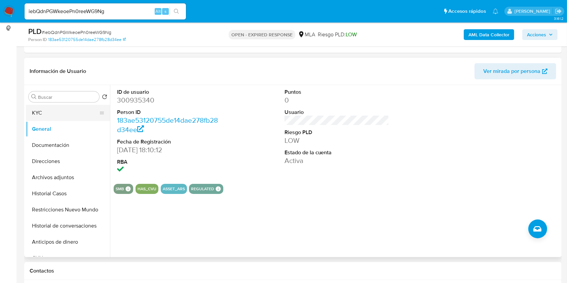
click at [57, 110] on button "KYC" at bounding box center [65, 113] width 79 height 16
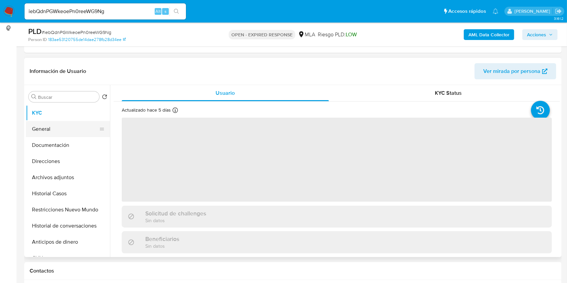
click at [65, 131] on button "General" at bounding box center [65, 129] width 79 height 16
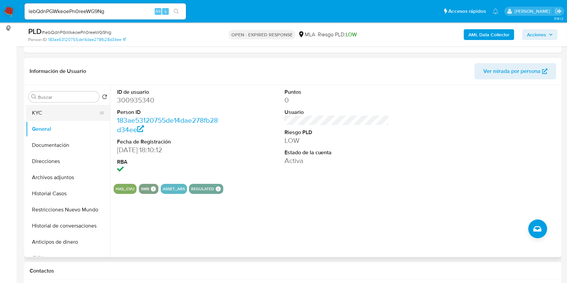
click at [64, 112] on button "KYC" at bounding box center [65, 113] width 79 height 16
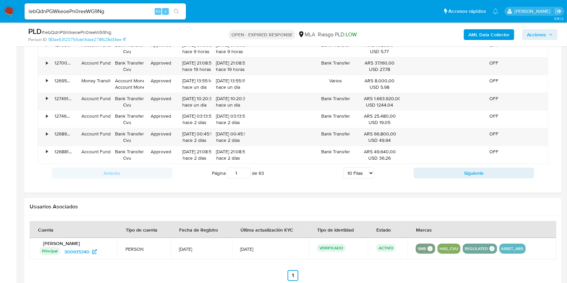
scroll to position [712, 0]
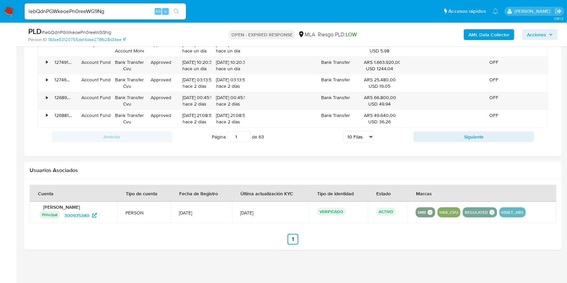
click at [118, 15] on input "iebQdnPGWkeoePn0reeWG9Ng" at bounding box center [106, 11] width 162 height 9
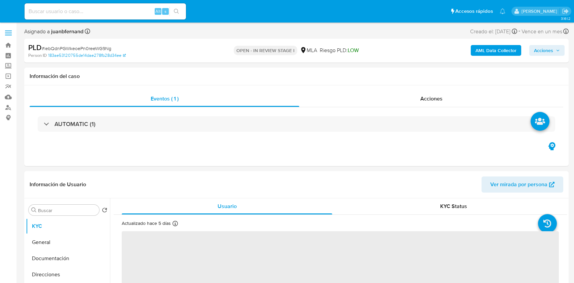
select select "10"
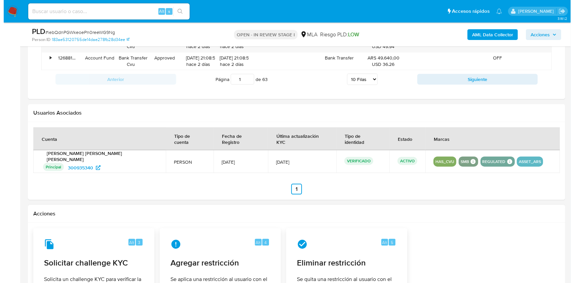
scroll to position [900, 0]
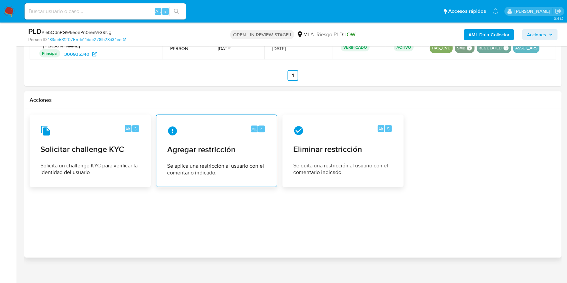
click at [239, 163] on span "Se aplica una restricción al usuario con el comentario indicado." at bounding box center [216, 169] width 99 height 13
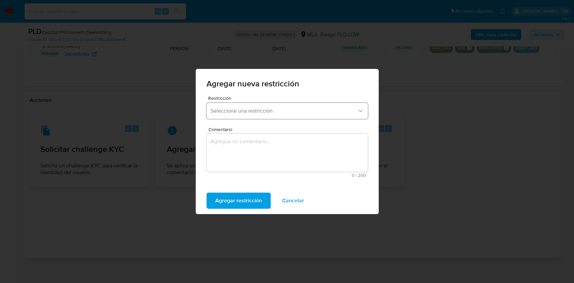
click at [261, 116] on button "Seleccione una restricción" at bounding box center [288, 111] width 162 height 16
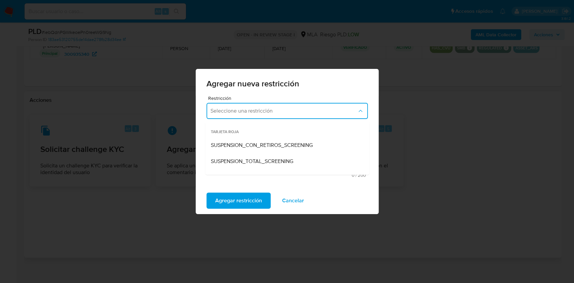
scroll to position [45, 0]
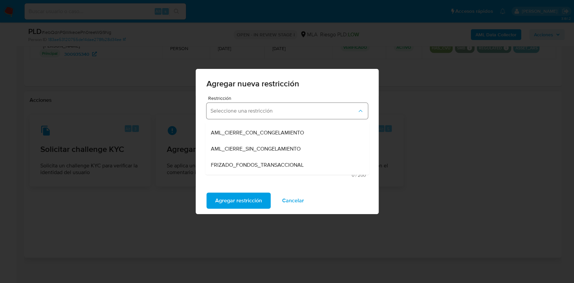
drag, startPoint x: 251, startPoint y: 162, endPoint x: 274, endPoint y: 111, distance: 55.3
click at [274, 111] on div "Seleccione una restricción TARJETA ROJA SUSPENSION_CON_RETIROS_SCREENING SUSPEN…" at bounding box center [288, 111] width 162 height 16
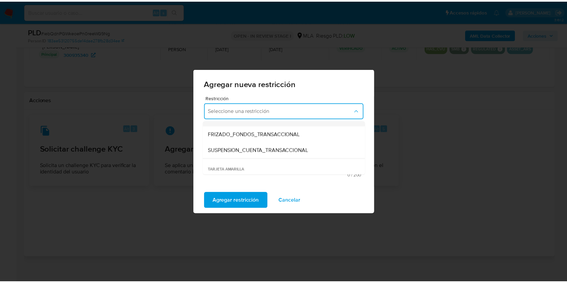
scroll to position [90, 0]
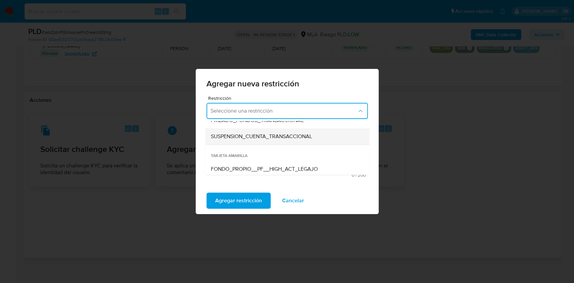
click at [273, 137] on span "SUSPENSION_CUENTA_TRANSACCIONAL" at bounding box center [261, 136] width 101 height 7
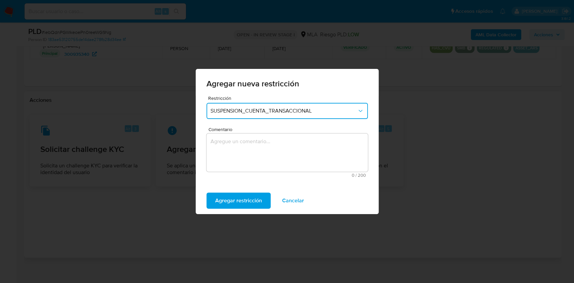
click at [260, 158] on textarea "Comentario" at bounding box center [288, 153] width 162 height 38
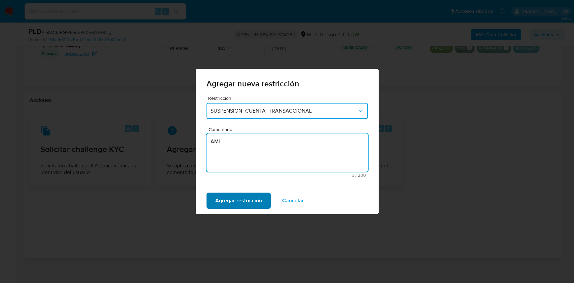
type textarea "AML"
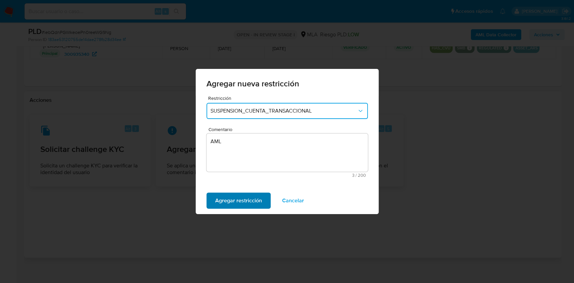
click at [210, 201] on button "Agregar restricción" at bounding box center [239, 201] width 64 height 16
click at [237, 201] on span "Confirmar" at bounding box center [227, 200] width 24 height 15
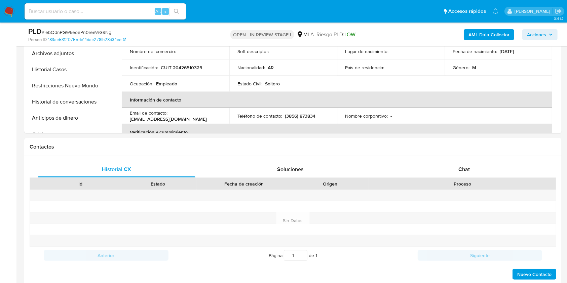
scroll to position [361, 0]
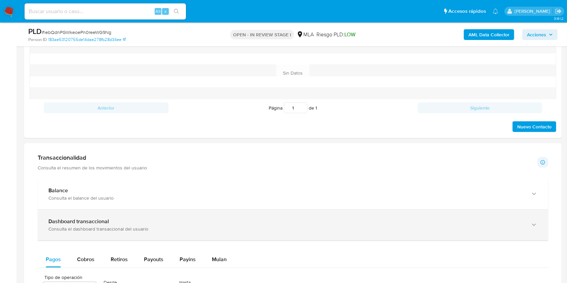
click at [82, 226] on div "Consulta el dashboard transaccional del usuario" at bounding box center [286, 229] width 476 height 6
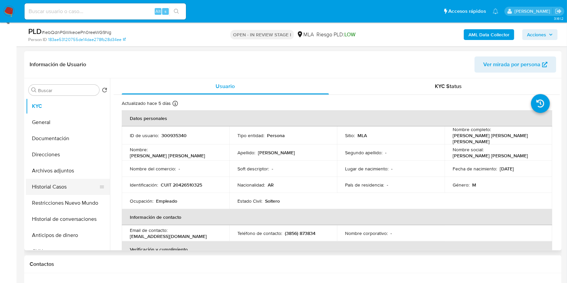
scroll to position [92, 0]
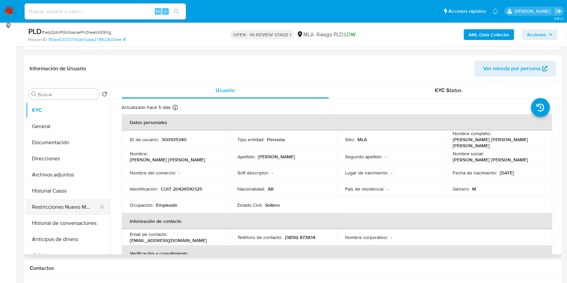
click at [43, 205] on button "Restricciones Nuevo Mundo" at bounding box center [65, 207] width 79 height 16
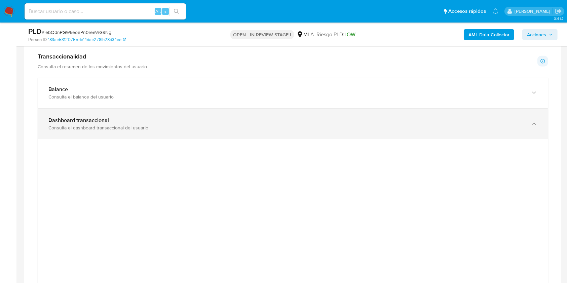
scroll to position [406, 0]
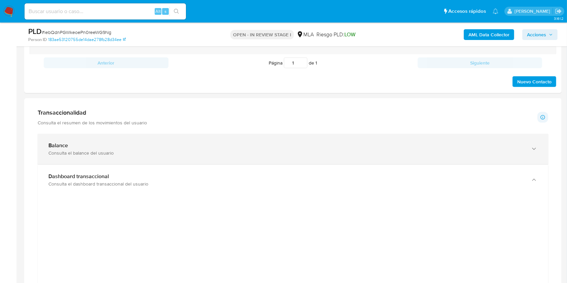
click at [65, 150] on div "Consulta el balance del usuario" at bounding box center [286, 153] width 476 height 6
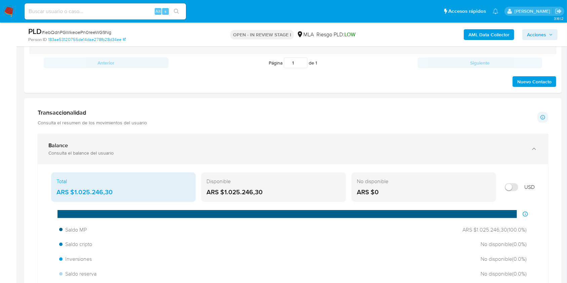
click at [105, 149] on div "Balance" at bounding box center [286, 145] width 476 height 7
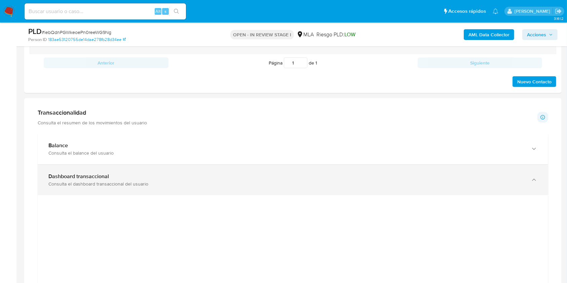
click at [68, 187] on div "Consulta el dashboard transaccional del usuario" at bounding box center [286, 184] width 476 height 6
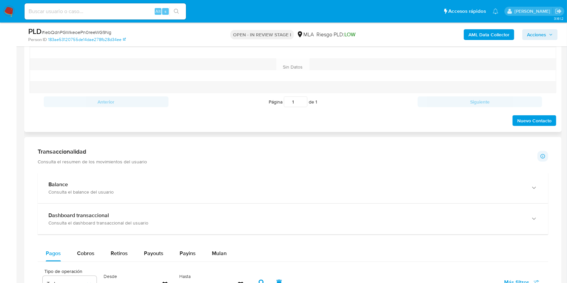
scroll to position [317, 0]
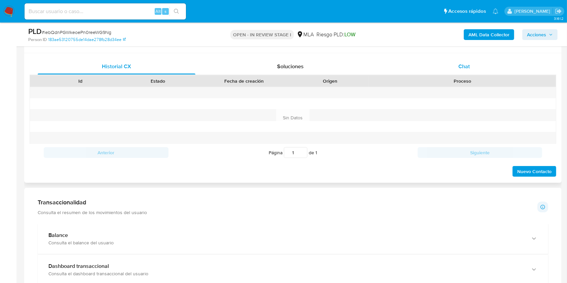
click at [455, 64] on div "Chat" at bounding box center [465, 67] width 158 height 16
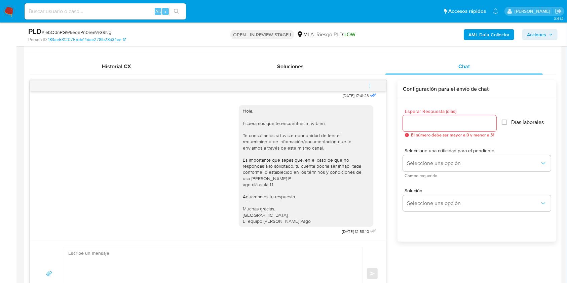
scroll to position [380, 0]
click at [175, 260] on textarea at bounding box center [211, 274] width 286 height 53
paste textarea "Lore. Ipsumdolo sit am consectetu adi elit. Se doeiusmodte in utlabor etdolorem…"
type textarea "Lore. Ipsumdolo sit am consectetu adi elit. Se doeiusmodte in utlabor etdolorem…"
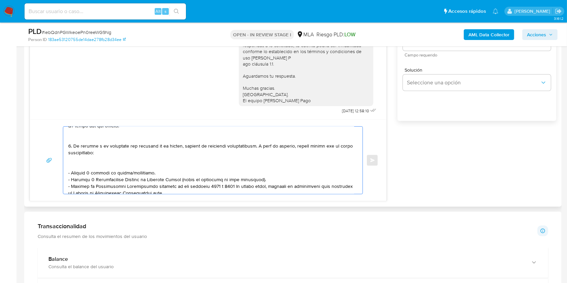
scroll to position [0, 0]
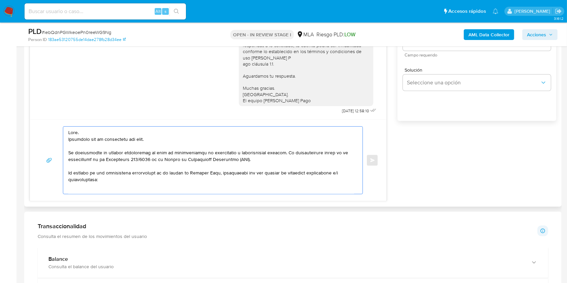
drag, startPoint x: 148, startPoint y: 184, endPoint x: 62, endPoint y: 111, distance: 112.7
click at [62, 111] on div "18/08/2025 17:41:23 Hola, Esperamos que te encuentres muy bien. Te consultamos …" at bounding box center [208, 81] width 357 height 242
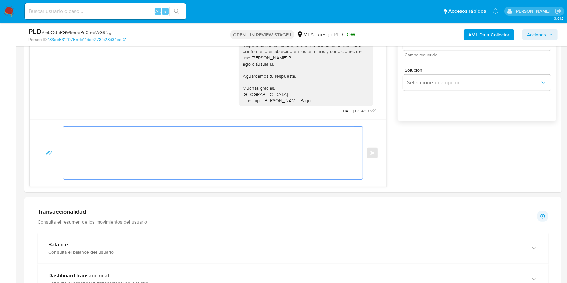
drag, startPoint x: 4, startPoint y: 141, endPoint x: 9, endPoint y: 136, distance: 7.4
click at [4, 142] on aside "Bandeja Tablero Screening Búsqueda en Listas Watchlist Herramientas Operaciones…" at bounding box center [8, 223] width 16 height 1321
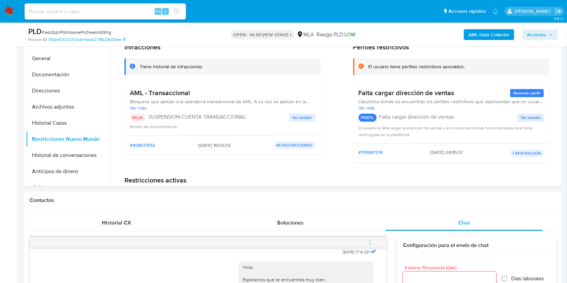
scroll to position [123, 0]
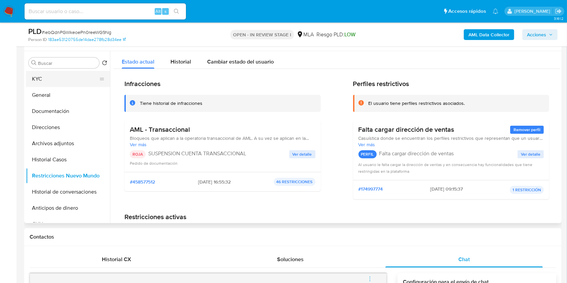
click at [64, 77] on button "KYC" at bounding box center [65, 79] width 79 height 16
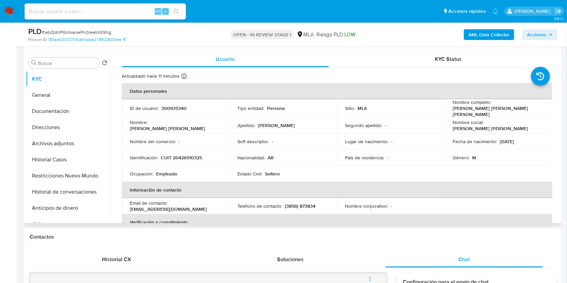
click at [454, 110] on p "[PERSON_NAME]" at bounding box center [497, 111] width 89 height 12
drag, startPoint x: 454, startPoint y: 110, endPoint x: 499, endPoint y: 111, distance: 45.1
click at [499, 111] on p "[PERSON_NAME]" at bounding box center [497, 111] width 89 height 12
copy p "[PERSON_NAME]"
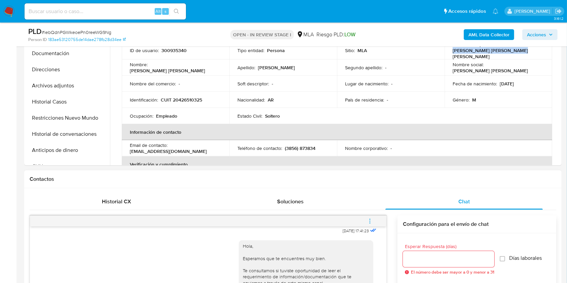
scroll to position [303, 0]
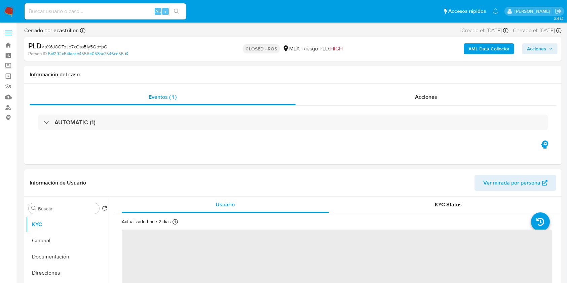
select select "10"
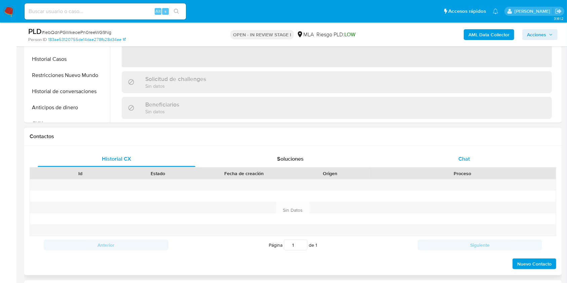
select select "10"
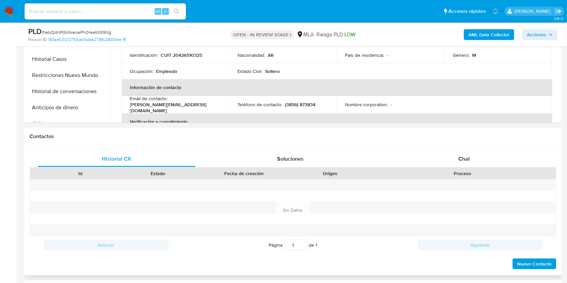
scroll to position [269, 0]
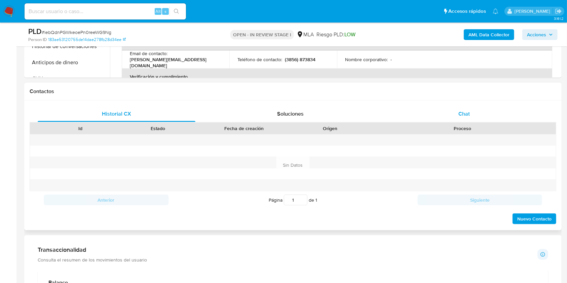
click at [486, 117] on div "Chat" at bounding box center [465, 114] width 158 height 16
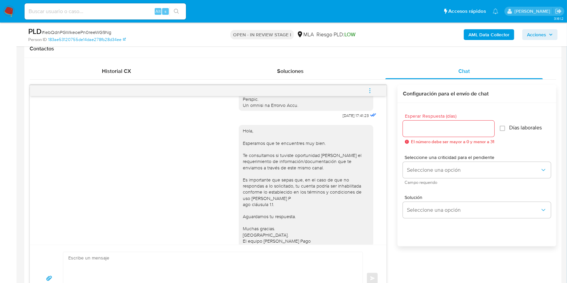
scroll to position [335, 0]
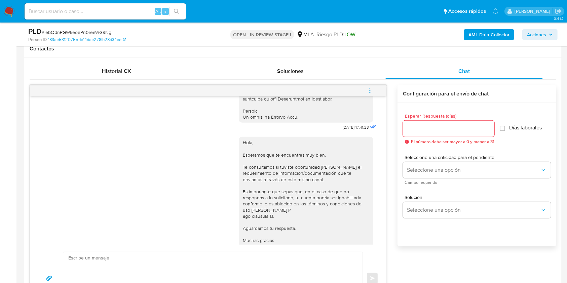
click at [343, 130] on span "[DATE] 17:41:23" at bounding box center [356, 127] width 26 height 5
drag, startPoint x: 330, startPoint y: 140, endPoint x: 341, endPoint y: 141, distance: 10.9
click at [343, 130] on span "[DATE] 17:41:23" at bounding box center [356, 127] width 26 height 5
copy span "[DATE]"
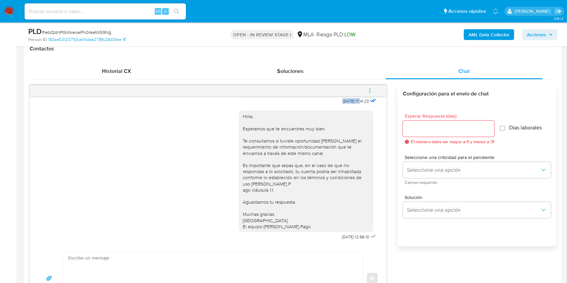
scroll to position [380, 0]
click at [342, 235] on span "[DATE] 12:58:10" at bounding box center [355, 236] width 27 height 5
drag, startPoint x: 328, startPoint y: 235, endPoint x: 339, endPoint y: 235, distance: 11.1
click at [342, 235] on span "[DATE] 12:58:10" at bounding box center [355, 236] width 27 height 5
copy span "22/08/2025"
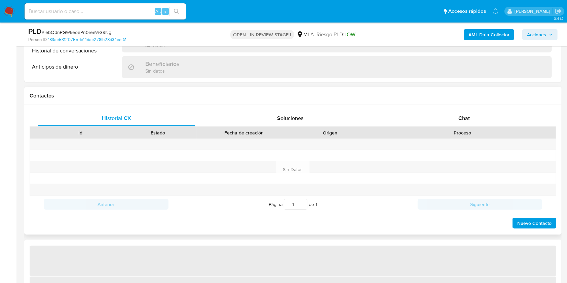
scroll to position [269, 0]
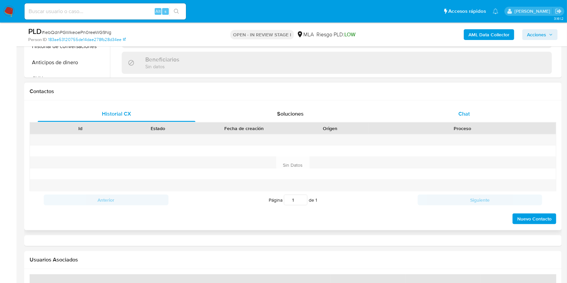
select select "10"
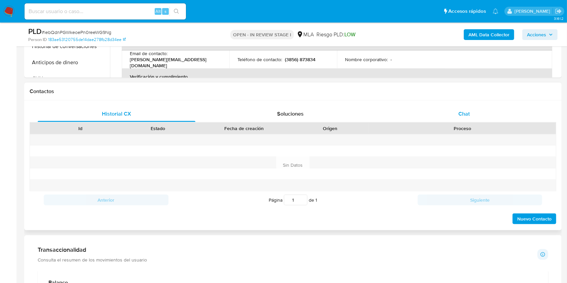
click at [474, 116] on div "Chat" at bounding box center [465, 114] width 158 height 16
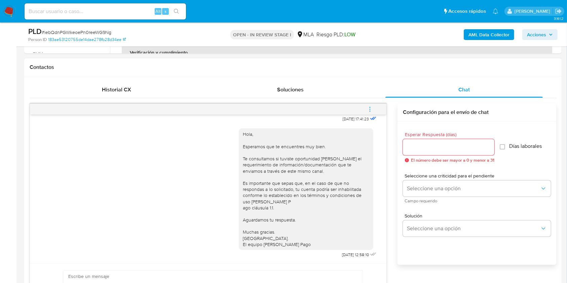
scroll to position [359, 0]
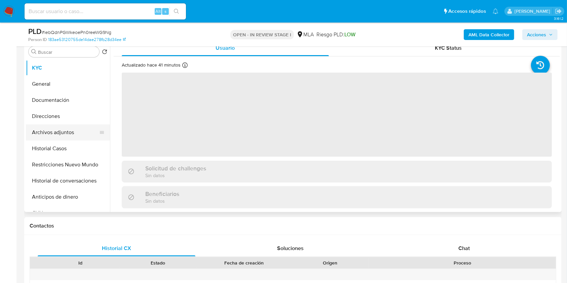
select select "10"
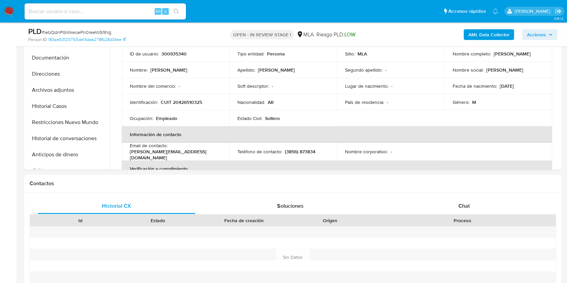
scroll to position [314, 0]
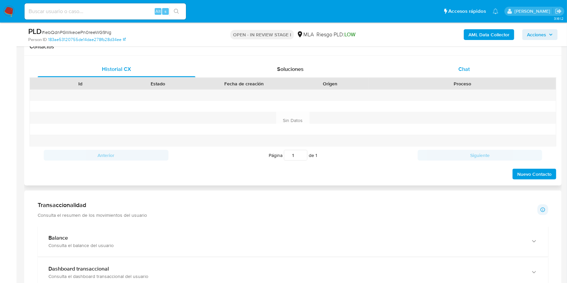
click at [501, 63] on div "Chat" at bounding box center [465, 69] width 158 height 16
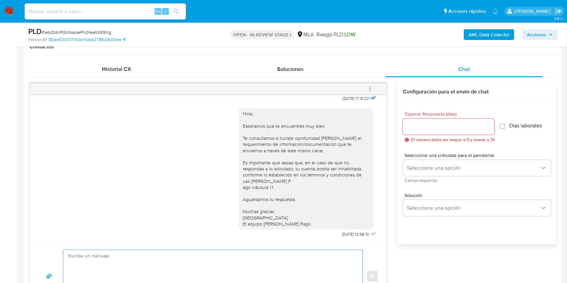
click at [152, 258] on textarea at bounding box center [211, 276] width 286 height 53
paste textarea "Hola. Esperamos que te encuentres muy bien. Te consultamos si tuviste oportunid…"
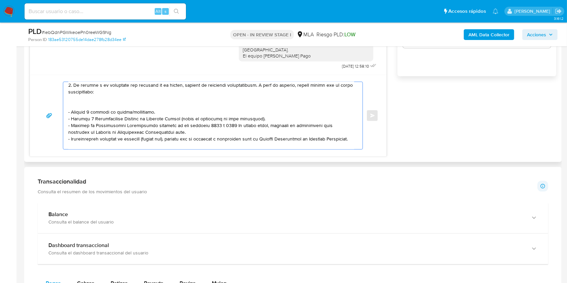
scroll to position [90, 0]
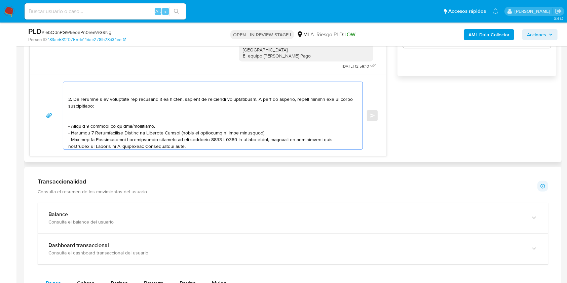
click at [139, 127] on textarea at bounding box center [211, 115] width 286 height 67
click at [129, 117] on textarea at bounding box center [211, 115] width 286 height 67
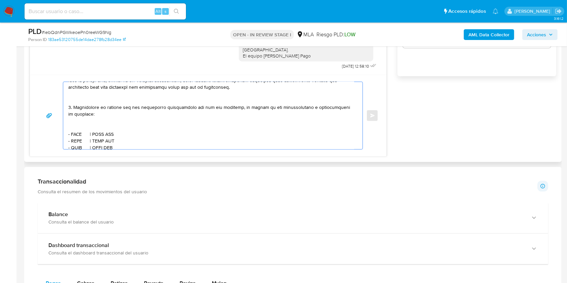
scroll to position [179, 0]
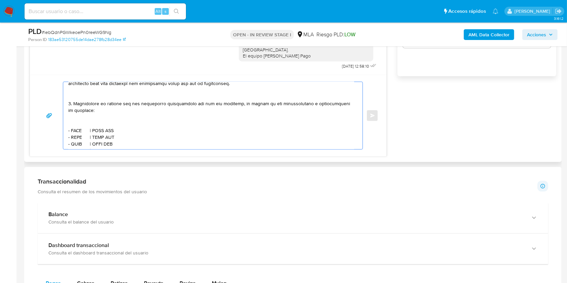
click at [86, 134] on textarea at bounding box center [211, 115] width 286 height 67
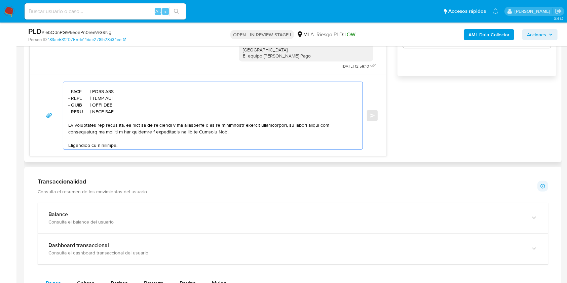
scroll to position [224, 0]
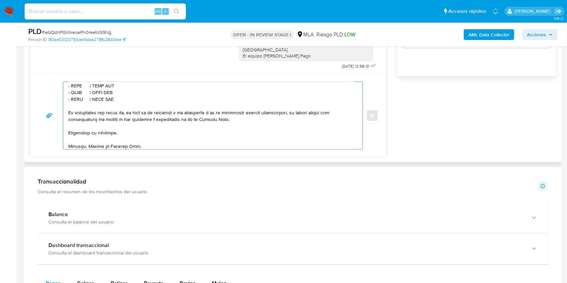
drag, startPoint x: 114, startPoint y: 112, endPoint x: 65, endPoint y: 92, distance: 53.1
click at [65, 92] on div at bounding box center [211, 115] width 296 height 67
click at [121, 110] on textarea at bounding box center [211, 115] width 286 height 67
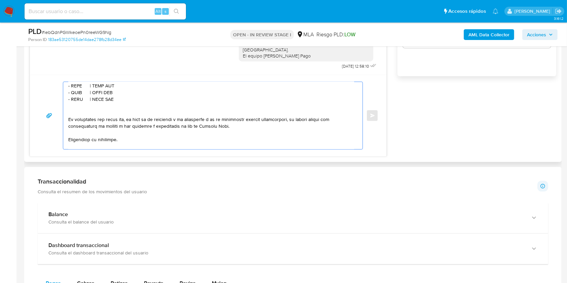
paste textarea "- XXXX | CUIT XXX - XXXX | CUIT XXX - XXXX | CUIT XXX - XXXX | CUIT XXX"
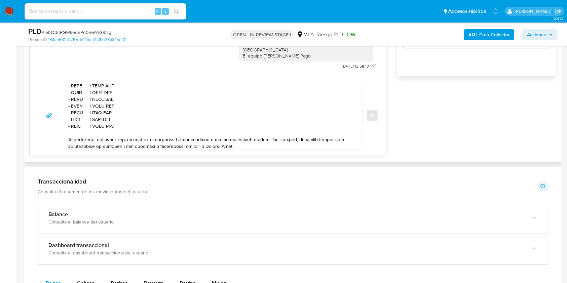
click at [78, 89] on textarea at bounding box center [211, 115] width 286 height 67
paste textarea "Fideicomiso Fatima"
click at [131, 90] on textarea at bounding box center [211, 115] width 286 height 67
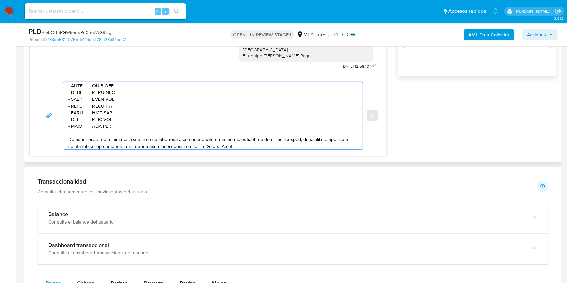
paste textarea "30714064041"
click at [76, 96] on textarea at bounding box center [211, 115] width 286 height 67
paste textarea "Juana Del Carmen Santillan"
click at [147, 97] on textarea at bounding box center [211, 115] width 286 height 67
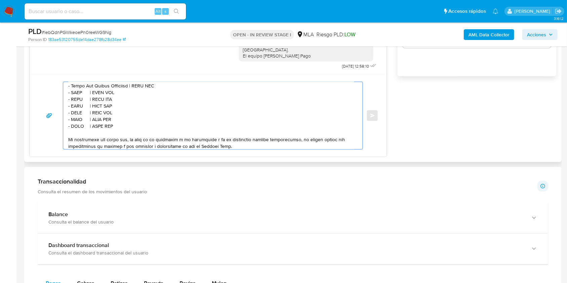
click at [147, 97] on textarea at bounding box center [211, 115] width 286 height 67
paste textarea "27209167412"
click at [76, 102] on textarea at bounding box center [211, 115] width 286 height 67
click at [76, 101] on textarea at bounding box center [211, 115] width 286 height 67
paste textarea "Julieta Belen Arias"
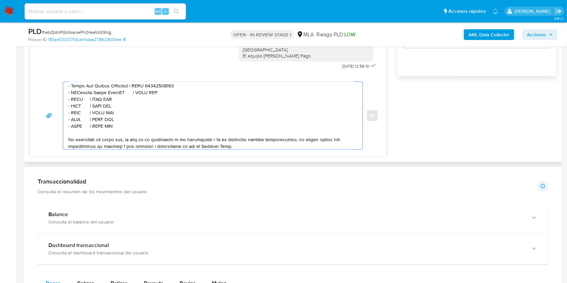
click at [81, 101] on textarea at bounding box center [211, 115] width 286 height 67
click at [76, 100] on textarea at bounding box center [211, 115] width 286 height 67
click at [76, 99] on textarea at bounding box center [211, 115] width 286 height 67
click at [78, 104] on textarea at bounding box center [211, 115] width 286 height 67
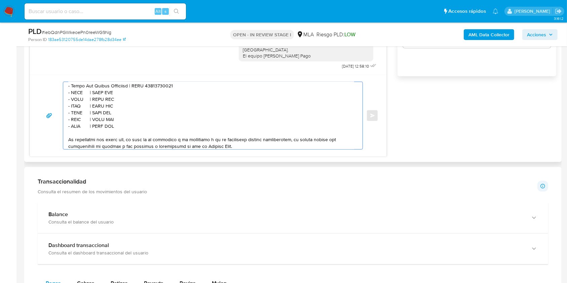
click at [78, 103] on textarea at bounding box center [211, 115] width 286 height 67
paste textarea "Julieta Belen Arias"
click at [130, 105] on textarea at bounding box center [211, 115] width 286 height 67
paste textarea "27406036672"
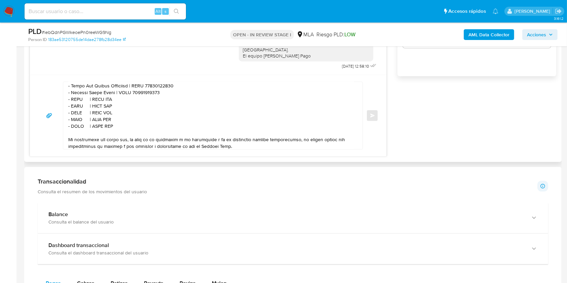
click at [78, 111] on textarea at bounding box center [211, 115] width 286 height 67
paste textarea "Maria Celeste Alvarez Santillan"
click at [151, 112] on textarea at bounding box center [211, 115] width 286 height 67
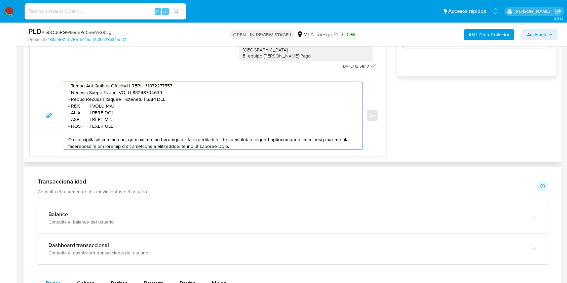
paste textarea "27336378406"
click at [79, 117] on textarea at bounding box center [211, 115] width 286 height 67
paste textarea "Ana Laura Alvarez Santillan"
click at [150, 119] on textarea at bounding box center [211, 115] width 286 height 67
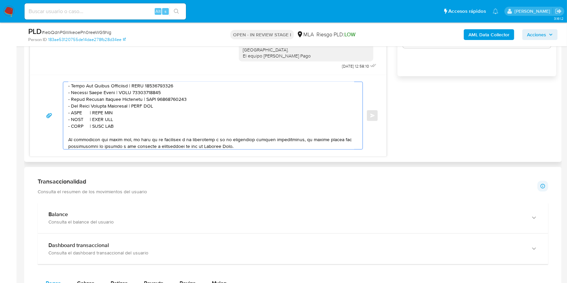
click at [150, 119] on textarea at bounding box center [211, 115] width 286 height 67
paste textarea "27404447071"
click at [146, 118] on textarea at bounding box center [211, 115] width 286 height 67
paste textarea "27404447071"
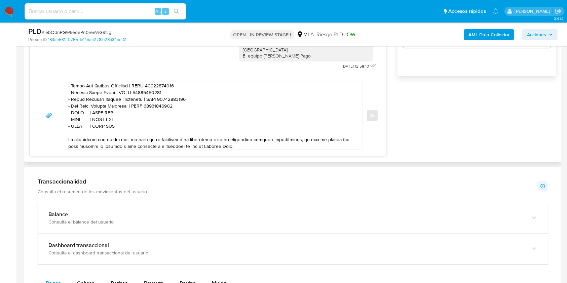
click at [79, 125] on textarea at bounding box center [211, 115] width 286 height 67
click at [78, 125] on textarea at bounding box center [211, 115] width 286 height 67
paste textarea "pedro dionicio balbuena"
click at [138, 123] on textarea at bounding box center [211, 115] width 286 height 67
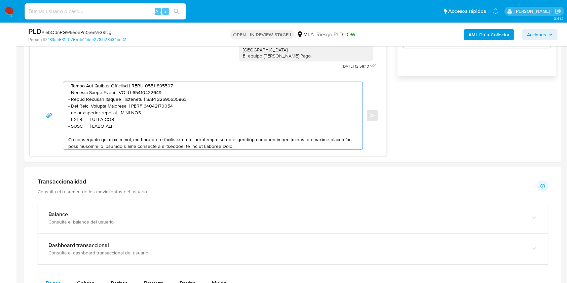
paste textarea "20946746658"
click at [78, 132] on textarea at bounding box center [211, 115] width 286 height 67
paste textarea "LILIAN MARIANA ALVEZ"
click at [140, 131] on textarea at bounding box center [211, 115] width 286 height 67
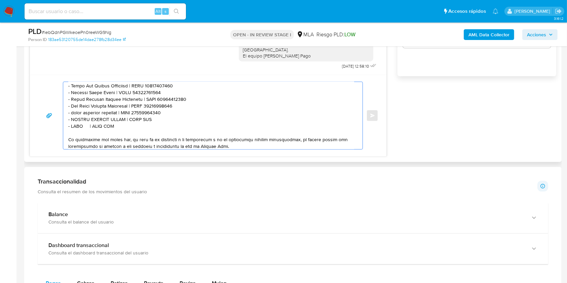
click at [140, 131] on textarea at bounding box center [211, 115] width 286 height 67
paste textarea "24340021440"
click at [78, 140] on textarea at bounding box center [211, 115] width 286 height 67
paste textarea "RAMON ESTEBAN GRAMAJO"
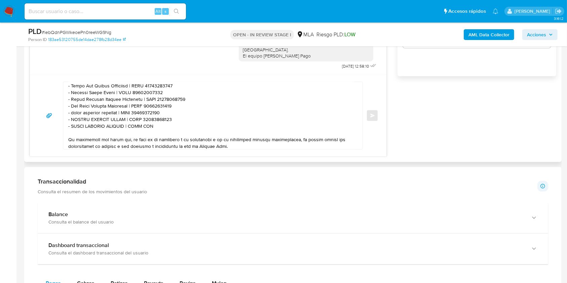
click at [152, 138] on textarea at bounding box center [211, 115] width 286 height 67
paste textarea "20286773029"
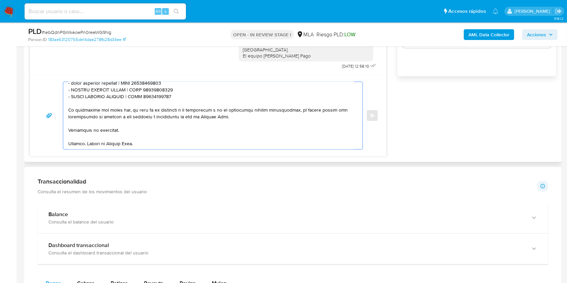
click at [153, 126] on textarea at bounding box center [211, 115] width 286 height 67
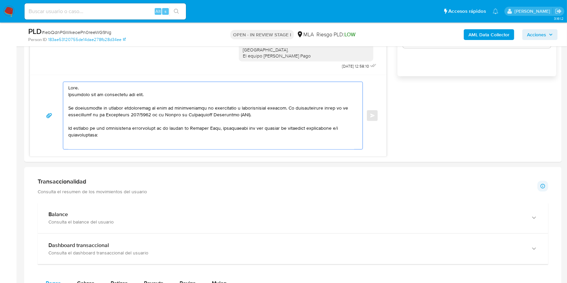
scroll to position [251, 0]
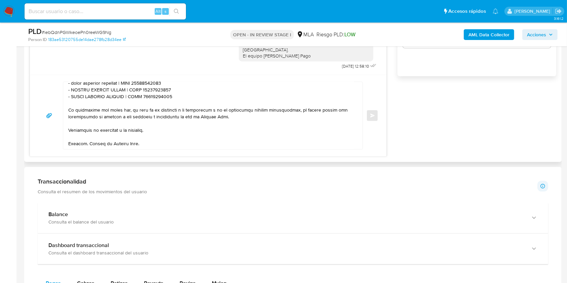
click at [190, 139] on textarea at bounding box center [211, 115] width 286 height 67
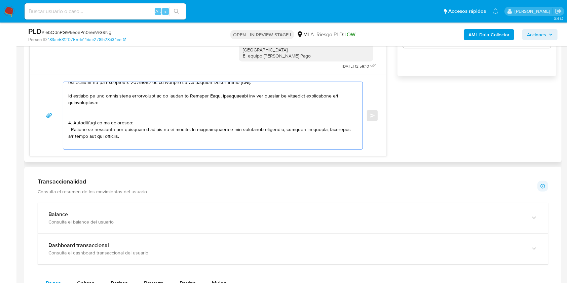
scroll to position [0, 0]
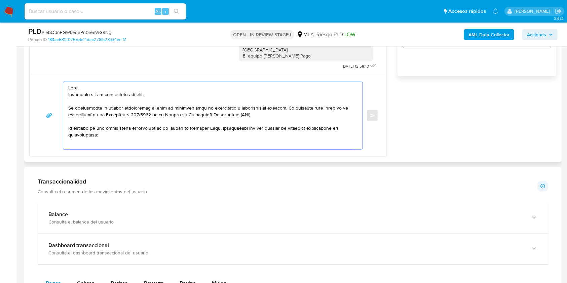
drag, startPoint x: 163, startPoint y: 94, endPoint x: 49, endPoint y: 95, distance: 113.4
click at [49, 95] on div "Enviar" at bounding box center [208, 116] width 341 height 68
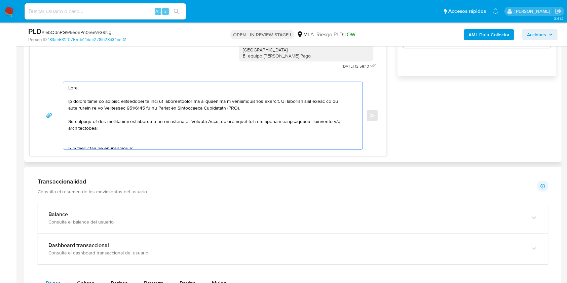
click at [99, 135] on textarea at bounding box center [211, 115] width 286 height 67
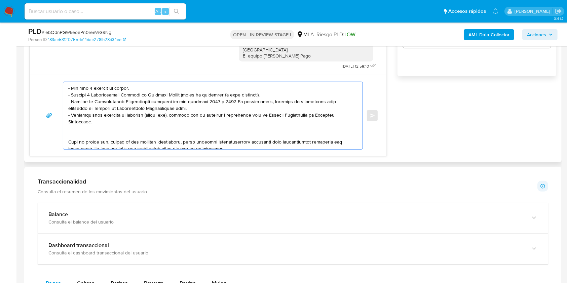
scroll to position [135, 0]
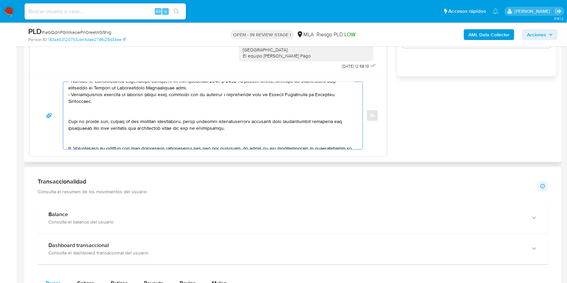
click at [128, 119] on textarea at bounding box center [211, 115] width 286 height 67
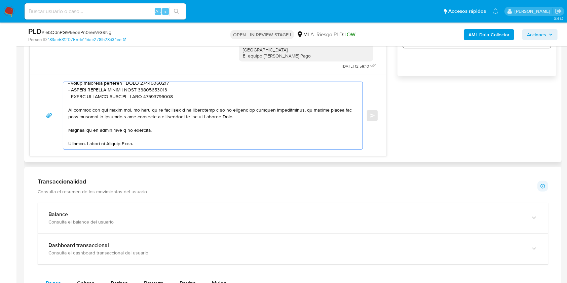
scroll to position [393, 0]
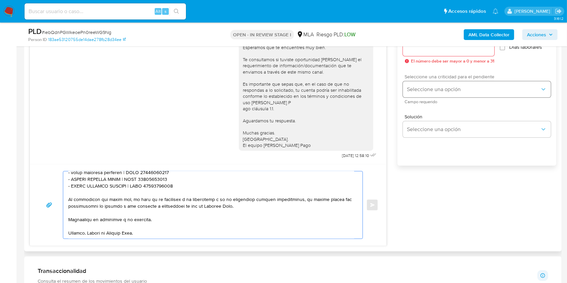
type textarea "Hola. Te consultamos si tuviste oportunidad de leer el requerimiento de informa…"
click at [441, 91] on span "Seleccione una opción" at bounding box center [473, 89] width 133 height 7
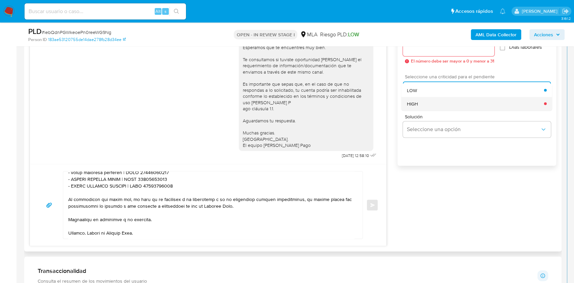
click at [426, 104] on div "HIGH" at bounding box center [475, 103] width 137 height 13
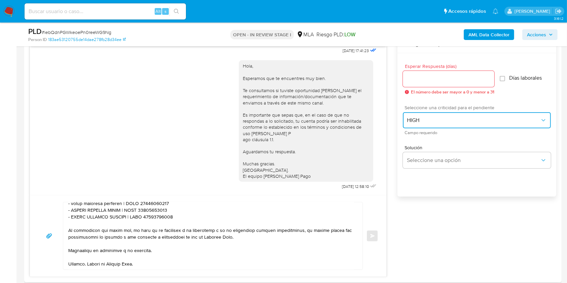
scroll to position [348, 0]
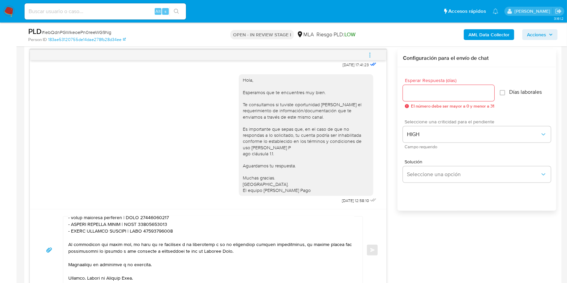
click at [423, 91] on input "Esperar Respuesta (días)" at bounding box center [449, 93] width 92 height 9
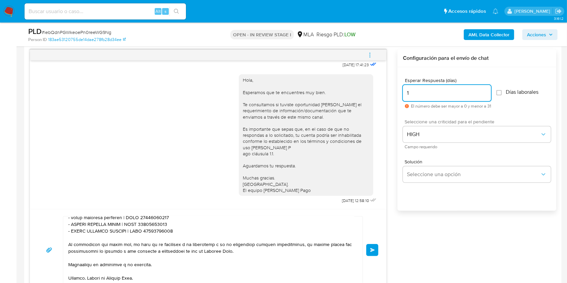
type input "1"
click at [407, 236] on div "18/08/2025 17:41:23 Hola, Esperamos que te encuentres muy bien. Te consultamos …" at bounding box center [293, 170] width 527 height 242
click at [372, 251] on span "Enviar" at bounding box center [372, 250] width 5 height 4
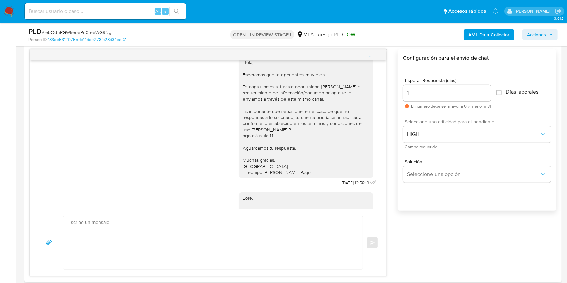
scroll to position [767, 0]
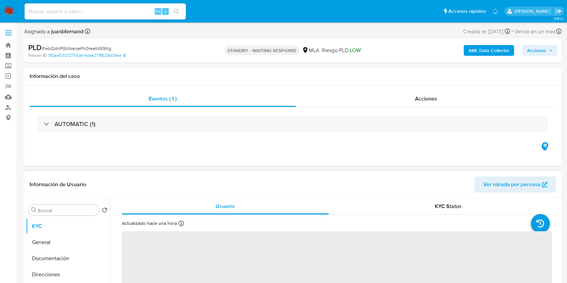
select select "10"
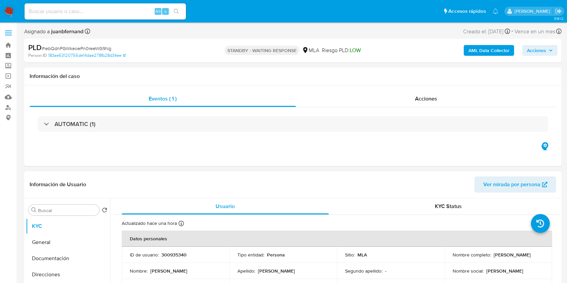
click at [132, 12] on input at bounding box center [106, 11] width 162 height 9
paste input "auT7TSwuUs2hyeVzZa4GUCU9"
type input "auT7TSwuUs2hyeVzZa4GUCU9"
click at [180, 13] on button "search-icon" at bounding box center [177, 11] width 14 height 9
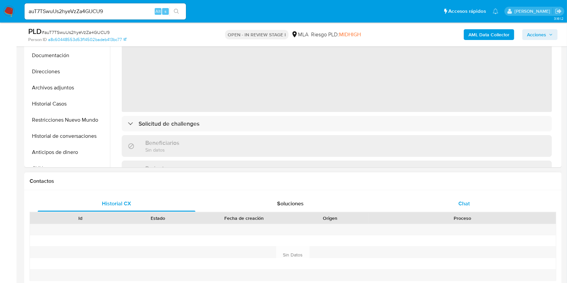
select select "10"
click at [485, 208] on div "Chat" at bounding box center [465, 204] width 158 height 16
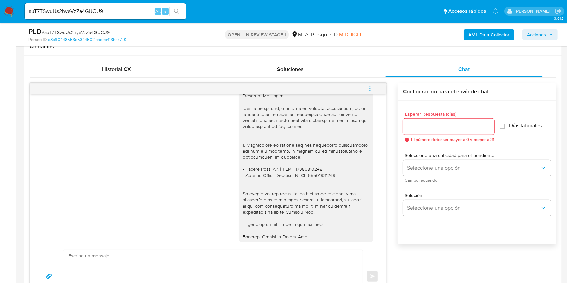
scroll to position [698, 0]
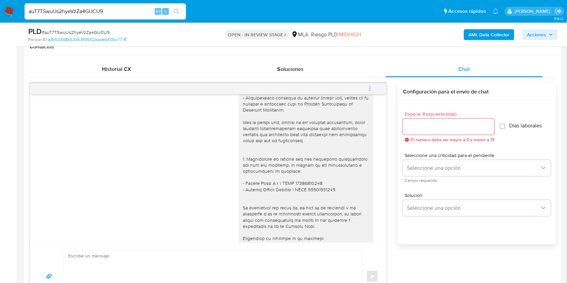
click at [138, 14] on input "auT7TSwuUs2hyeVzZa4GUCU9" at bounding box center [106, 11] width 162 height 9
paste input "Dh3SrCcS9iqj0iKHZJGmsopt"
type input "Dh3SrCcS9iqj0iKHZJGmsopt"
drag, startPoint x: 197, startPoint y: 12, endPoint x: 191, endPoint y: 13, distance: 6.2
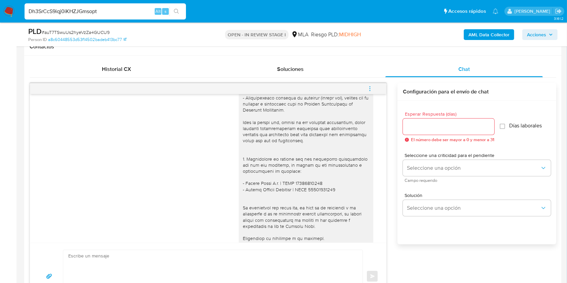
click at [197, 12] on ul "Pausado Ver notificaciones Dh3SrCcS9iqj0iKHZJGmsopt Alt s Accesos rápidos Presi…" at bounding box center [261, 11] width 481 height 17
click at [180, 14] on button "search-icon" at bounding box center [177, 11] width 14 height 9
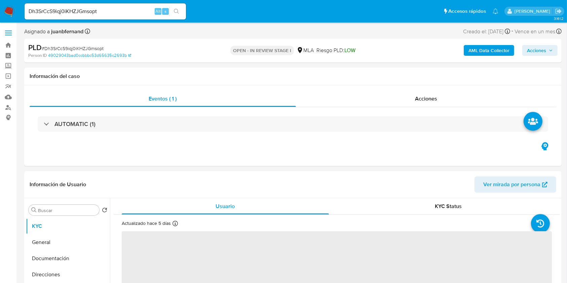
select select "10"
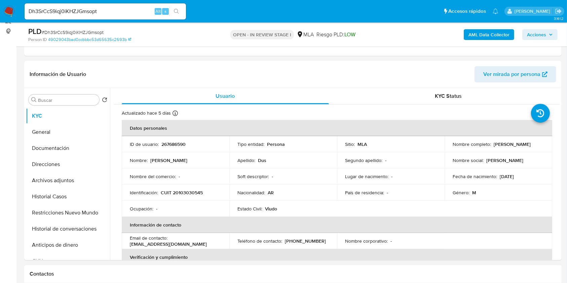
scroll to position [179, 0]
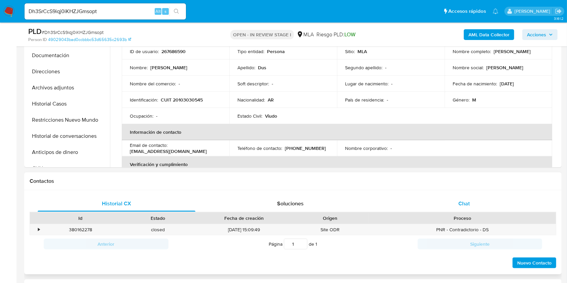
click at [452, 204] on div "Chat" at bounding box center [465, 204] width 158 height 16
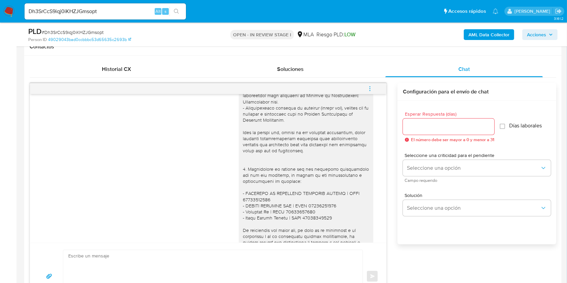
scroll to position [755, 0]
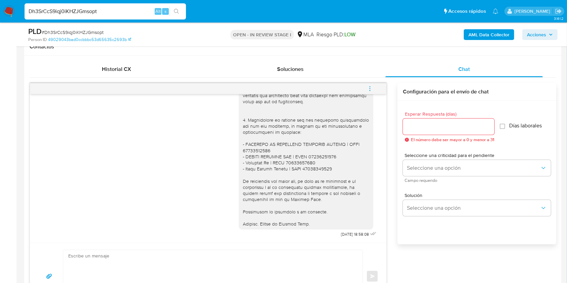
click at [125, 12] on input "Dh3SrCcS9iqj0iKHZJGmsopt" at bounding box center [106, 11] width 162 height 9
paste input "SFL9G5dtaAgTlqarZpT6ru9f"
type input "SFL9G5dtaAgTlqarZpT6ru9f"
click at [180, 11] on button "search-icon" at bounding box center [177, 11] width 14 height 9
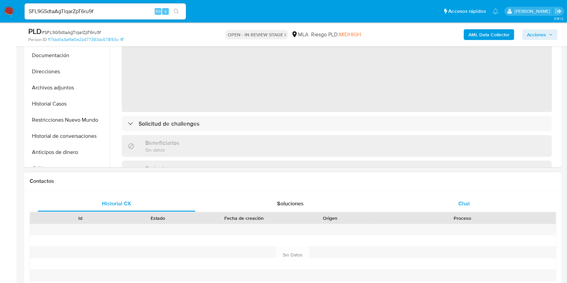
select select "10"
click at [458, 199] on div "Chat" at bounding box center [465, 204] width 158 height 16
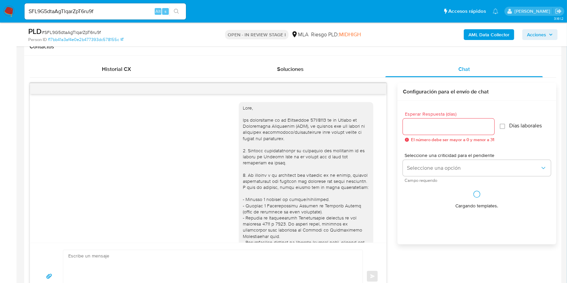
scroll to position [527, 0]
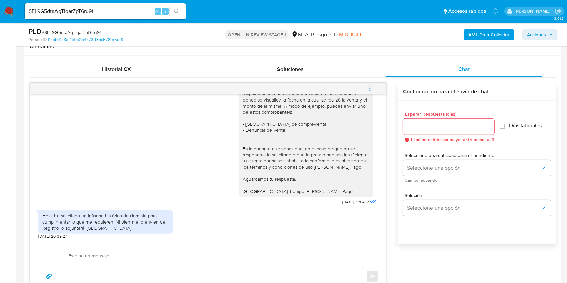
click at [134, 12] on input "SFL9G5dtaAgTlqarZpT6ru9f" at bounding box center [106, 11] width 162 height 9
paste input "yEWDIIb5geiMoqb7Lo9nZJmh"
type input "yEWDIIb5geiMoqb7Lo9nZJmh"
click at [177, 15] on button "search-icon" at bounding box center [177, 11] width 14 height 9
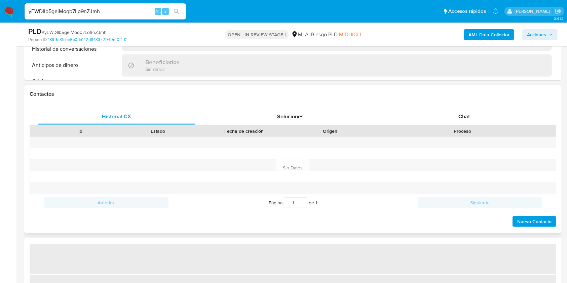
scroll to position [269, 0]
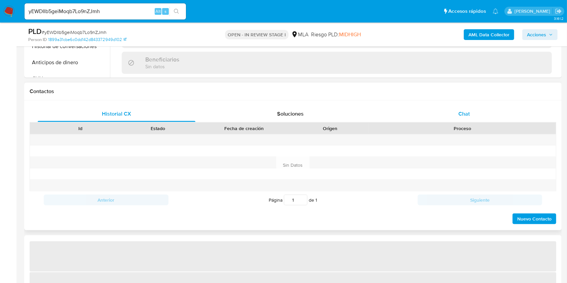
click at [471, 118] on div "Chat" at bounding box center [465, 114] width 158 height 16
select select "10"
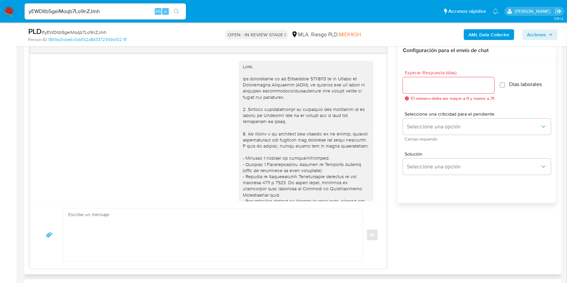
scroll to position [359, 0]
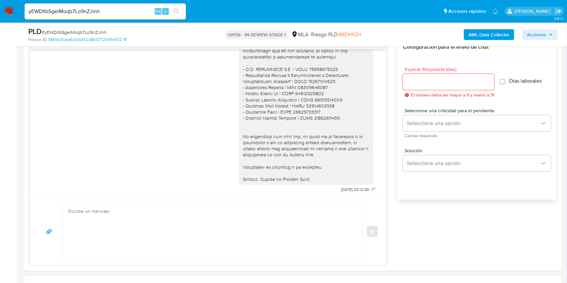
click at [128, 9] on input "yEWDIIb5geiMoqb7Lo9nZJmh" at bounding box center [106, 11] width 162 height 9
paste input "YAARkajOPPaH5PgVxhshEDfE"
type input "YAARkajOPPaH5PgVxhshEDfE"
click at [177, 9] on icon "search-icon" at bounding box center [176, 11] width 5 height 5
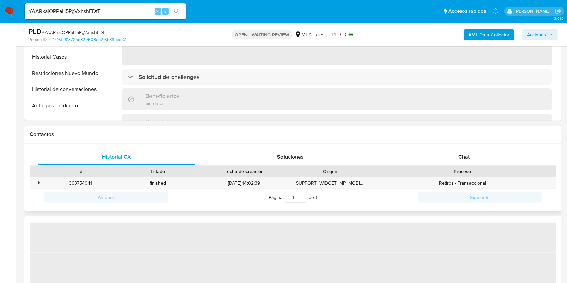
scroll to position [269, 0]
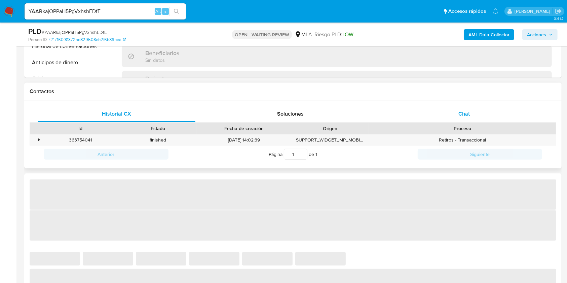
click at [465, 107] on div "Chat" at bounding box center [465, 114] width 158 height 16
select select "10"
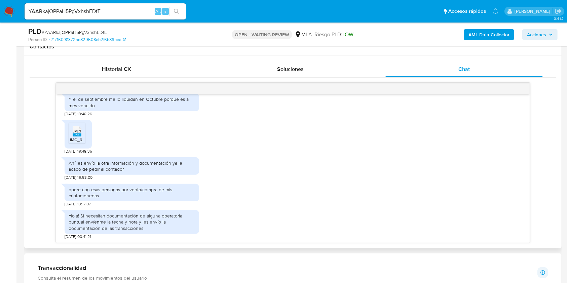
scroll to position [947, 0]
click at [81, 132] on icon at bounding box center [77, 131] width 9 height 10
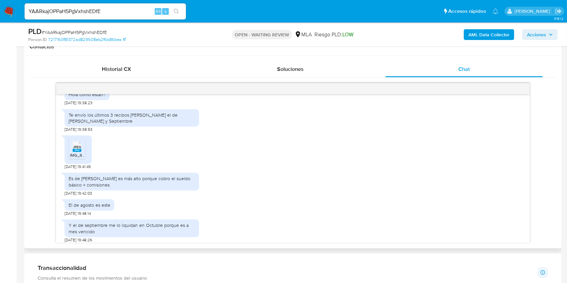
scroll to position [813, 0]
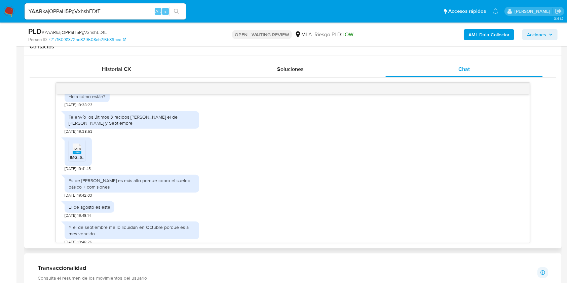
click at [81, 154] on div "JPEG JPEG" at bounding box center [77, 148] width 14 height 13
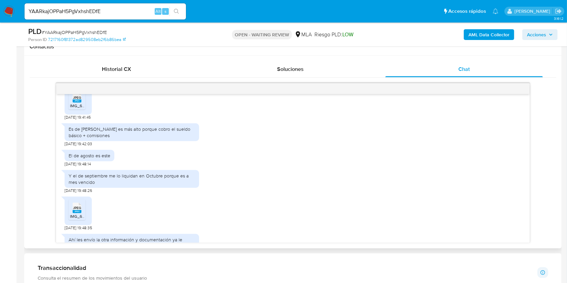
scroll to position [947, 0]
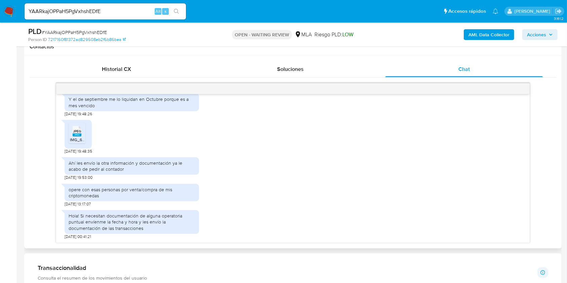
click at [244, 182] on div "opere con esas personas por venta/compra de mis criptomonedas 12/09/2025 13:17:…" at bounding box center [293, 194] width 457 height 27
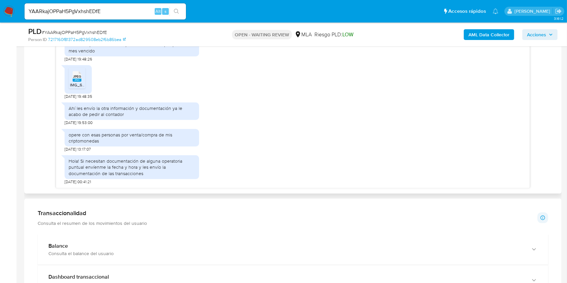
scroll to position [314, 0]
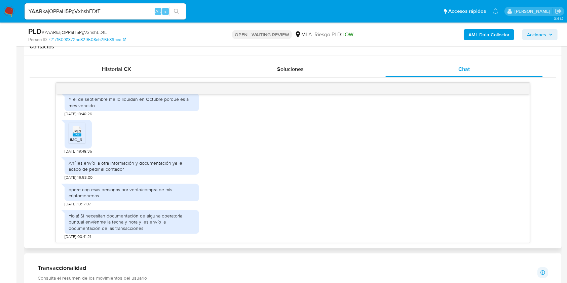
click at [251, 214] on div "Hola! Si necesitan documentación de alguna operatoria puntual envíenme la fecha…" at bounding box center [293, 223] width 457 height 33
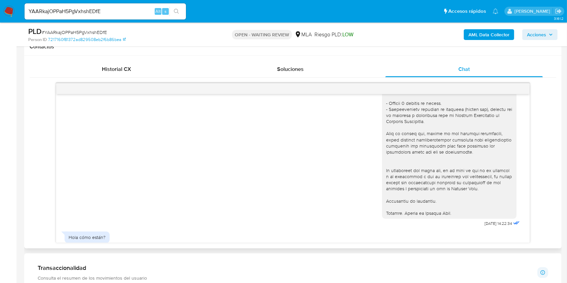
scroll to position [813, 0]
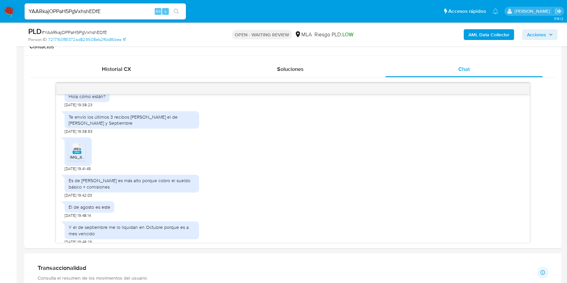
click at [112, 17] on div "YAARkajOPPaH5PgVxhshEDfE Alt s" at bounding box center [106, 11] width 162 height 16
click at [119, 6] on div "YAARkajOPPaH5PgVxhshEDfE Alt s" at bounding box center [106, 11] width 162 height 16
copy nav "Pausado Ver notificaciones"
click at [91, 31] on span "# YAARkajOPPaH5PgVxhshEDfE" at bounding box center [74, 32] width 65 height 7
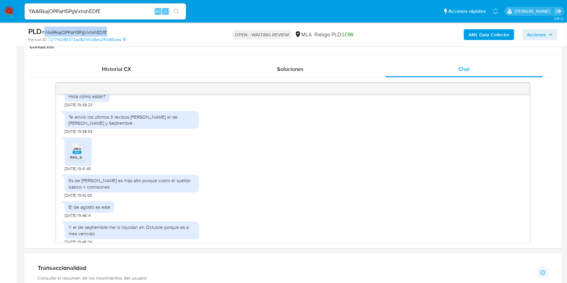
click at [92, 31] on span "# YAARkajOPPaH5PgVxhshEDfE" at bounding box center [74, 32] width 65 height 7
click at [88, 14] on input "YAARkajOPPaH5PgVxhshEDfE" at bounding box center [106, 11] width 162 height 9
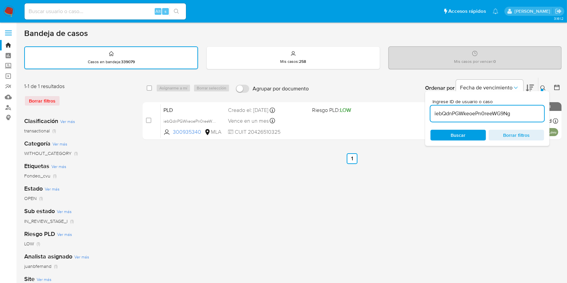
click at [518, 112] on input "iebQdnPGWkeoePn0reeWG9Ng" at bounding box center [488, 113] width 114 height 9
paste input "YAARkajOPPaH5PgVxhshEDfE"
type input "YAARkajOPPaH5PgVxhshEDfE"
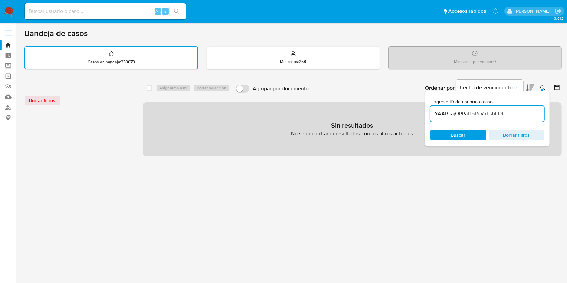
click at [528, 119] on div "YAARkajOPPaH5PgVxhshEDfE" at bounding box center [488, 114] width 114 height 16
click at [529, 114] on input "YAARkajOPPaH5PgVxhshEDfE" at bounding box center [488, 113] width 114 height 9
paste input "YAARkajOPPaH5PgVxhshEDfE"
click at [437, 114] on input "YAARkajOPPaH5PgVxhshEDfE" at bounding box center [488, 113] width 114 height 9
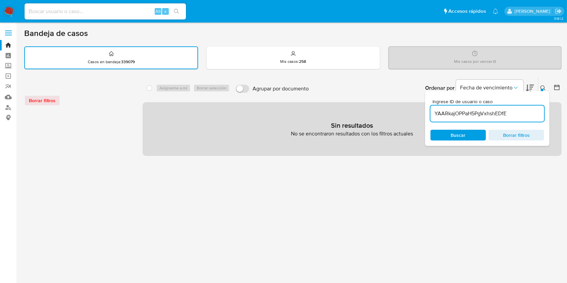
type input "YAARkajOPPaH5PgVxhshEDfE"
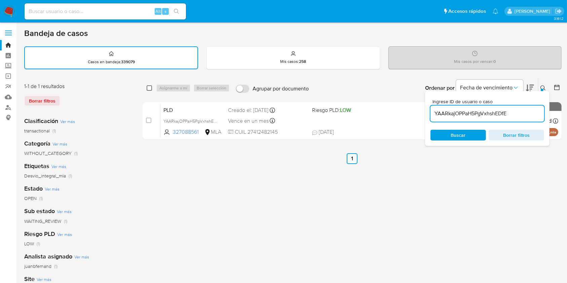
click at [147, 88] on input "checkbox" at bounding box center [149, 87] width 5 height 5
checkbox input "true"
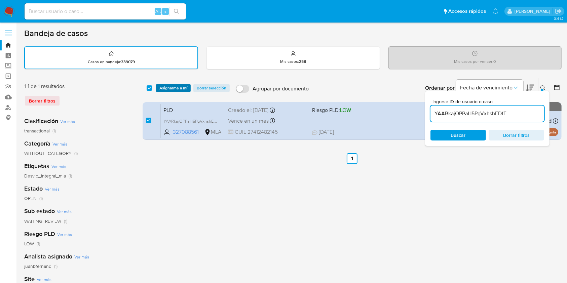
click at [165, 87] on span "Asignarme a mí" at bounding box center [173, 88] width 28 height 7
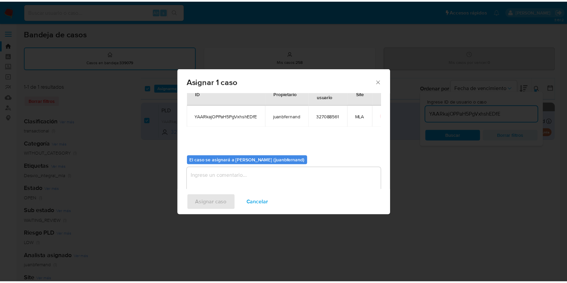
scroll to position [34, 0]
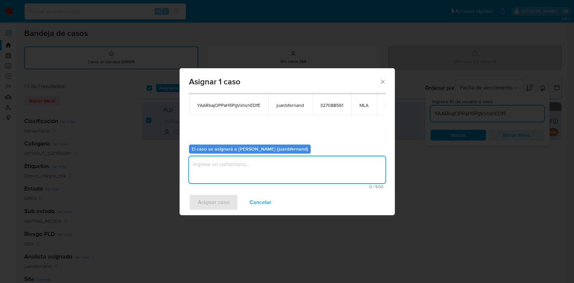
drag, startPoint x: 234, startPoint y: 172, endPoint x: 229, endPoint y: 182, distance: 11.4
click at [234, 172] on textarea "assign-modal" at bounding box center [287, 169] width 197 height 27
click at [221, 212] on div "Asignar caso Cancelar" at bounding box center [287, 203] width 215 height 26
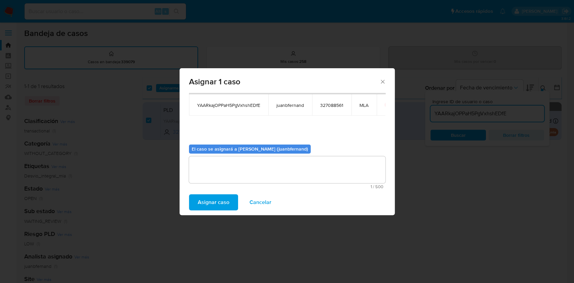
click at [223, 197] on span "Asignar caso" at bounding box center [214, 202] width 32 height 15
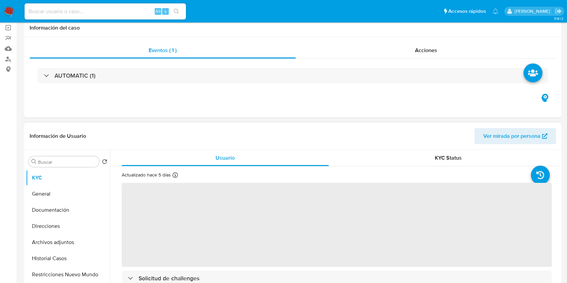
scroll to position [135, 0]
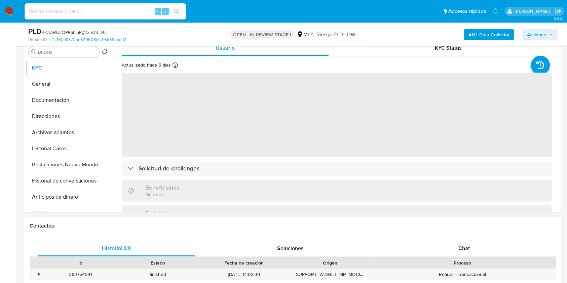
select select "10"
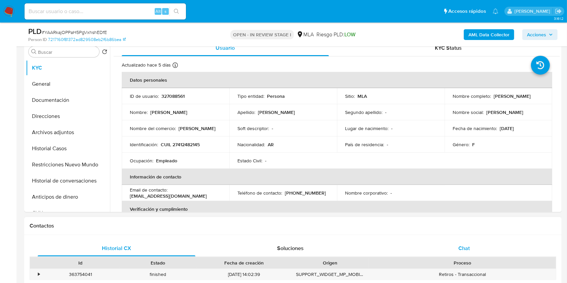
click at [502, 247] on div "Chat" at bounding box center [465, 249] width 158 height 16
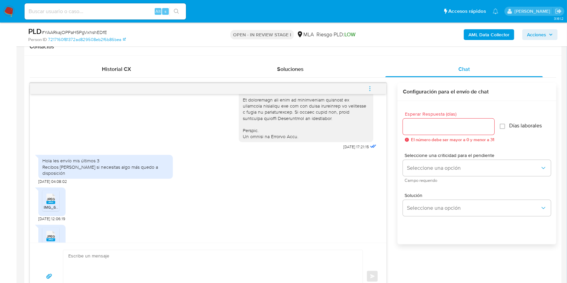
scroll to position [538, 0]
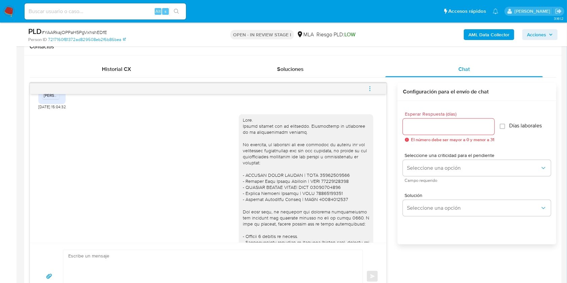
click at [243, 127] on div at bounding box center [306, 233] width 127 height 233
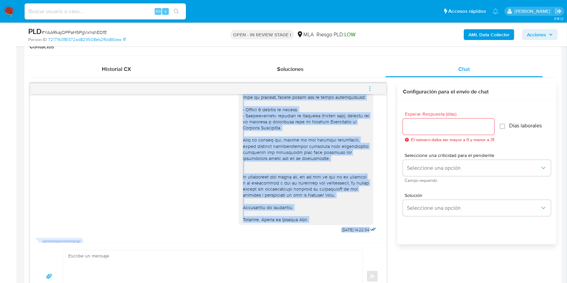
scroll to position [718, 0]
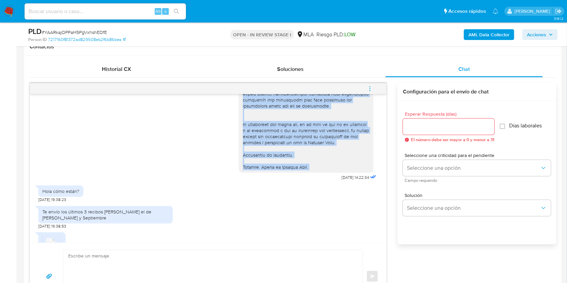
drag, startPoint x: 238, startPoint y: 127, endPoint x: 308, endPoint y: 174, distance: 84.4
click at [308, 170] on div at bounding box center [306, 54] width 127 height 233
copy div "Hola. Muchas gracias por tu respuesta. Confirmamos la recepción de la documenta…"
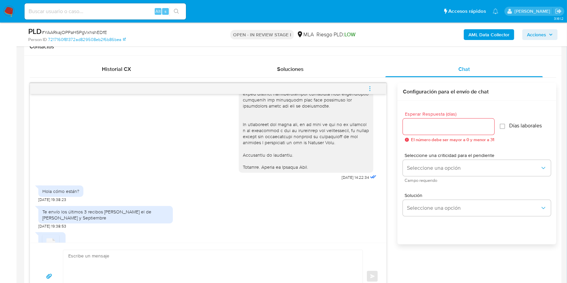
click at [193, 259] on textarea at bounding box center [211, 276] width 286 height 53
paste textarea "Hola. Muchas gracias por tu respuesta. Confirmamos la recepción de la documenta…"
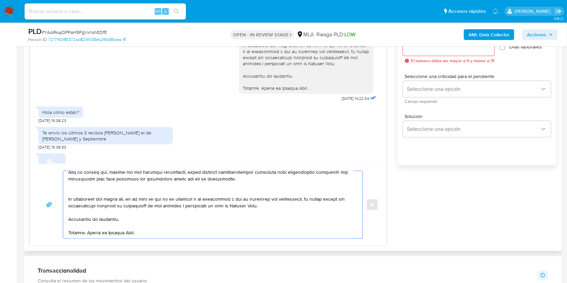
scroll to position [393, 0]
click at [132, 214] on textarea at bounding box center [211, 205] width 286 height 67
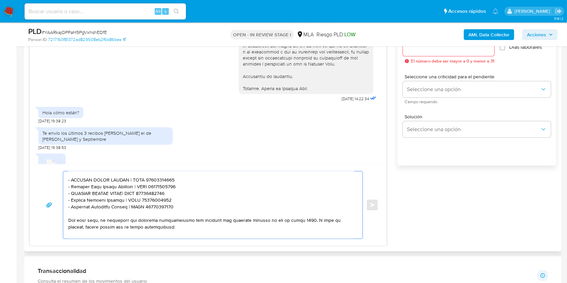
scroll to position [0, 0]
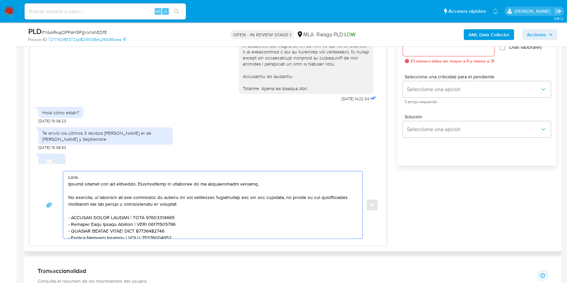
click at [157, 184] on textarea at bounding box center [211, 205] width 286 height 67
drag, startPoint x: 157, startPoint y: 184, endPoint x: 229, endPoint y: 188, distance: 71.8
click at [229, 188] on textarea at bounding box center [211, 205] width 286 height 67
click at [246, 186] on textarea at bounding box center [211, 205] width 286 height 67
drag, startPoint x: 246, startPoint y: 186, endPoint x: 163, endPoint y: 184, distance: 83.1
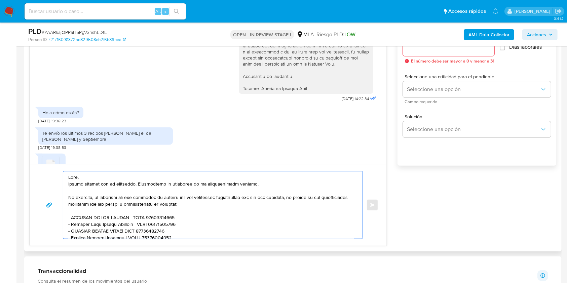
click at [163, 184] on textarea at bounding box center [211, 205] width 286 height 67
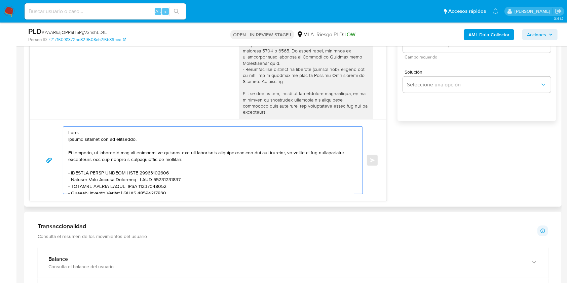
drag, startPoint x: 242, startPoint y: 181, endPoint x: 63, endPoint y: 167, distance: 179.5
click at [63, 167] on div at bounding box center [211, 160] width 296 height 67
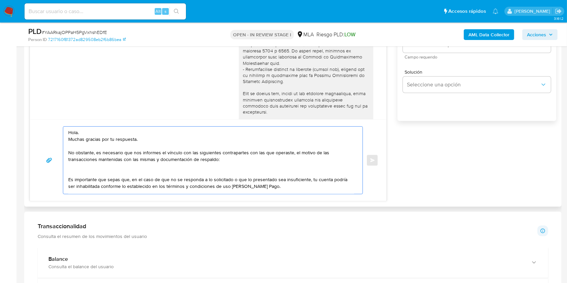
drag, startPoint x: 221, startPoint y: 160, endPoint x: 135, endPoint y: 154, distance: 86.4
click at [135, 154] on textarea "Hola. Muchas gracias por tu respuesta. No obstante, es necesario que nos inform…" at bounding box center [211, 160] width 286 height 67
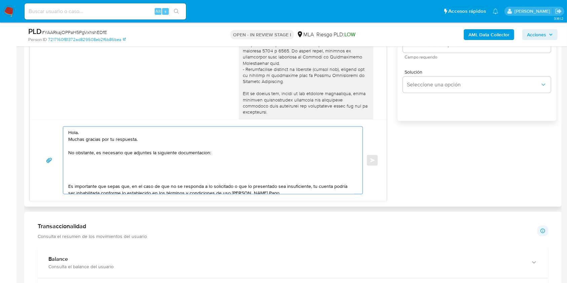
click at [187, 155] on textarea "Hola. Muchas gracias por tu respuesta. No obstante, es necesario que adjuntes l…" at bounding box center [211, 160] width 286 height 67
click at [0, 0] on lt-span "documentaci ó n" at bounding box center [0, 0] width 0 height 0
click at [83, 161] on textarea "Hola. Muchas gracias por tu respuesta. No obstante, es necesario que adjuntes l…" at bounding box center [211, 160] width 286 height 67
paste textarea "- Certificación contable de ingresos legalizada ante el Consejo Profesional de …"
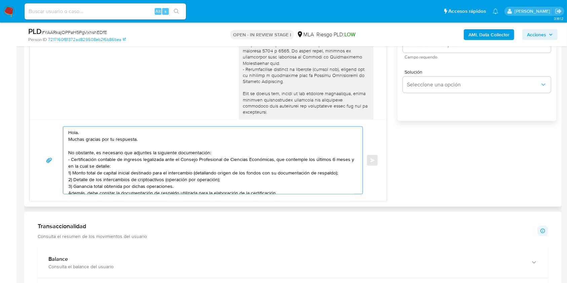
scroll to position [11, 0]
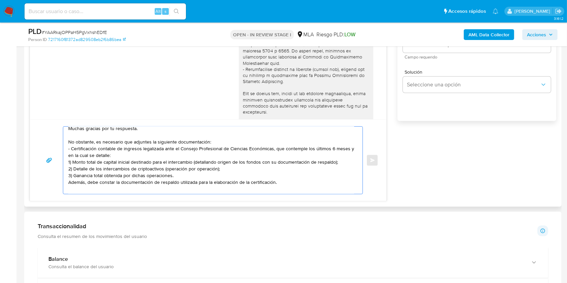
click at [68, 150] on div "Hola. Muchas gracias por tu respuesta. No obstante, es necesario que adjuntes l…" at bounding box center [211, 160] width 296 height 67
click at [68, 149] on textarea "Hola. Muchas gracias por tu respuesta. No obstante, es necesario que adjuntes l…" at bounding box center [211, 160] width 286 height 67
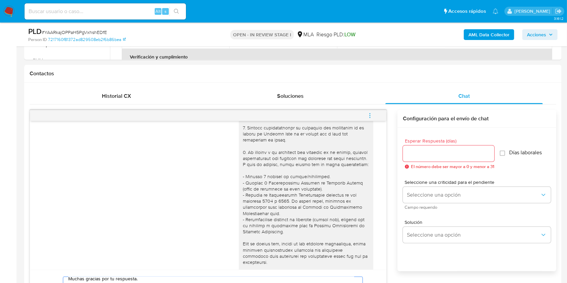
scroll to position [213, 0]
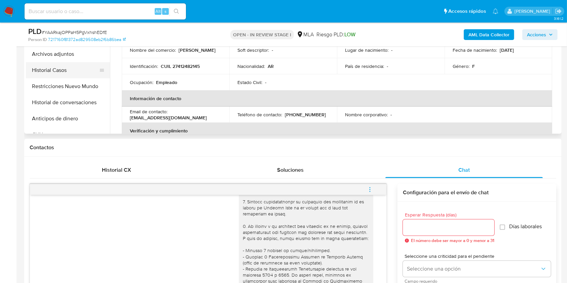
click at [68, 65] on button "Historial Casos" at bounding box center [65, 70] width 79 height 16
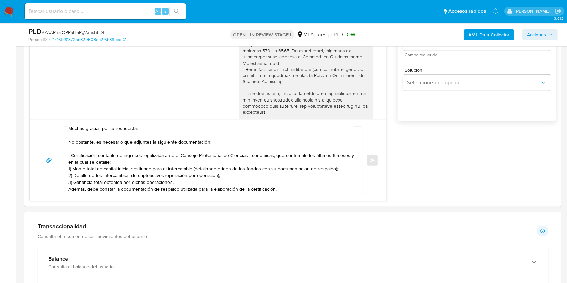
scroll to position [482, 0]
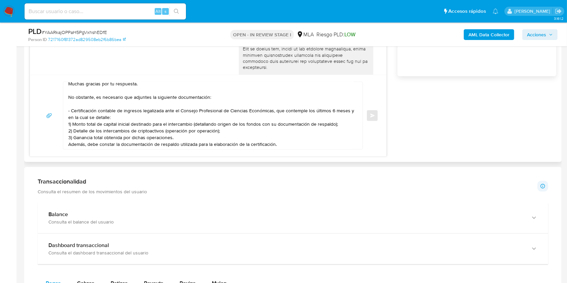
click at [309, 112] on textarea "Hola. Muchas gracias por tu respuesta. No obstante, es necesario que adjuntes l…" at bounding box center [211, 115] width 286 height 67
drag, startPoint x: 309, startPoint y: 112, endPoint x: 74, endPoint y: 118, distance: 235.3
click at [74, 118] on textarea "Hola. Muchas gracias por tu respuesta. No obstante, es necesario que adjuntes l…" at bounding box center [211, 115] width 286 height 67
click at [192, 118] on textarea "Hola. Muchas gracias por tu respuesta. No obstante, es necesario que adjuntes l…" at bounding box center [211, 115] width 286 height 67
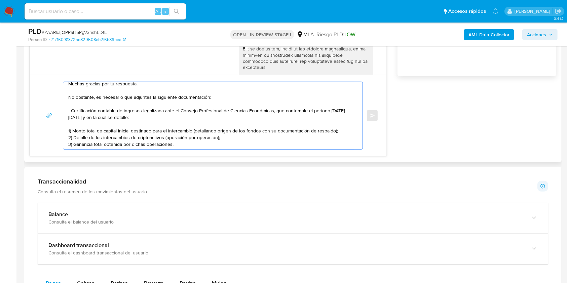
click at [231, 137] on textarea "Hola. Muchas gracias por tu respuesta. No obstante, es necesario que adjuntes l…" at bounding box center [211, 115] width 286 height 67
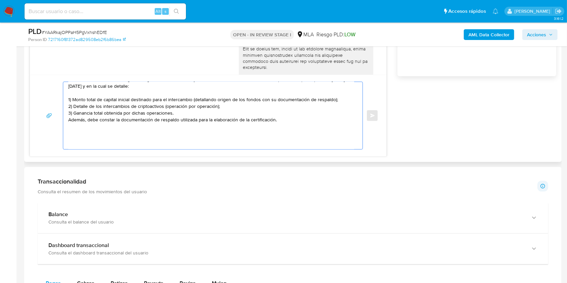
scroll to position [56, 0]
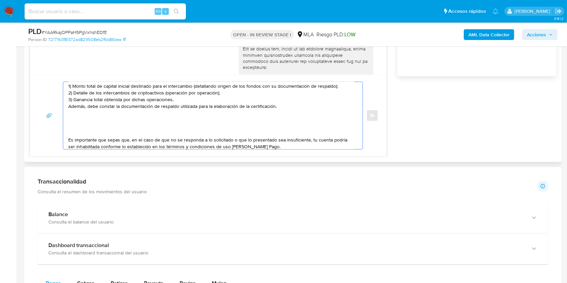
click at [128, 132] on textarea "Hola. Muchas gracias por tu respuesta. No obstante, es necesario que adjuntes l…" at bounding box center [211, 115] width 286 height 67
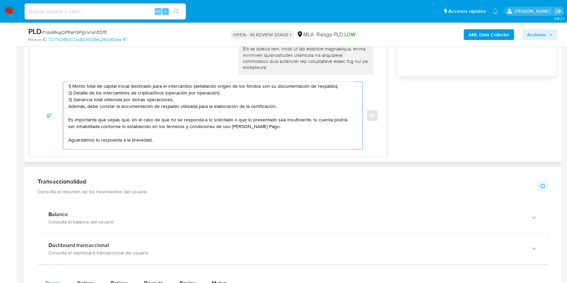
click at [223, 103] on textarea "Hola. Muchas gracias por tu respuesta. No obstante, es necesario que adjuntes l…" at bounding box center [211, 115] width 286 height 67
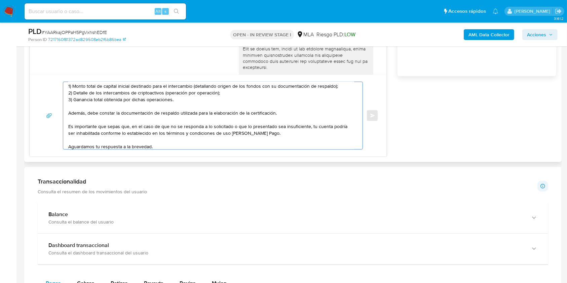
scroll to position [82, 0]
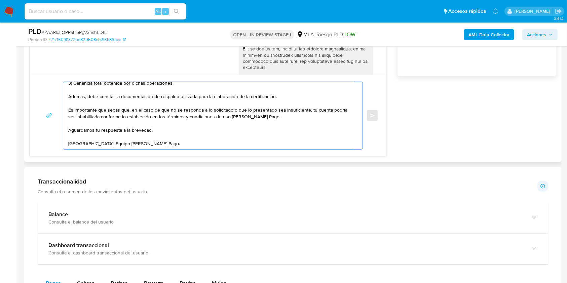
click at [171, 135] on textarea "Hola. Muchas gracias por tu respuesta. No obstante, es necesario que adjuntes l…" at bounding box center [211, 115] width 286 height 67
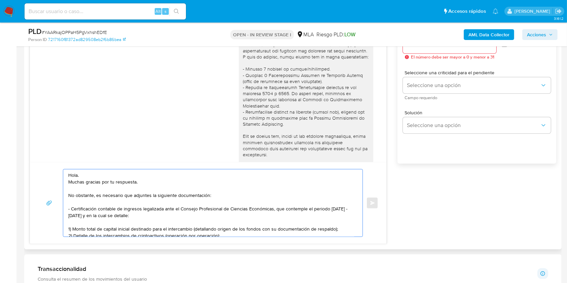
scroll to position [393, 0]
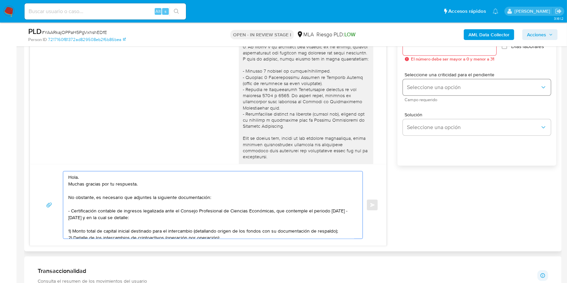
type textarea "Hola. Muchas gracias por tu respuesta. No obstante, es necesario que adjuntes l…"
click at [431, 89] on span "Seleccione una opción" at bounding box center [473, 87] width 133 height 7
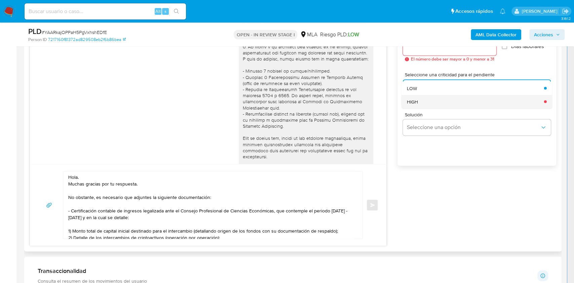
click at [428, 103] on div "HIGH" at bounding box center [473, 101] width 133 height 13
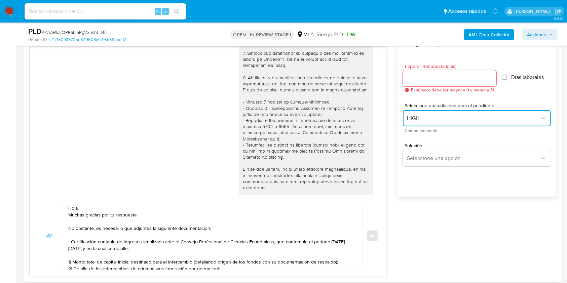
scroll to position [348, 0]
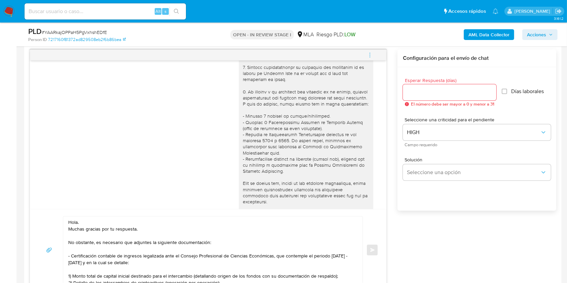
click at [426, 100] on div at bounding box center [450, 92] width 94 height 16
click at [428, 92] on input "Esperar Respuesta (días)" at bounding box center [450, 92] width 94 height 9
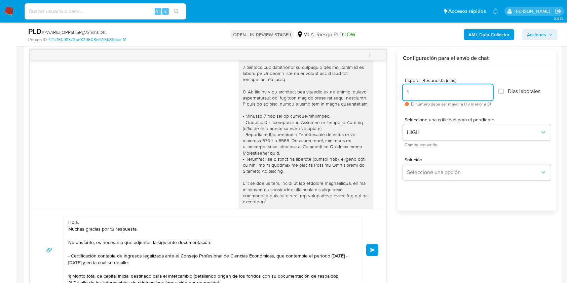
type input "1"
click at [427, 209] on div "Esperar Respuesta (días) 1 El número debe ser mayor a 0 y menor a 31 Días labor…" at bounding box center [477, 148] width 159 height 162
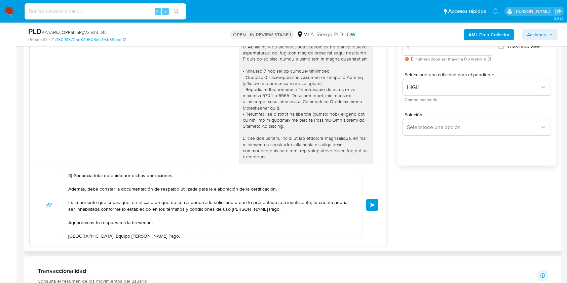
scroll to position [82, 0]
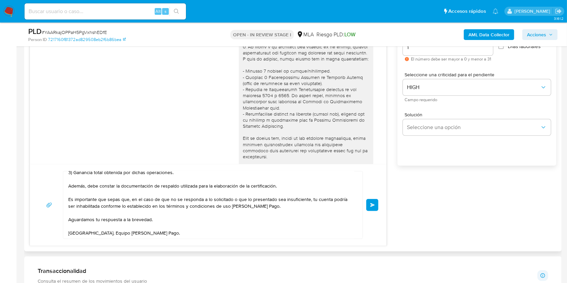
click at [370, 206] on button "Enviar" at bounding box center [372, 205] width 12 height 12
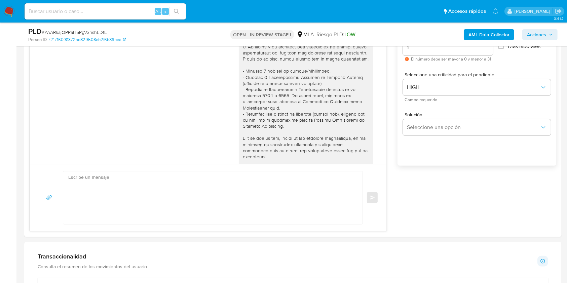
scroll to position [0, 0]
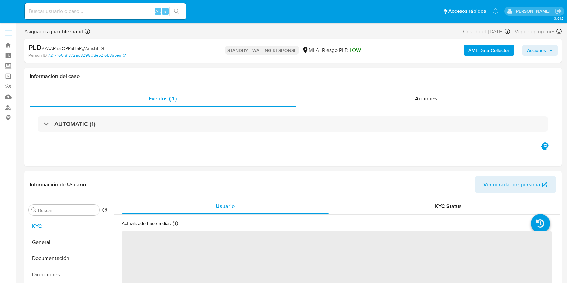
select select "10"
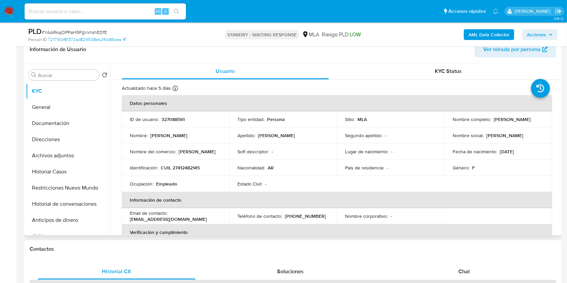
scroll to position [135, 0]
